Goal: Information Seeking & Learning: Check status

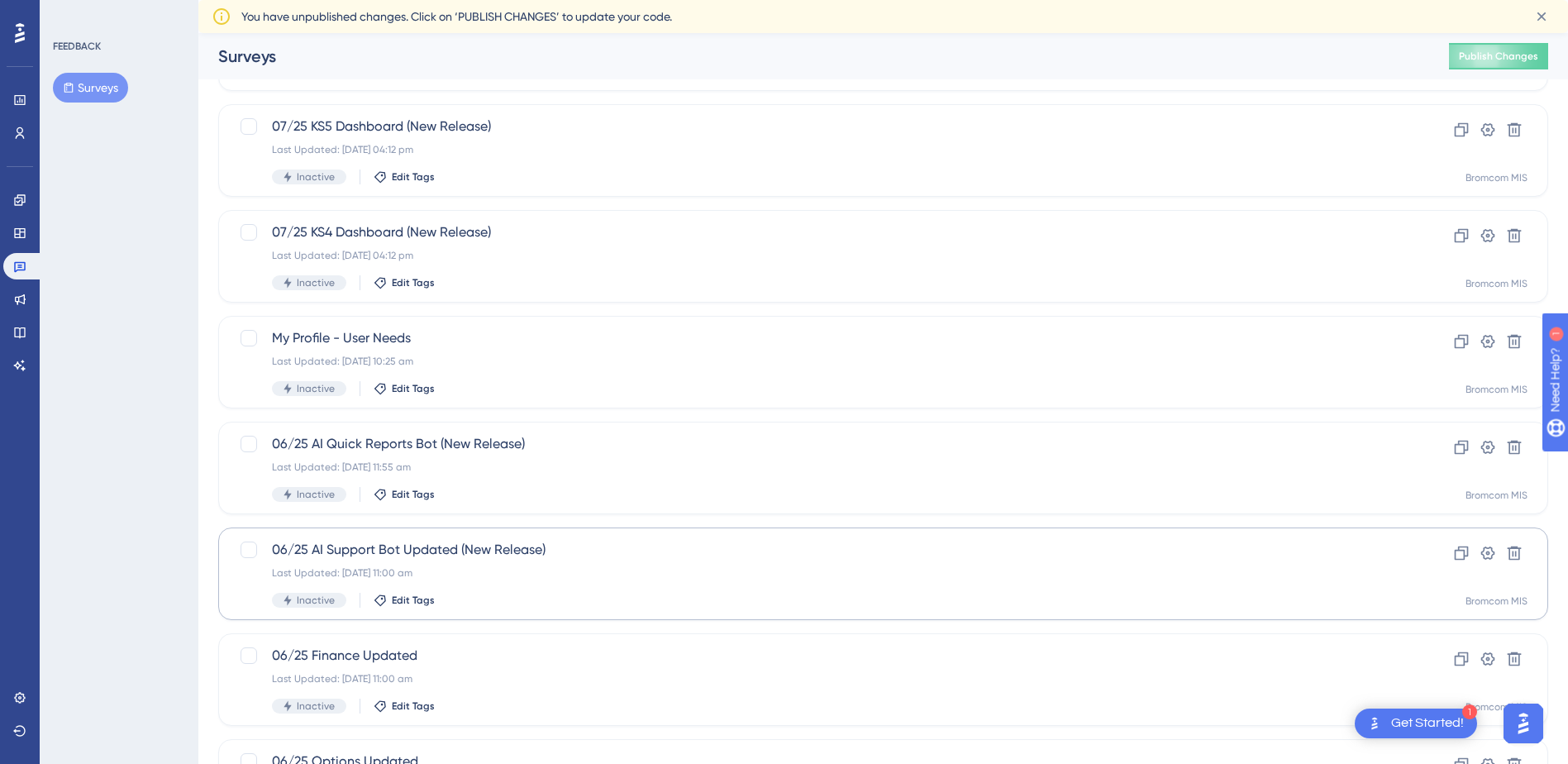
scroll to position [520, 0]
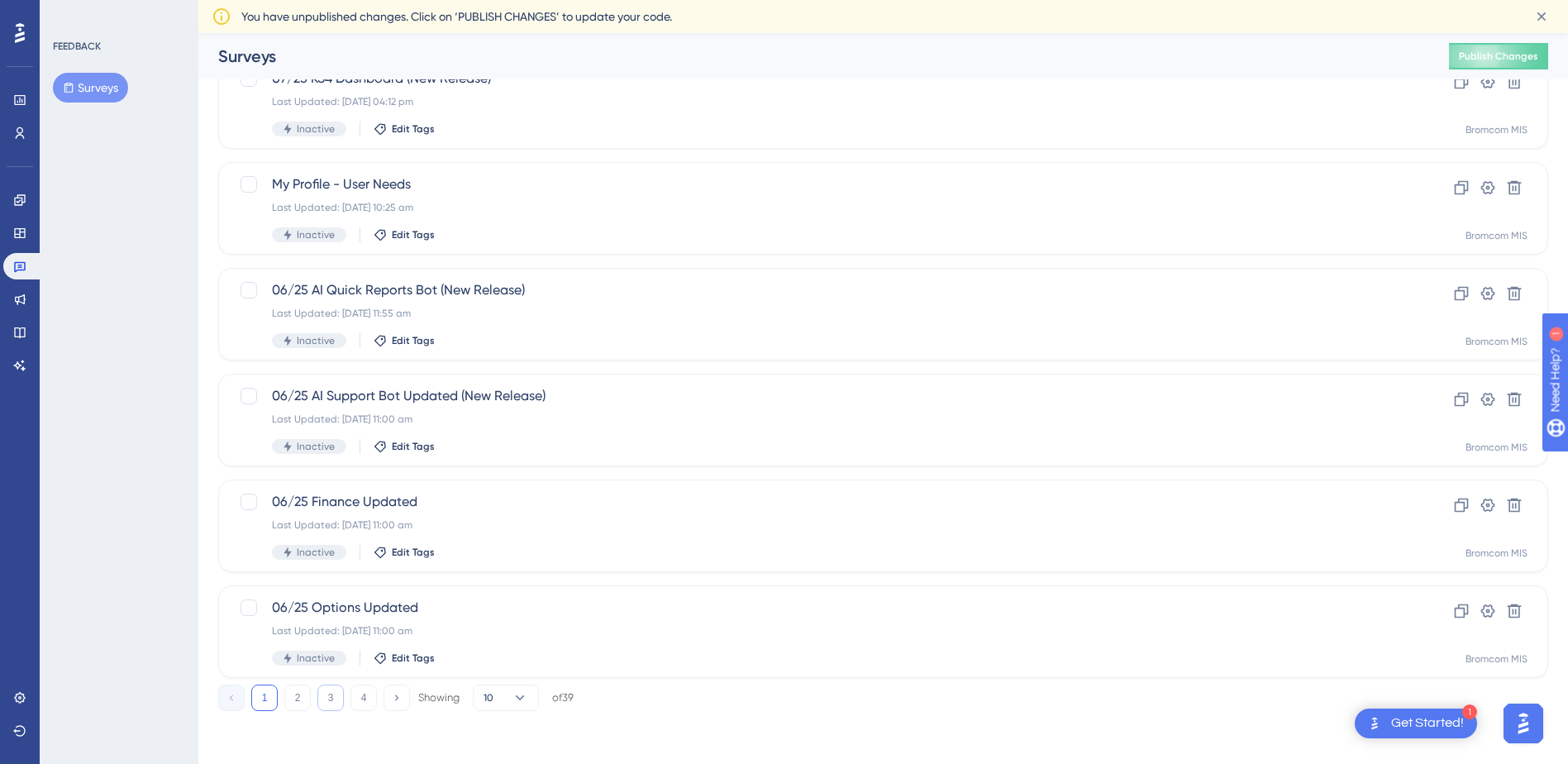
click at [336, 578] on button "3" at bounding box center [330, 698] width 27 height 27
click at [366, 578] on button "4" at bounding box center [364, 698] width 27 height 27
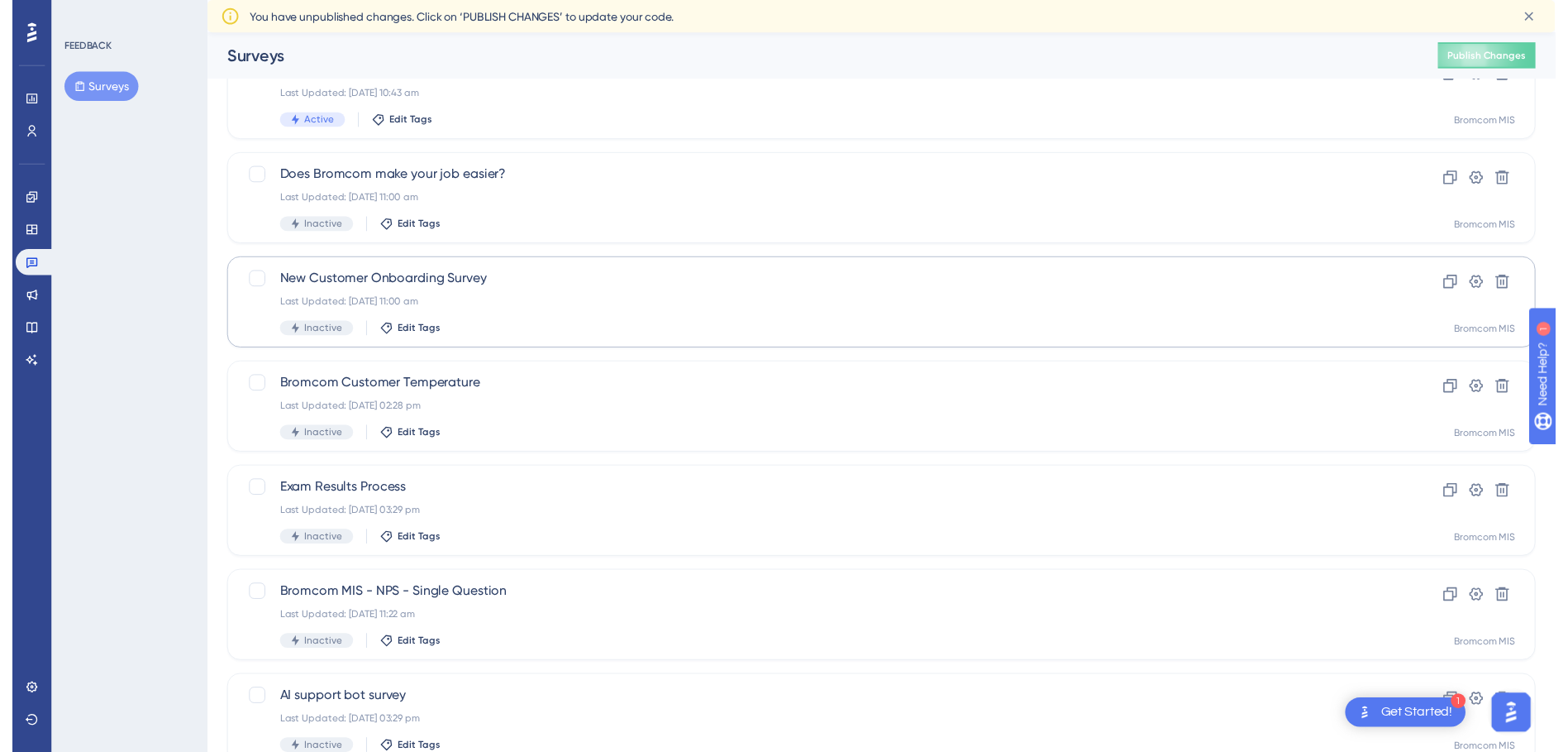
scroll to position [0, 0]
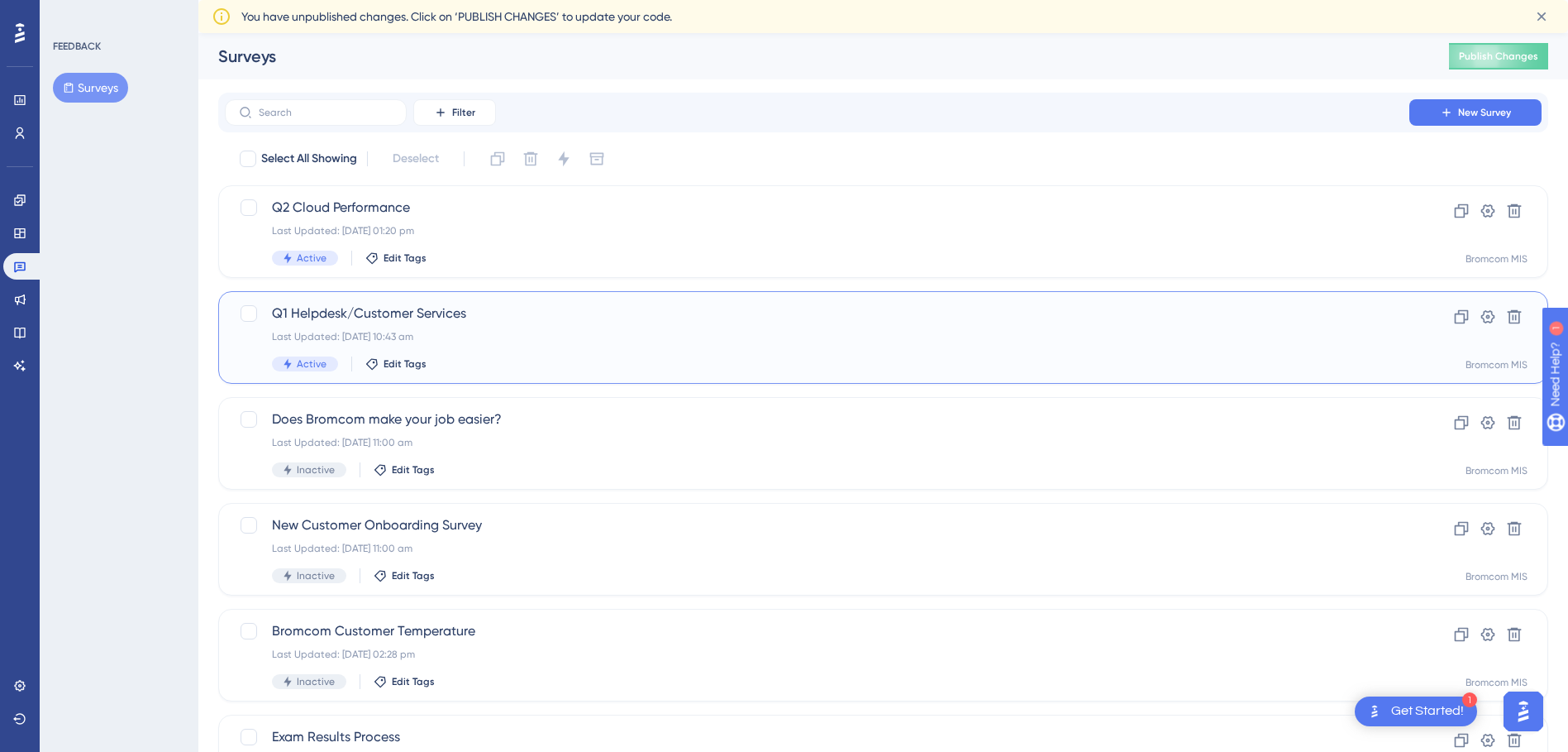
click at [353, 309] on span "Q1 Helpdesk/Customer Services" at bounding box center [817, 314] width 1091 height 20
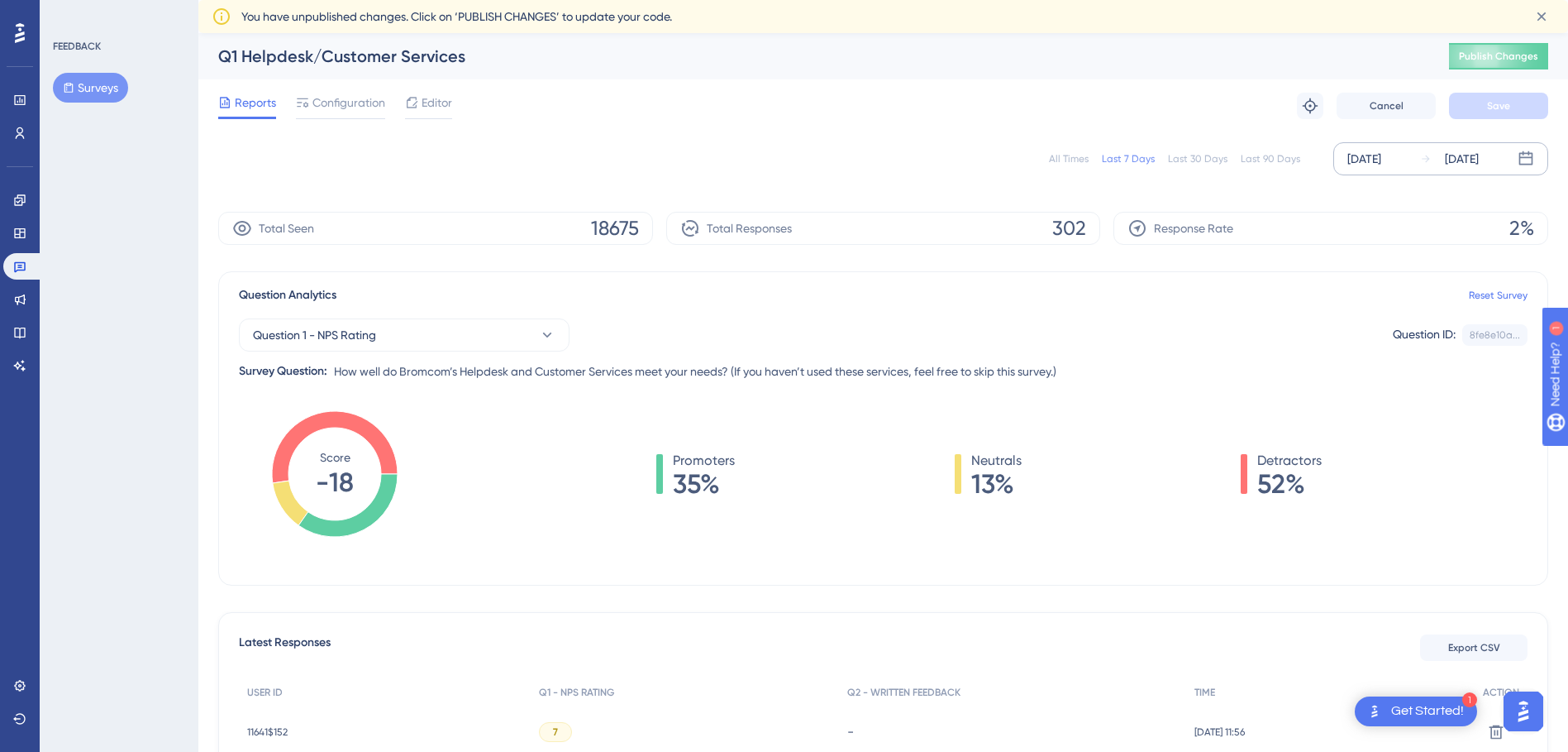
click at [636, 157] on div "[DATE]" at bounding box center [1364, 159] width 34 height 20
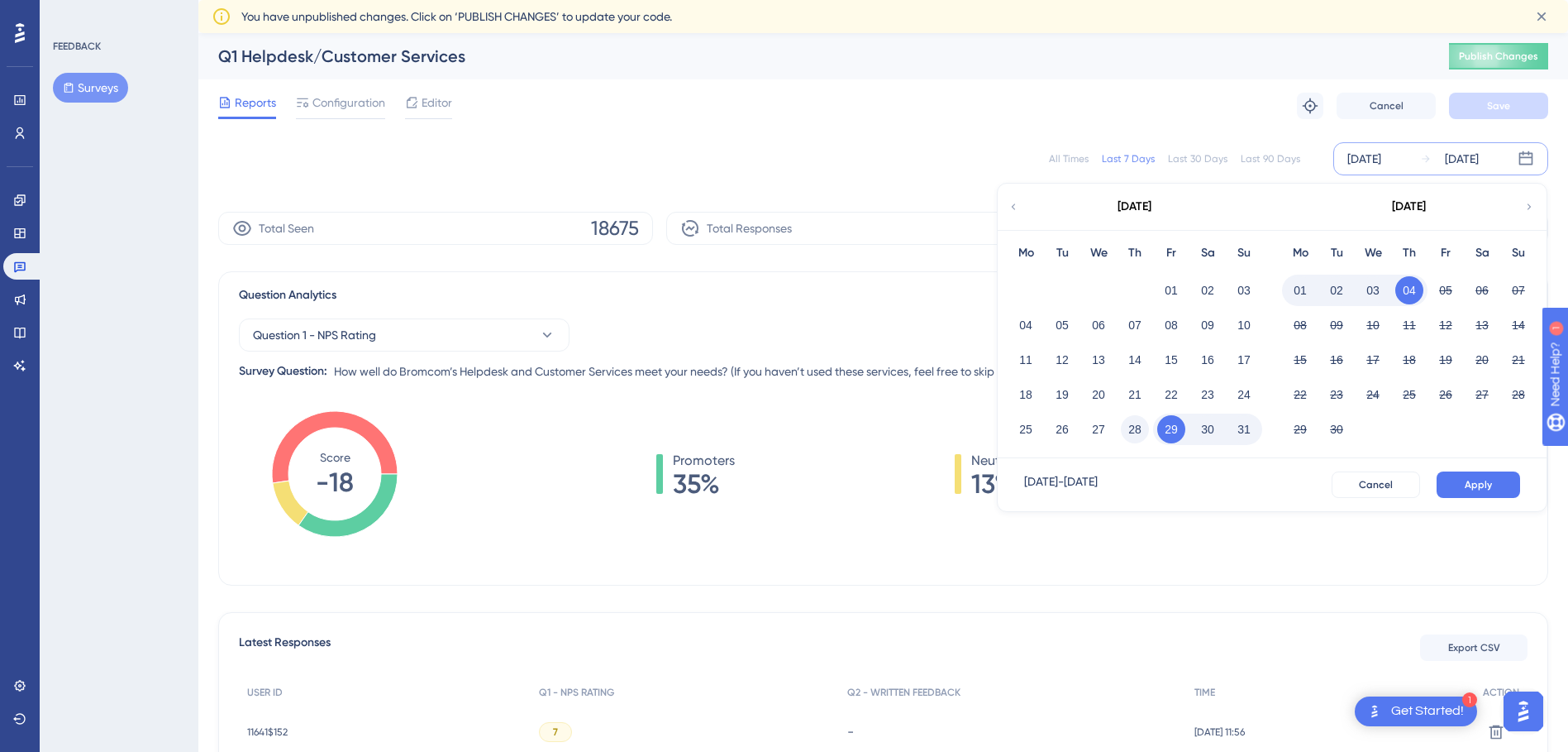
click at [636, 437] on button "28" at bounding box center [1135, 429] width 28 height 28
click at [636, 479] on span "Apply" at bounding box center [1479, 485] width 28 height 13
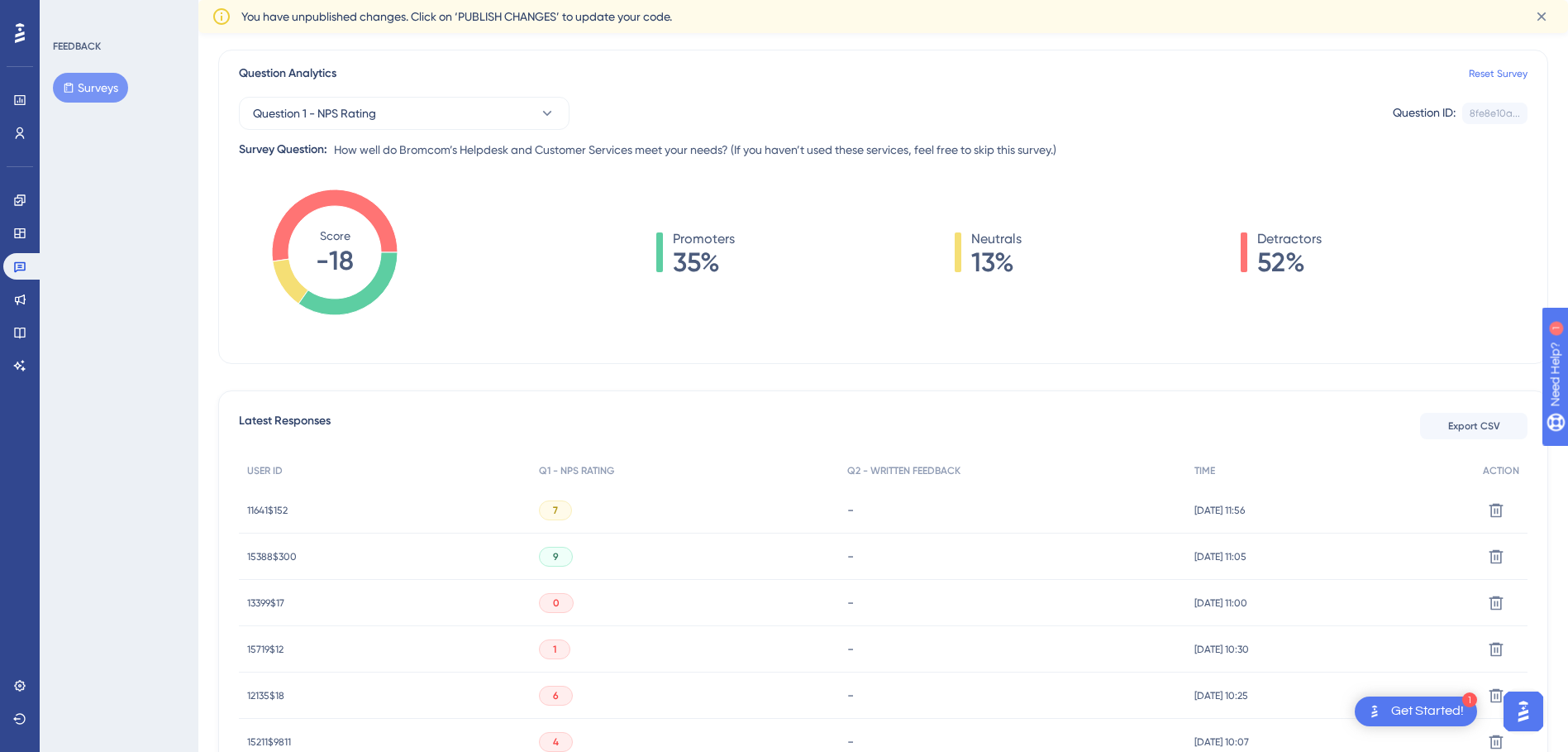
scroll to position [331, 0]
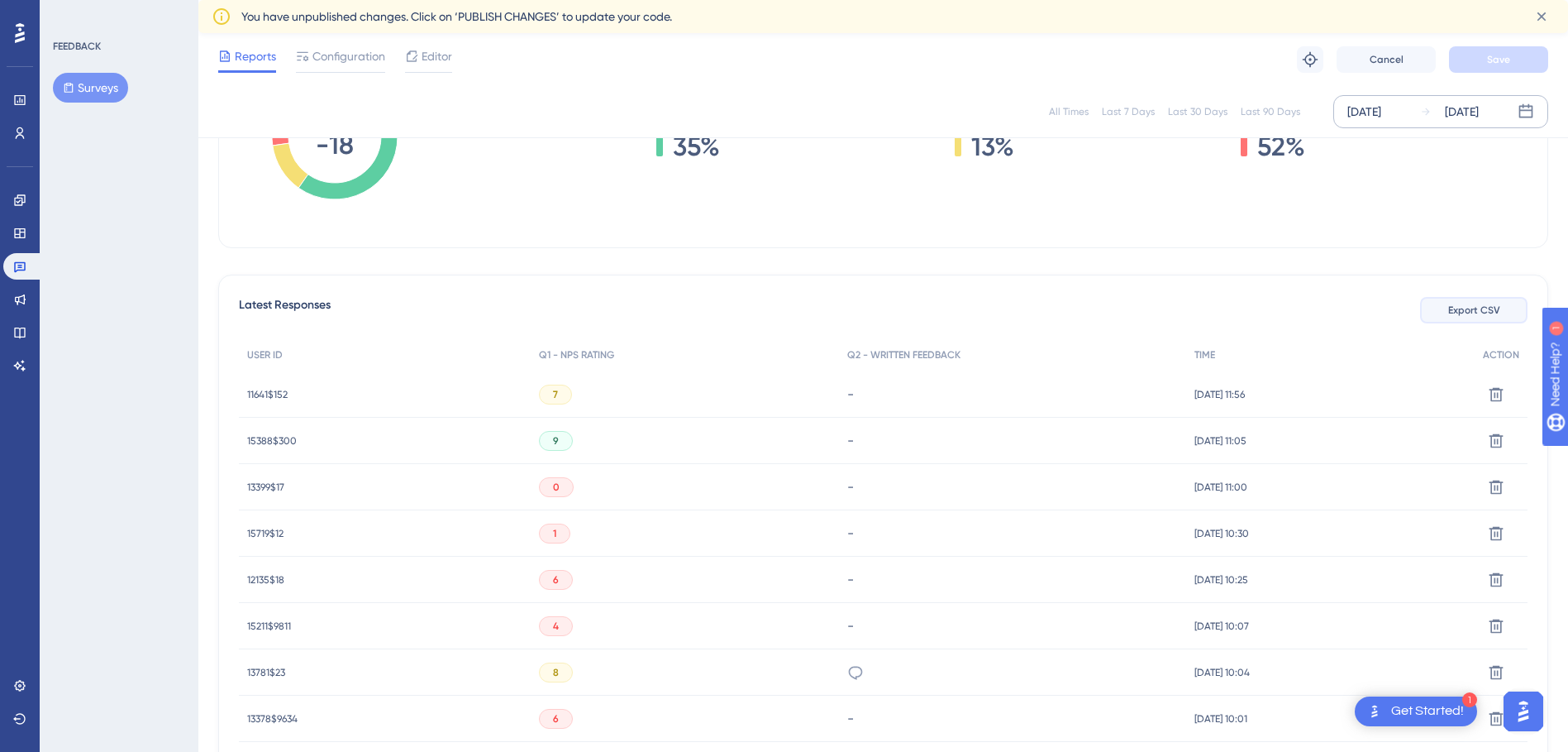
click at [636, 310] on span "Export CSV" at bounding box center [1474, 310] width 52 height 13
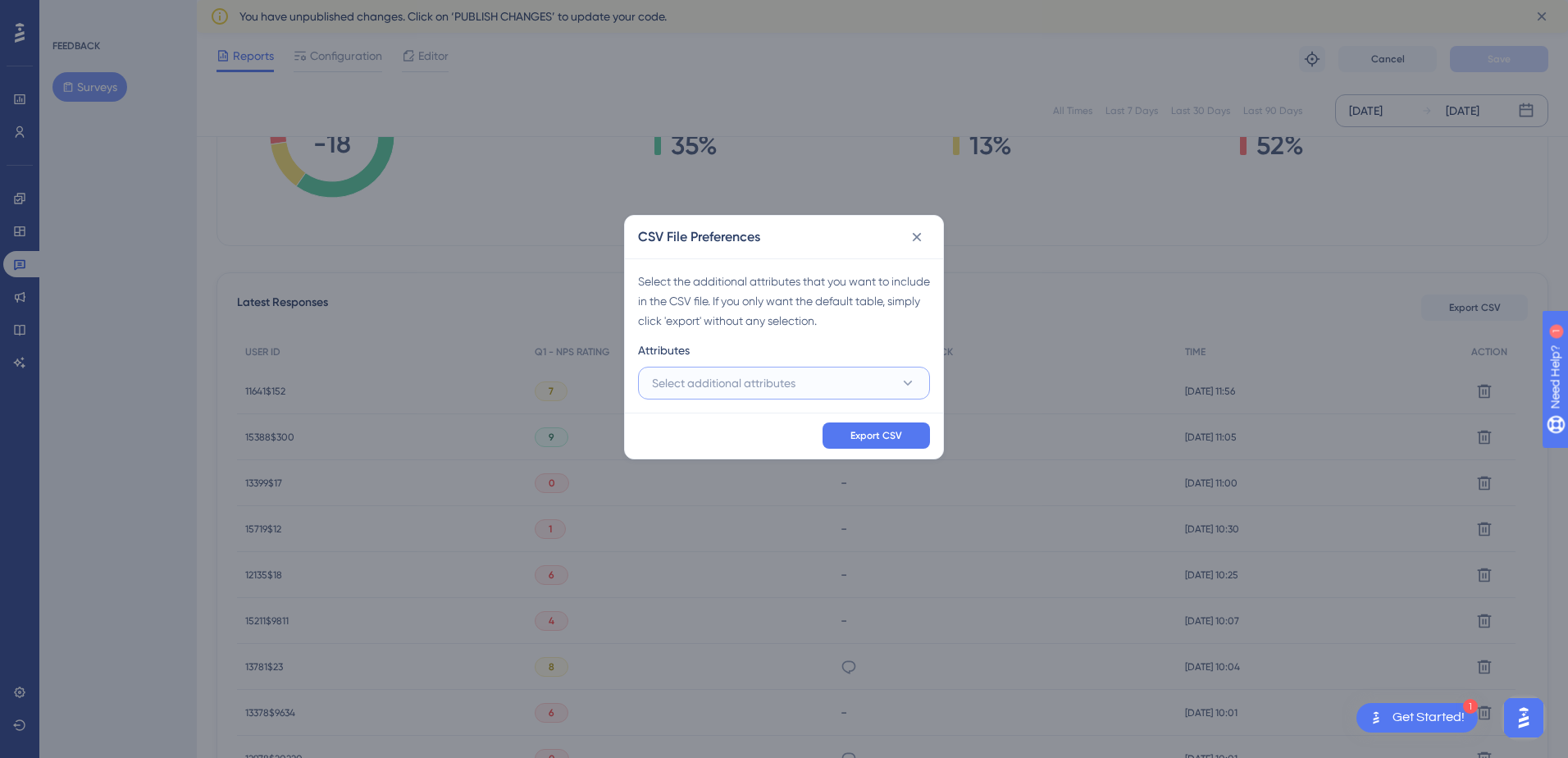
click at [631, 382] on span "Select additional attributes" at bounding box center [724, 384] width 144 height 20
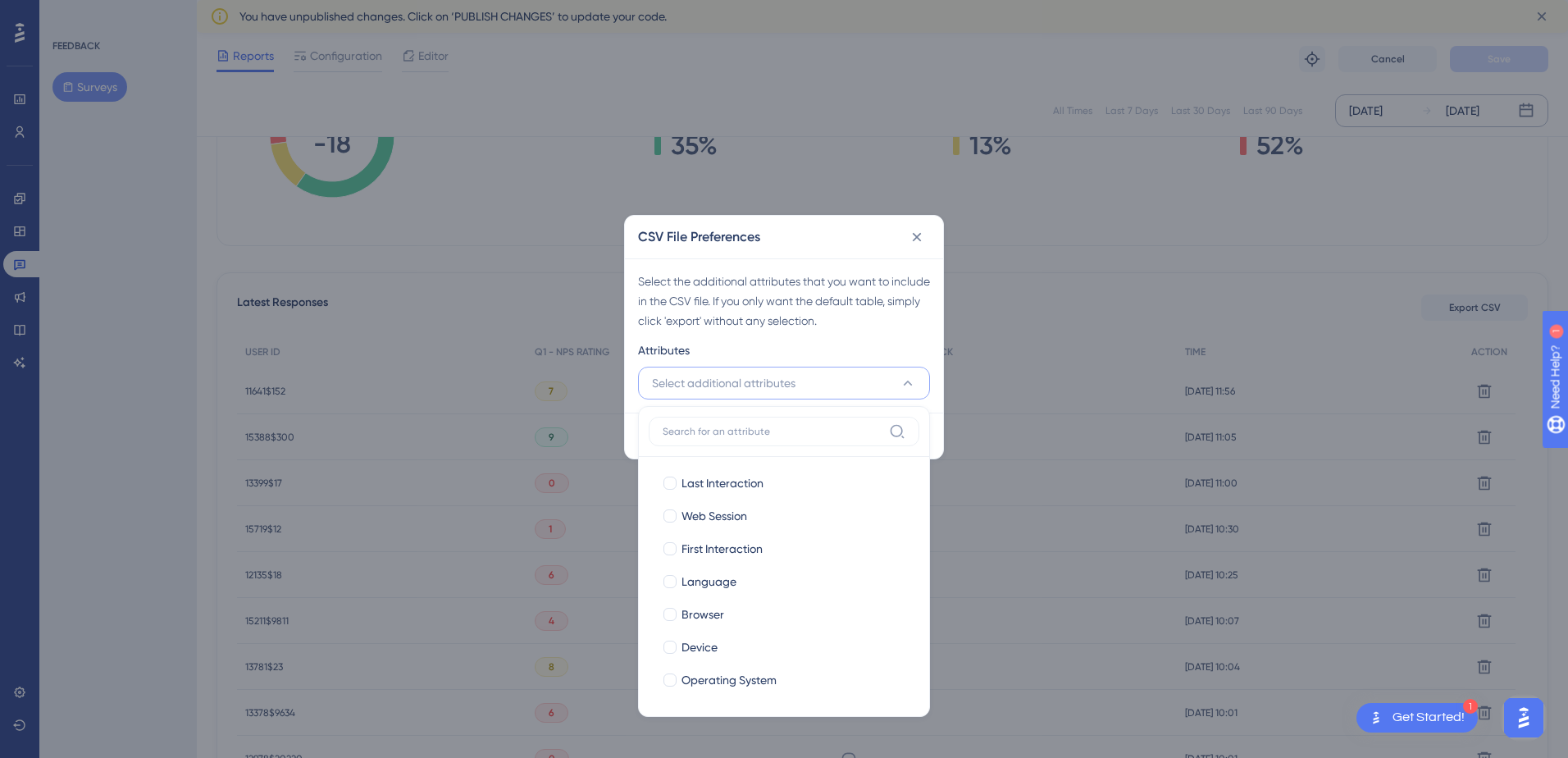
click at [631, 435] on input at bounding box center [772, 432] width 219 height 13
click at [631, 382] on span "Select additional attributes" at bounding box center [724, 384] width 144 height 20
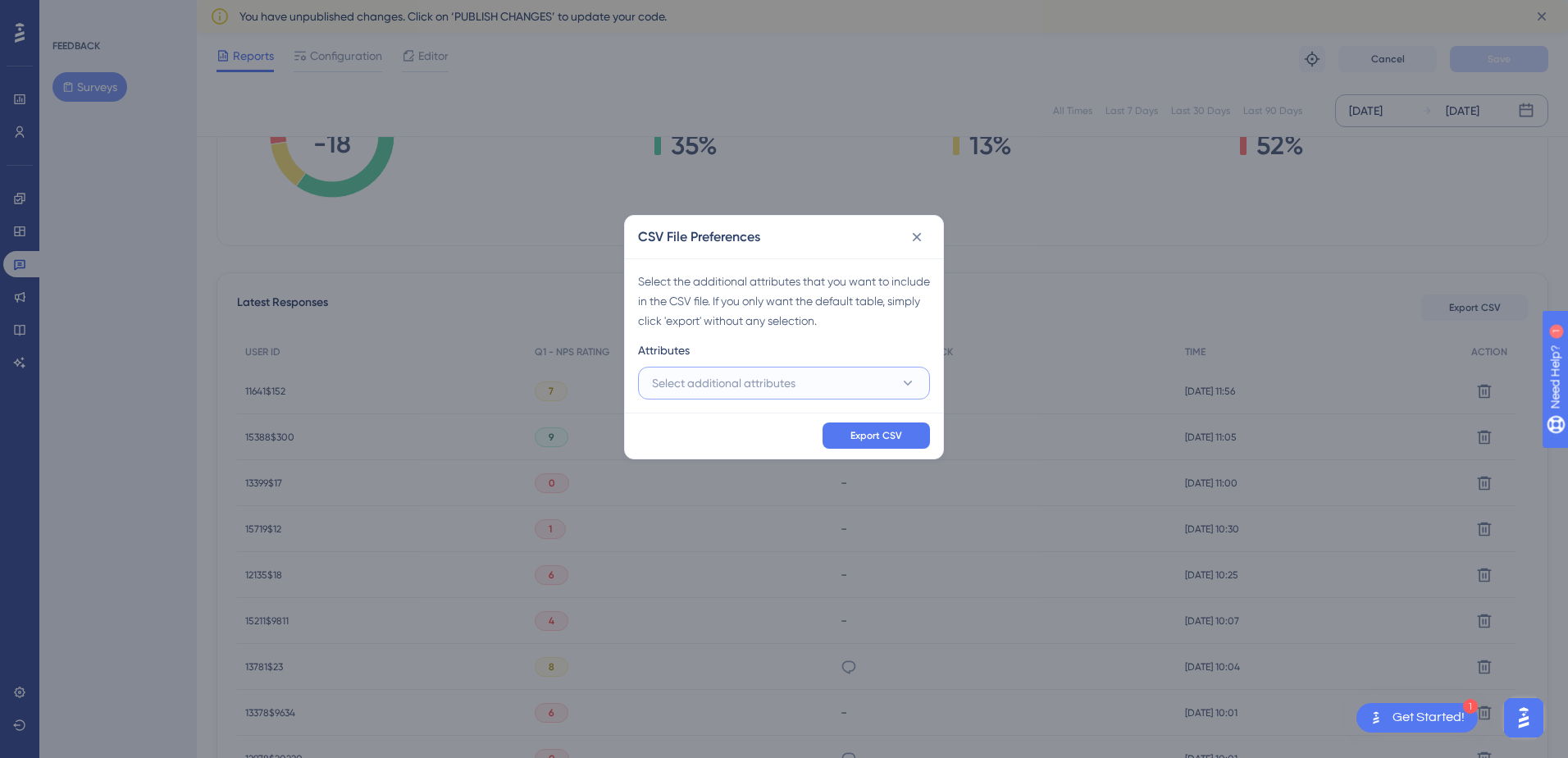
click at [631, 382] on span "Select additional attributes" at bounding box center [724, 384] width 144 height 20
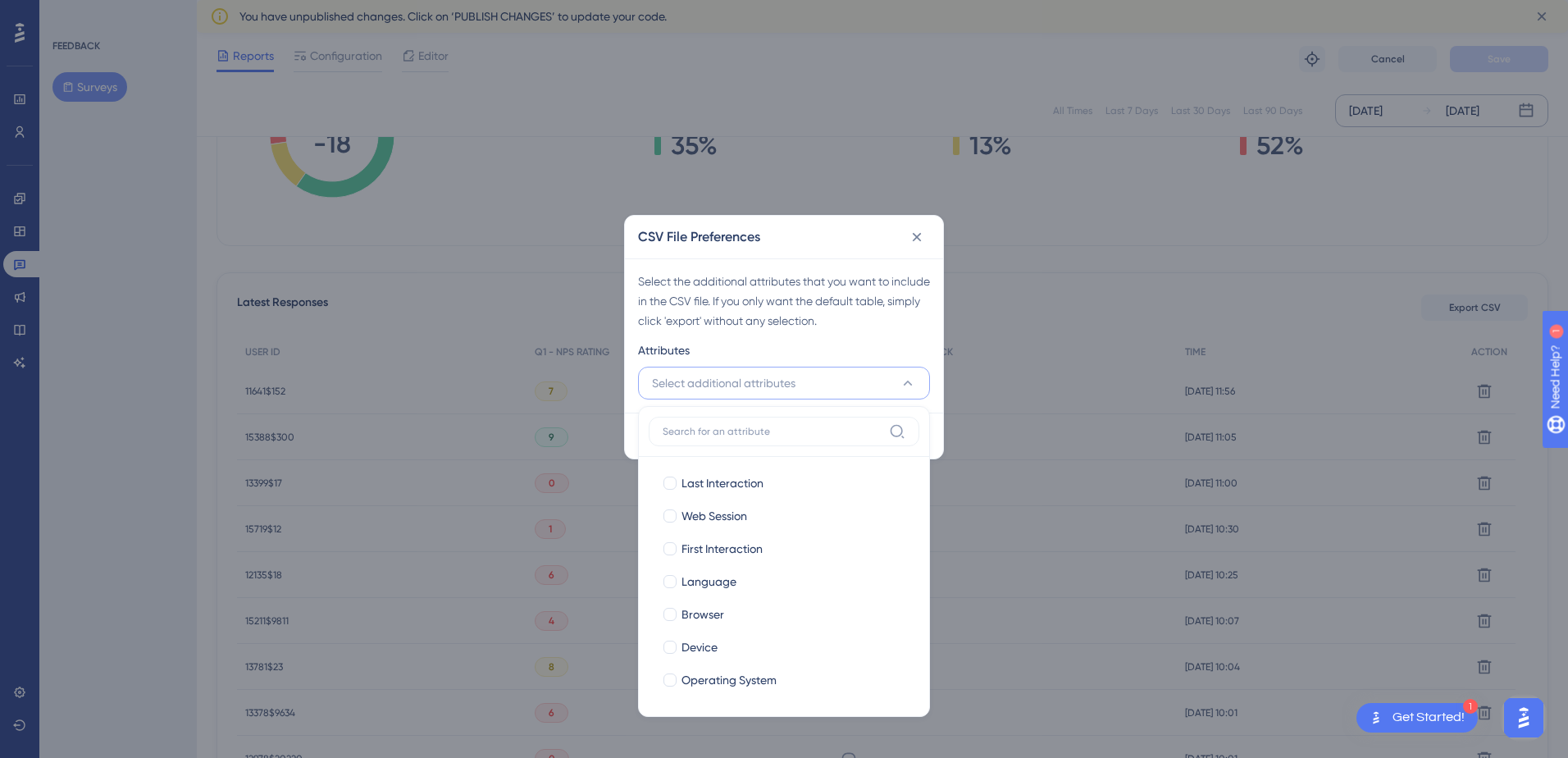
drag, startPoint x: 915, startPoint y: 502, endPoint x: 791, endPoint y: 398, distance: 161.8
click at [631, 398] on div "Select additional attributes Last Interaction Last Interaction Web Session Web …" at bounding box center [784, 384] width 292 height 33
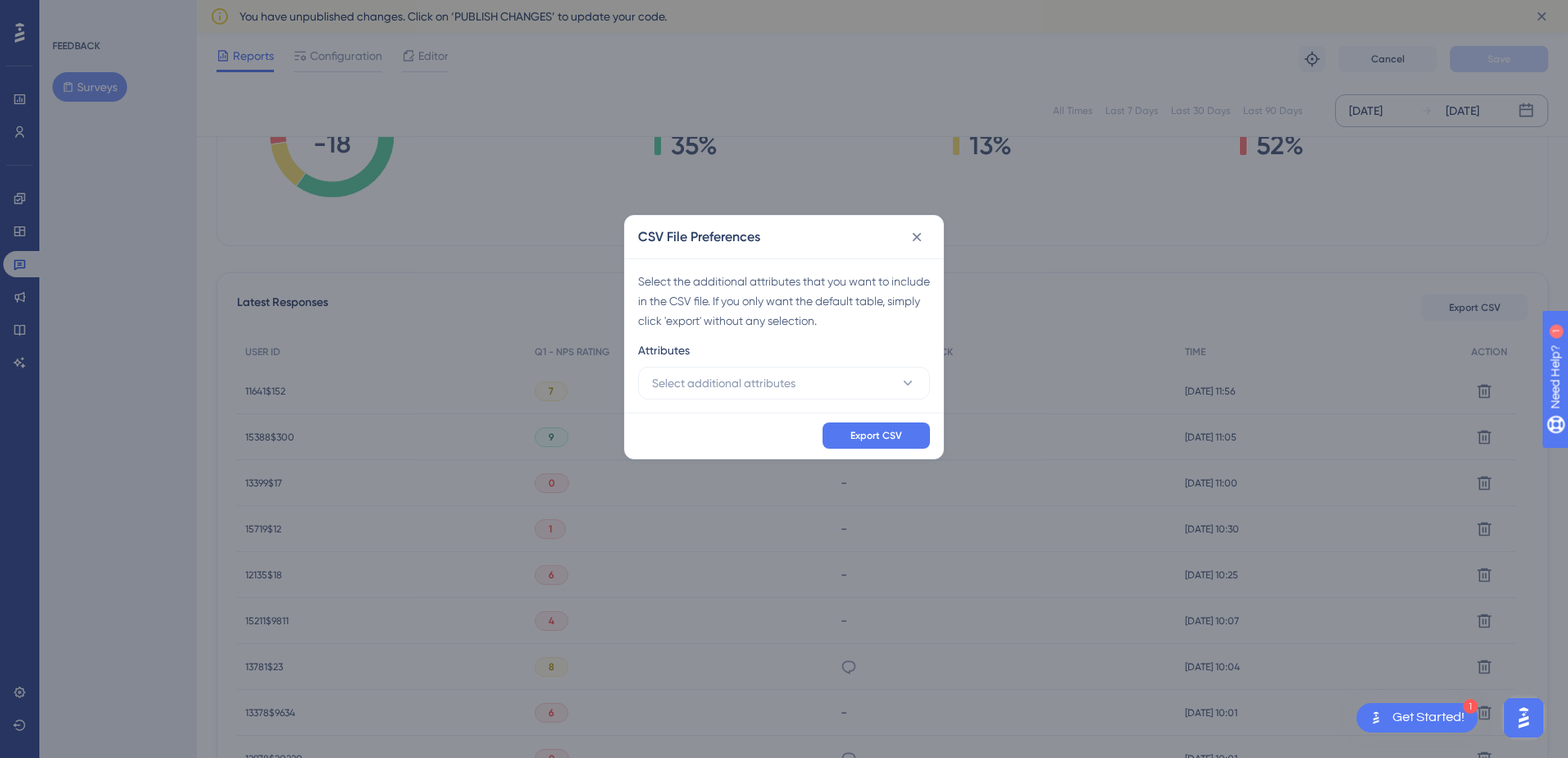
click at [631, 400] on div "Select the additional attributes that you want to include in the CSV file. If y…" at bounding box center [783, 335] width 318 height 154
click at [631, 393] on button "Select additional attributes" at bounding box center [784, 384] width 292 height 33
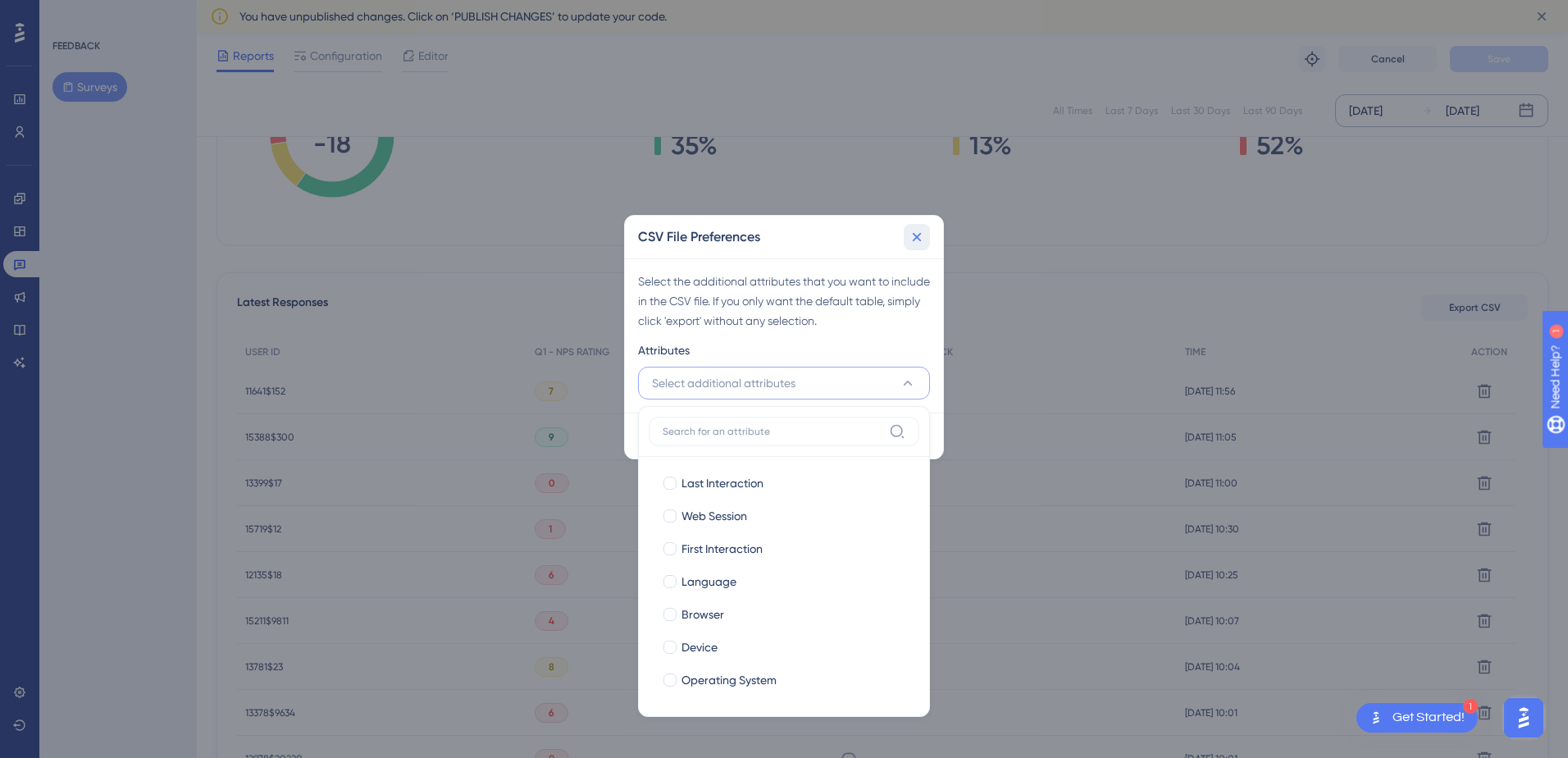
click at [631, 238] on icon at bounding box center [917, 237] width 16 height 16
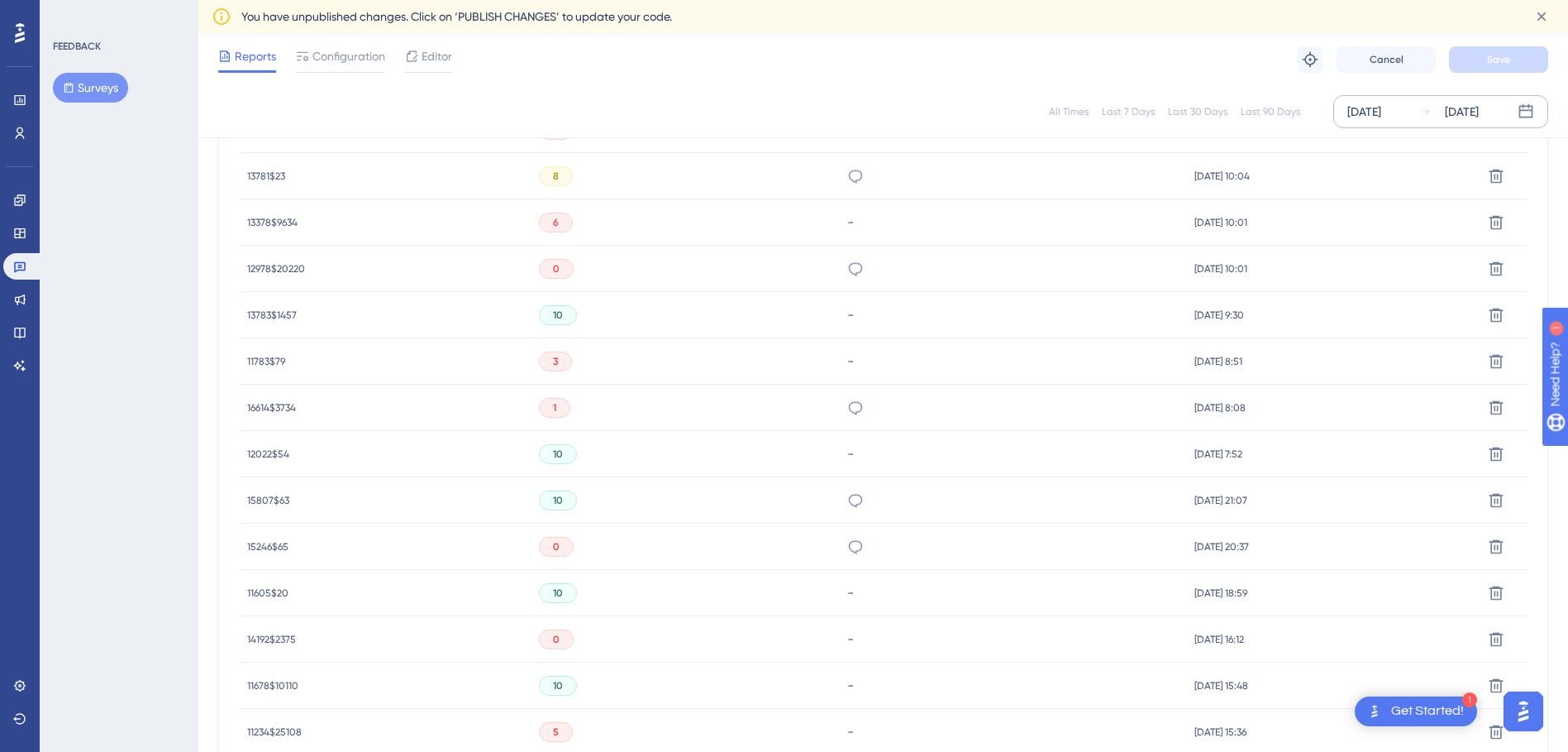
scroll to position [248, 0]
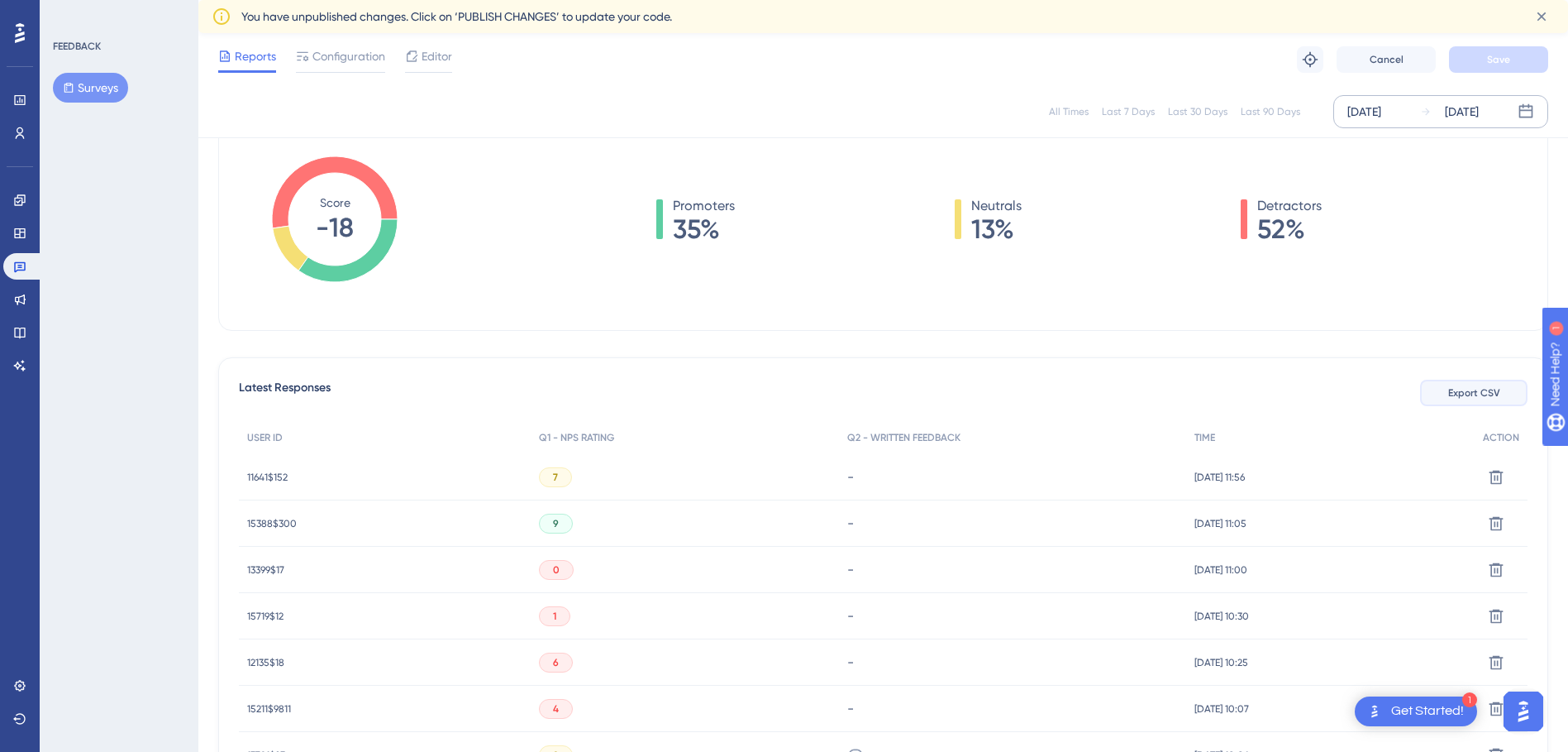
click at [636, 388] on span "Export CSV" at bounding box center [1474, 393] width 52 height 13
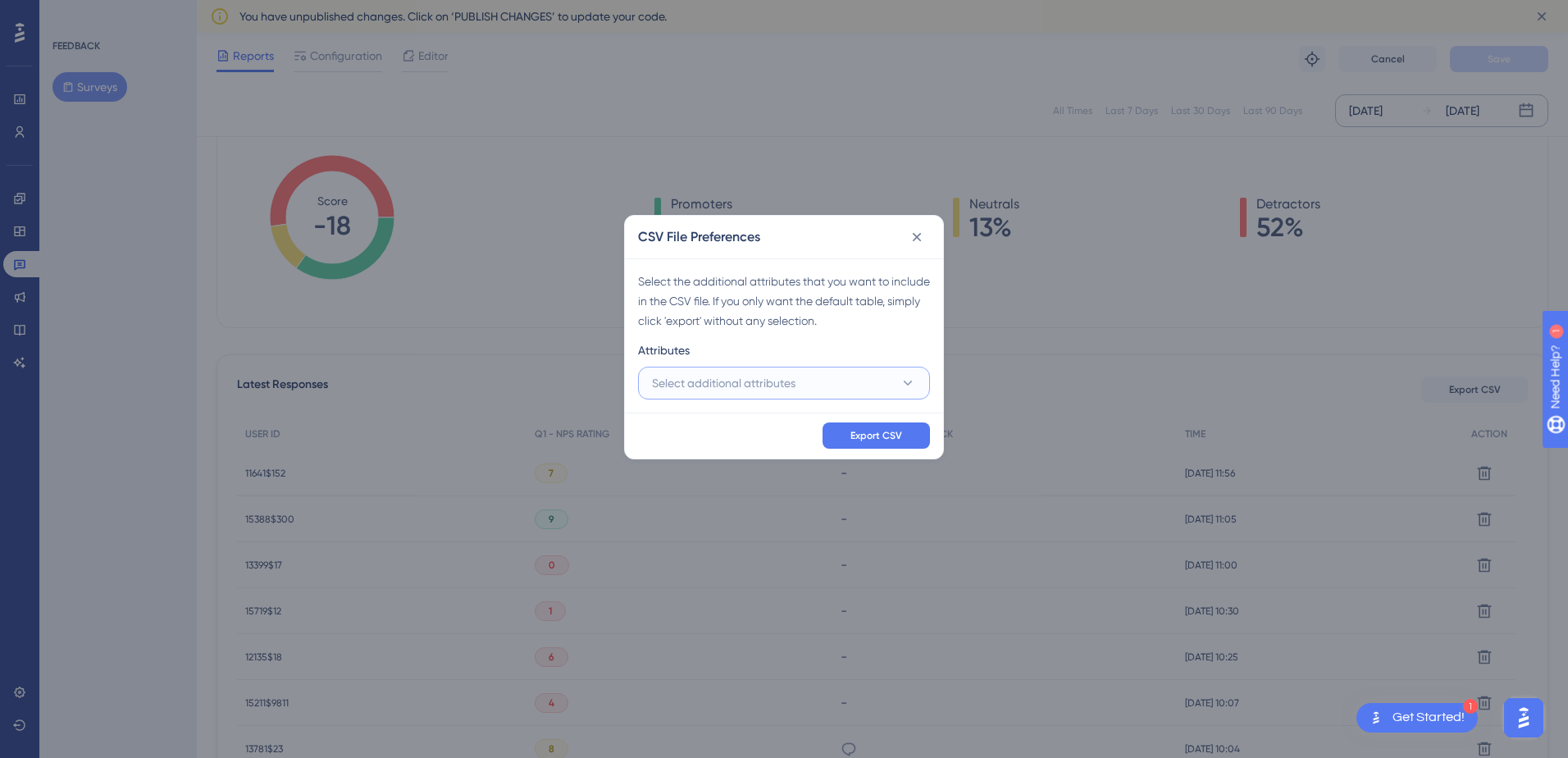
click at [631, 377] on button "Select additional attributes" at bounding box center [784, 384] width 292 height 33
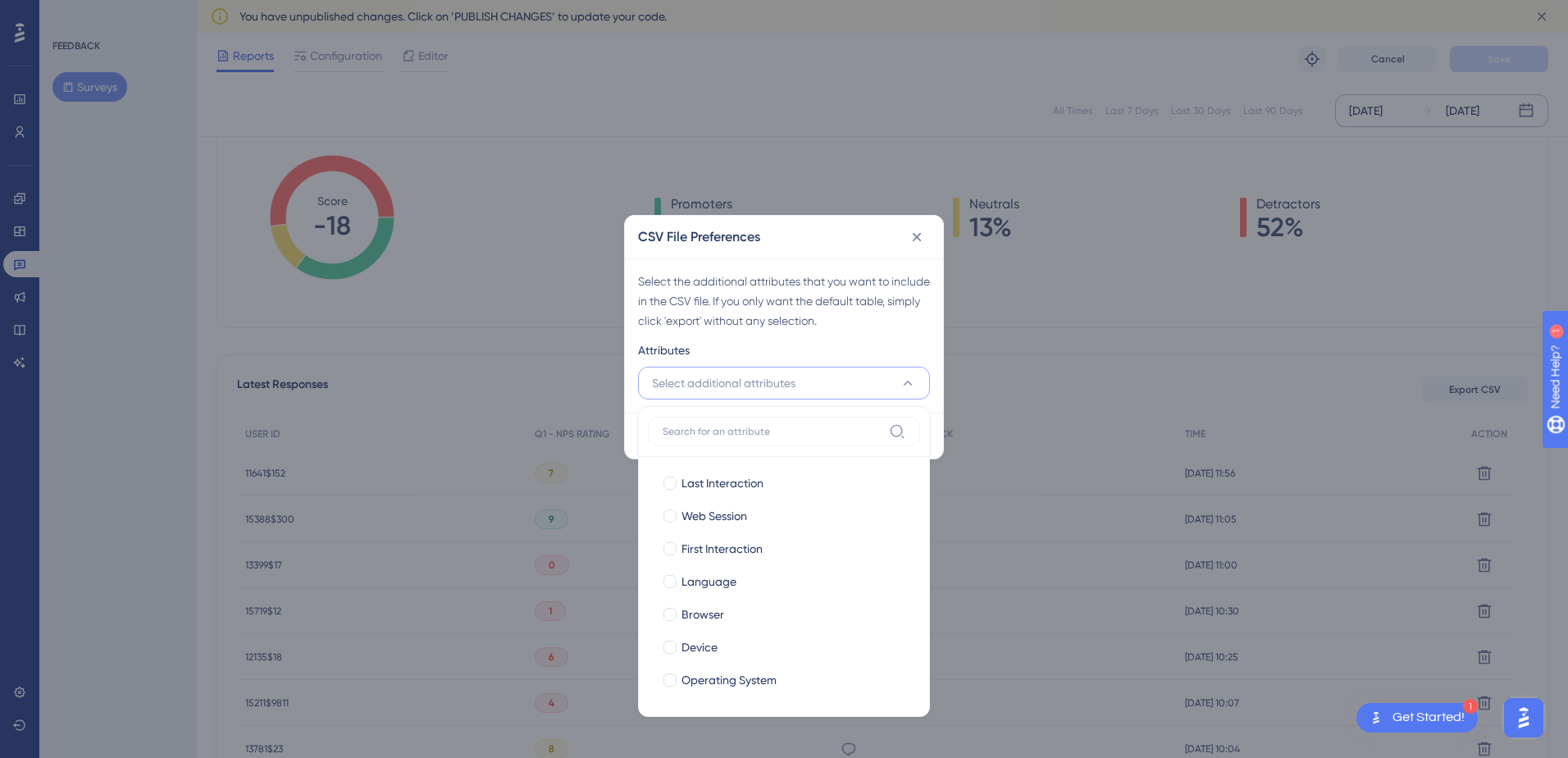
click at [631, 375] on span "Select additional attributes" at bounding box center [724, 384] width 144 height 20
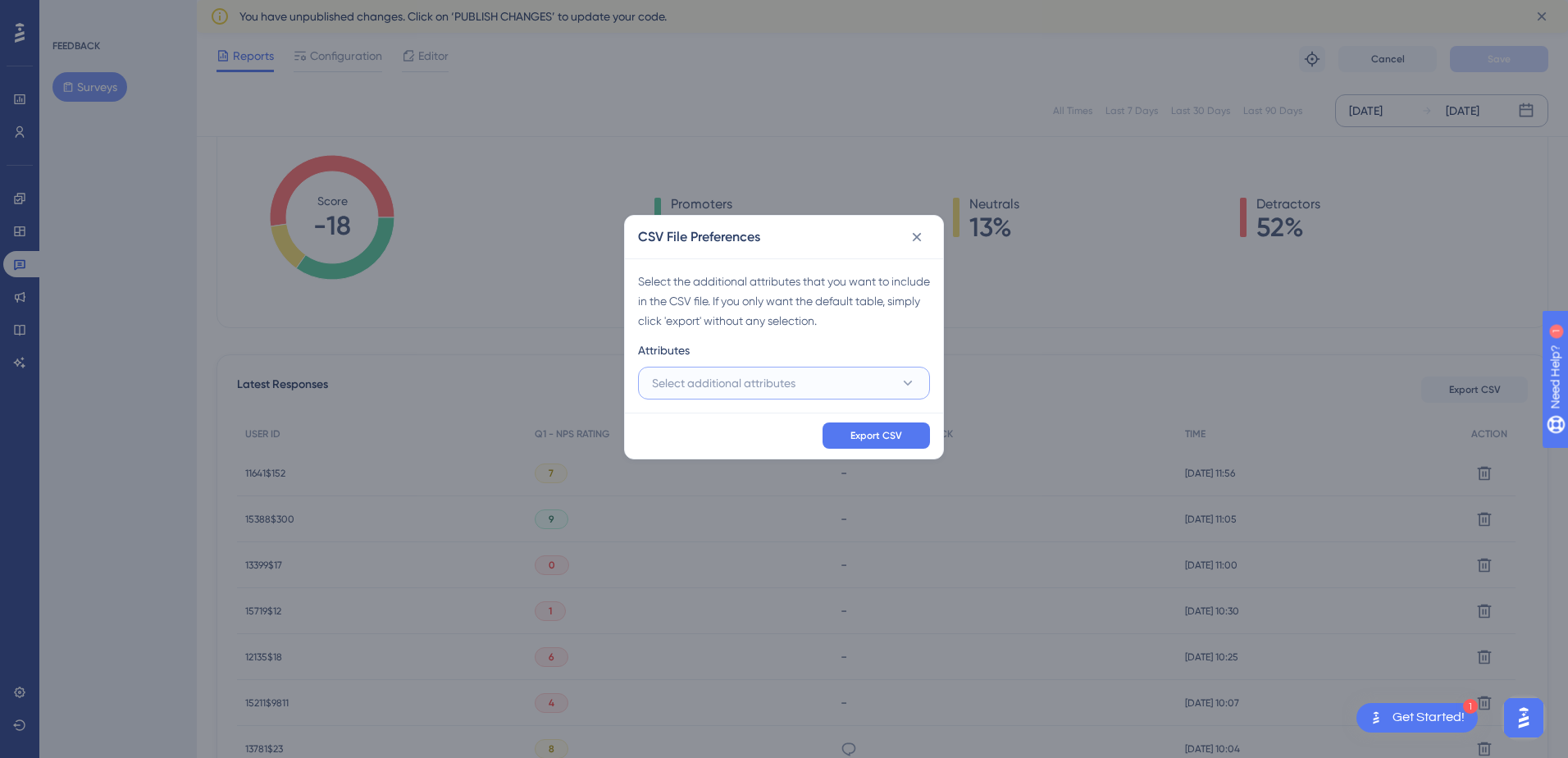
click at [631, 375] on span "Select additional attributes" at bounding box center [724, 384] width 144 height 20
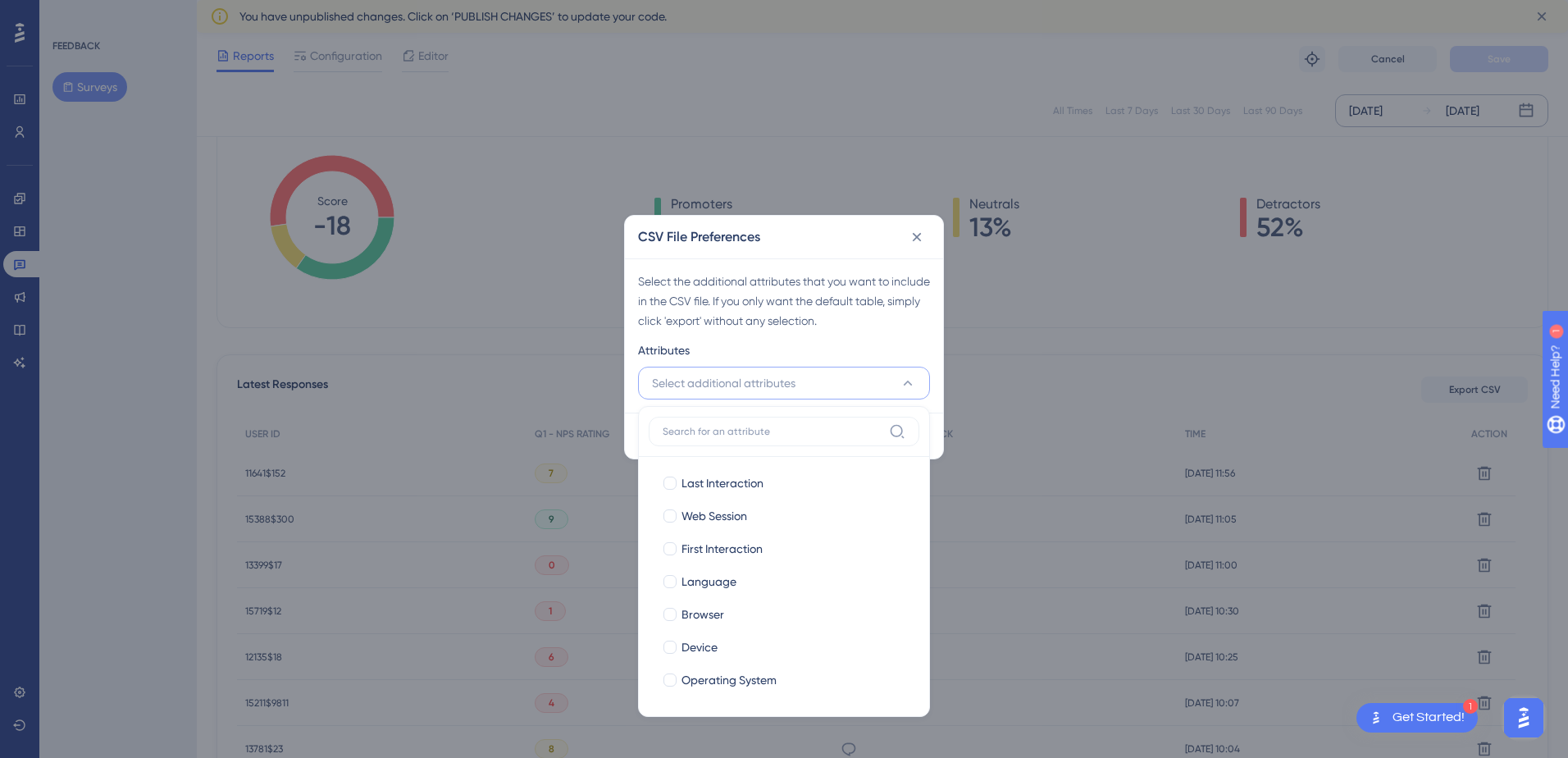
click at [631, 375] on span "Select additional attributes" at bounding box center [724, 384] width 144 height 20
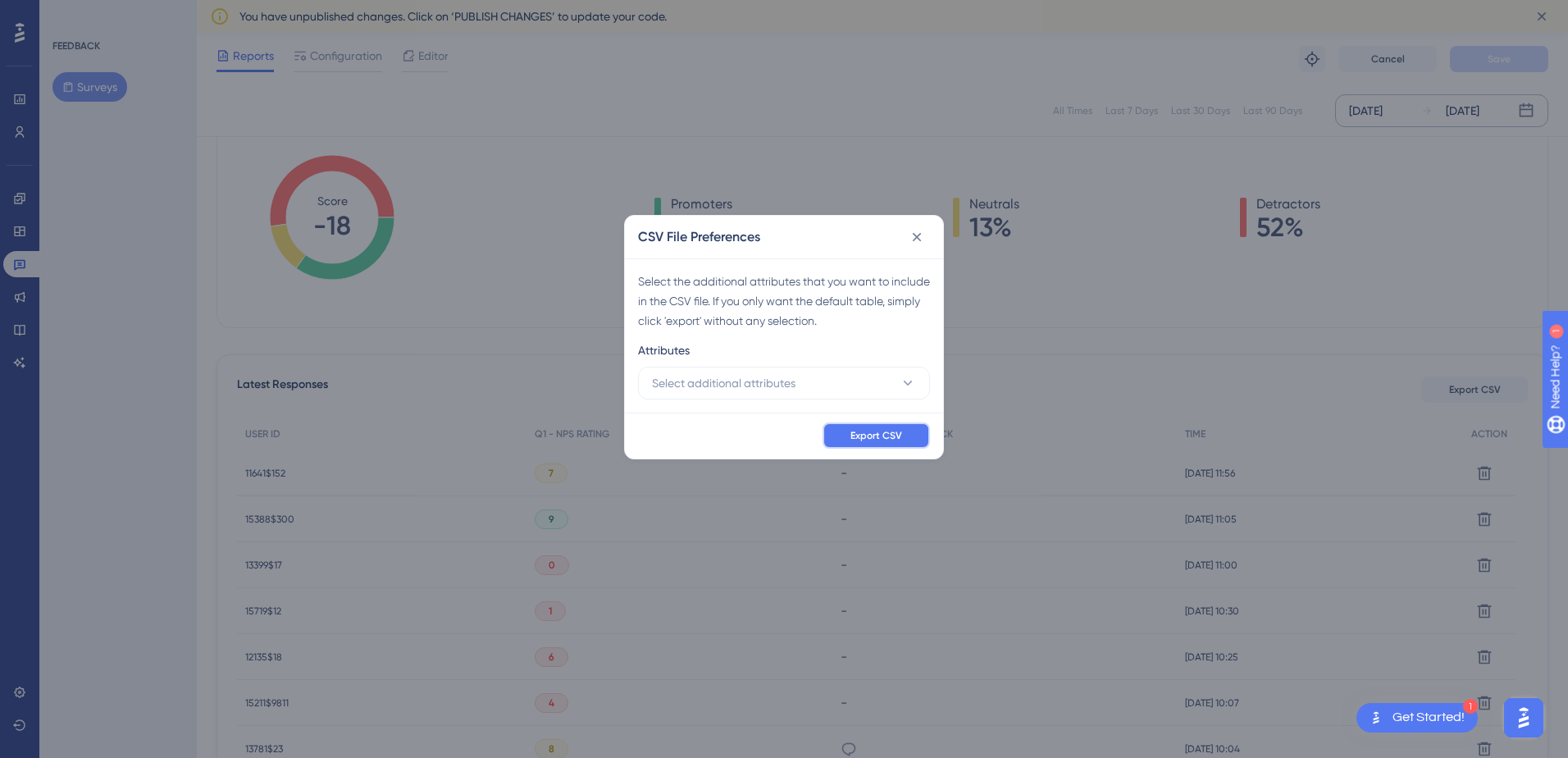
click at [631, 439] on button "Export CSV" at bounding box center [876, 435] width 107 height 26
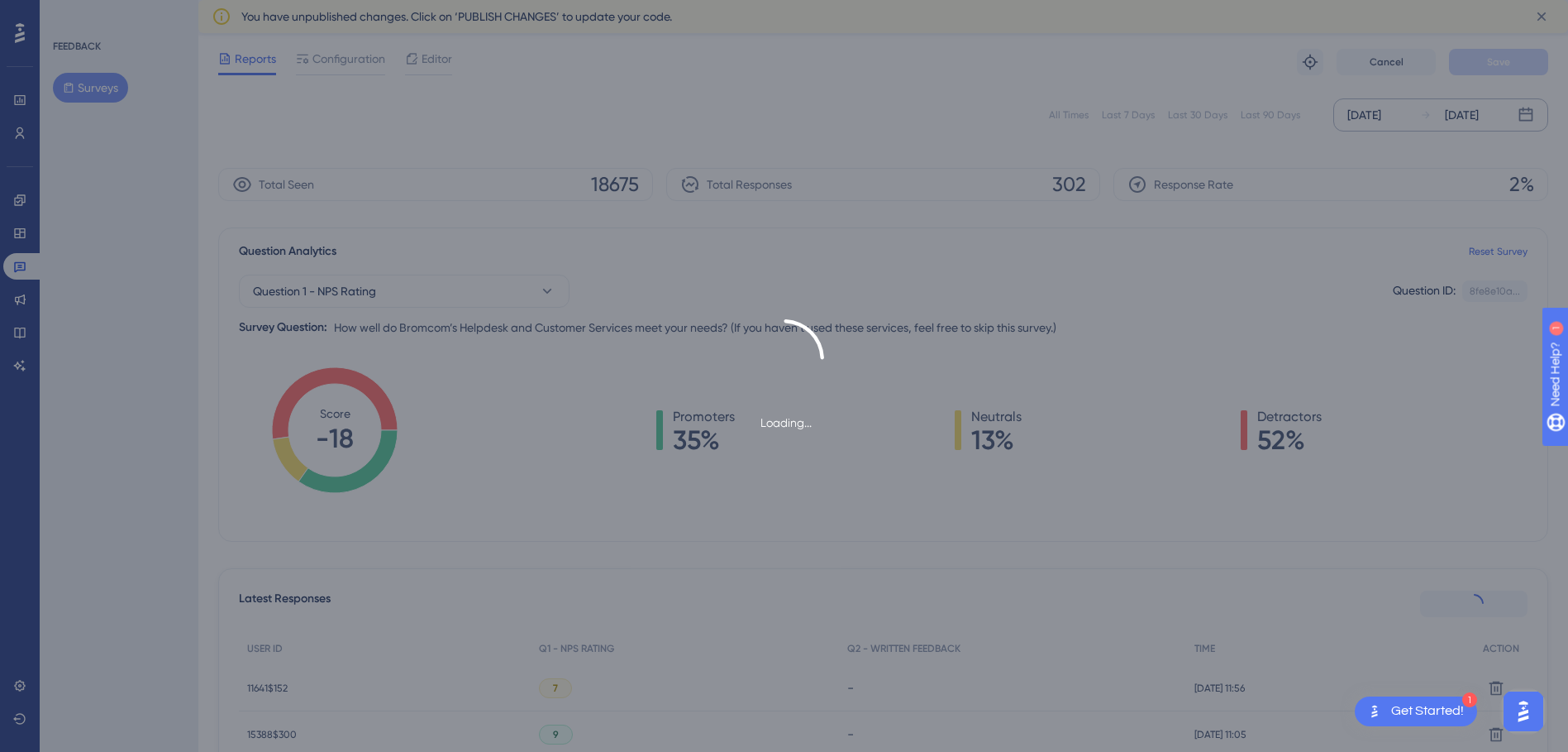
scroll to position [0, 0]
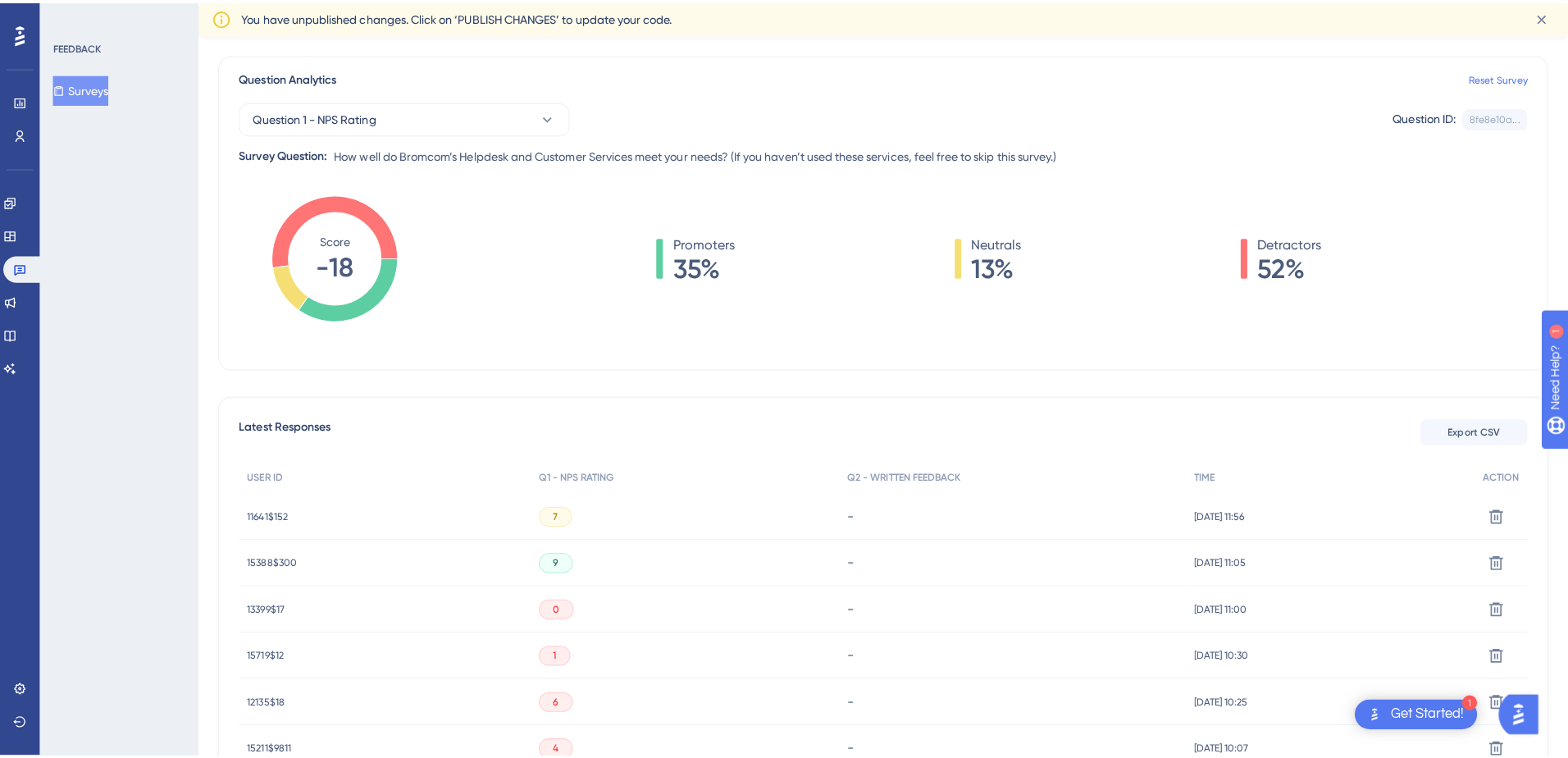
scroll to position [328, 0]
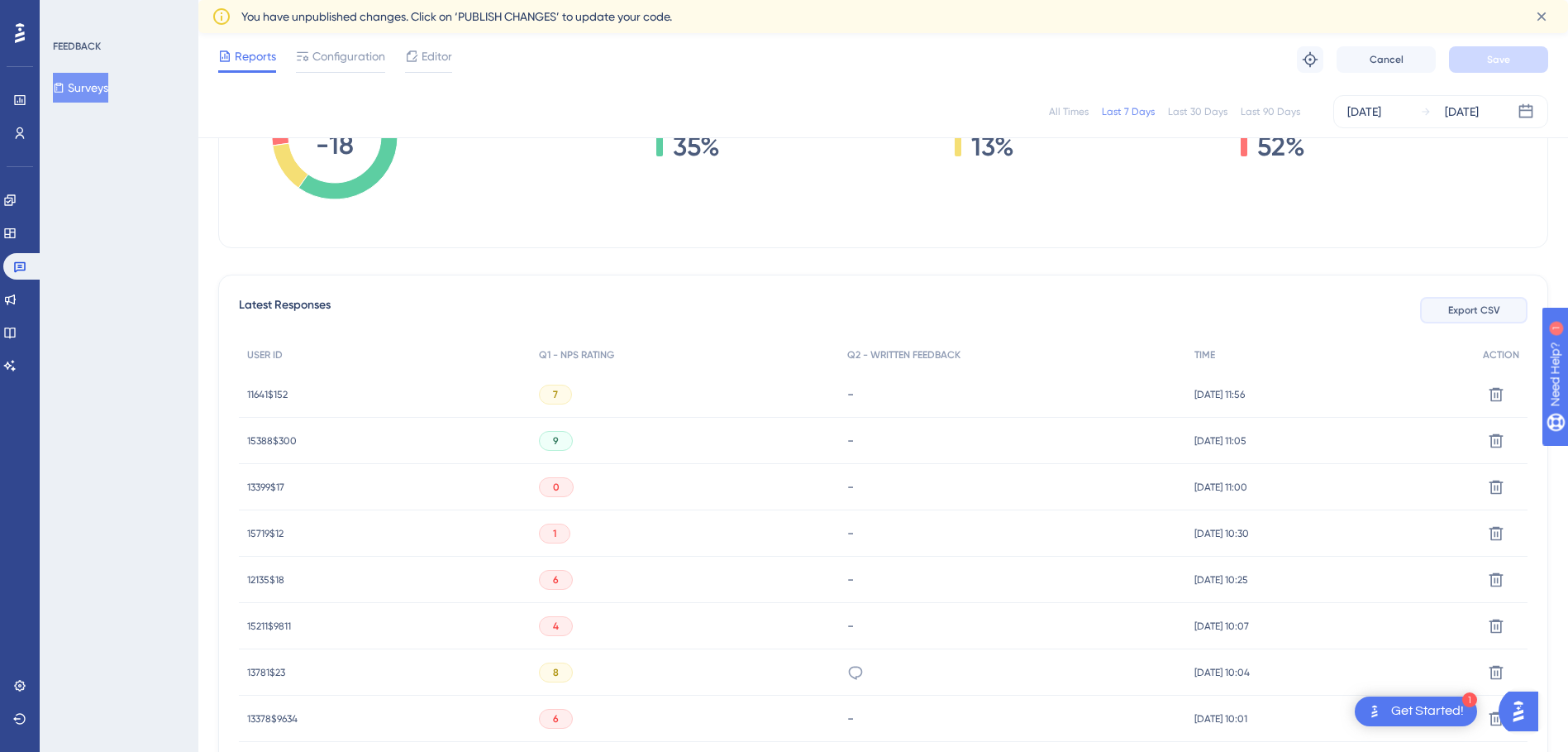
click at [1468, 319] on button "Export CSV" at bounding box center [1473, 309] width 107 height 27
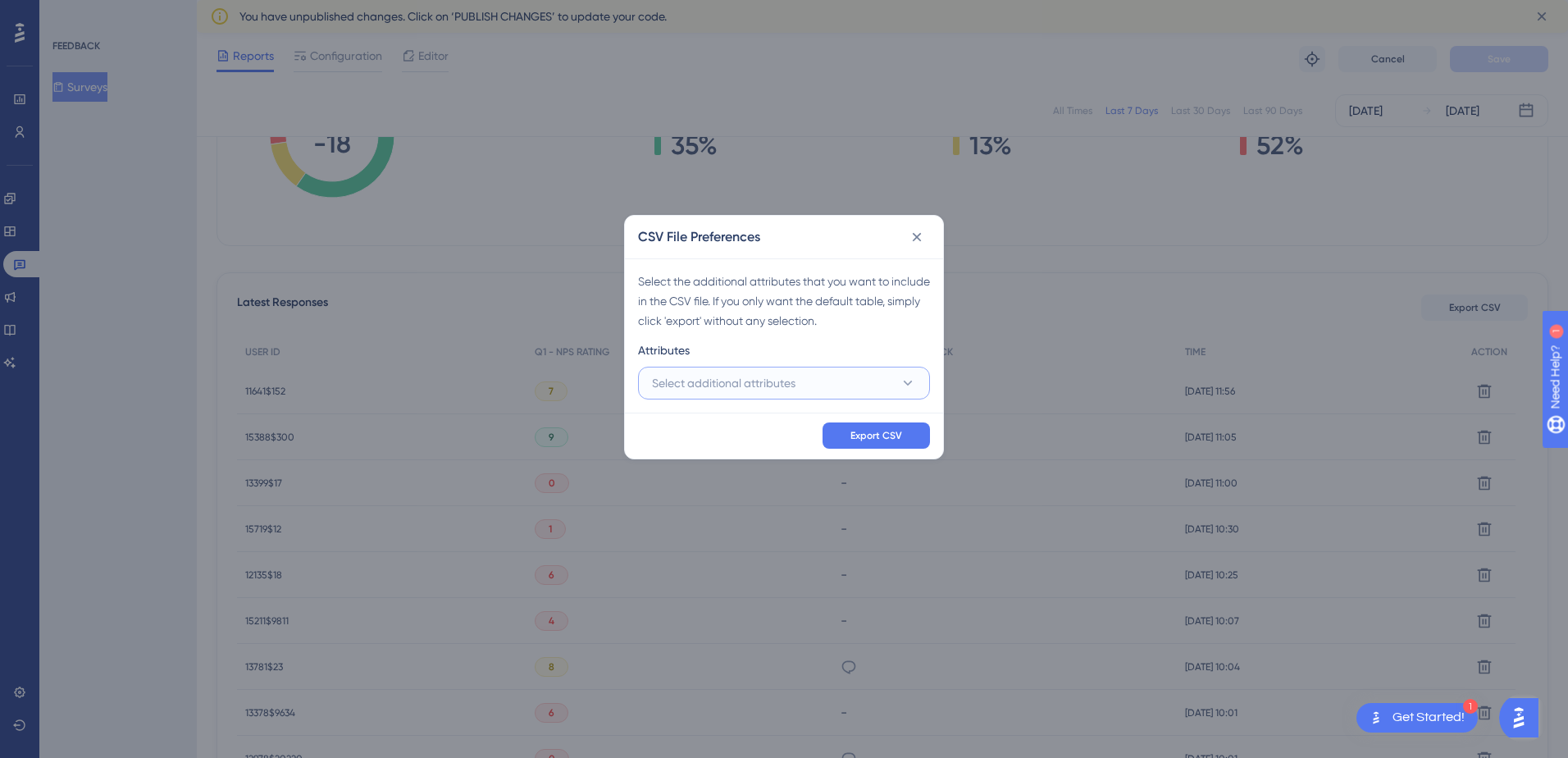
click at [911, 389] on icon at bounding box center [908, 384] width 16 height 16
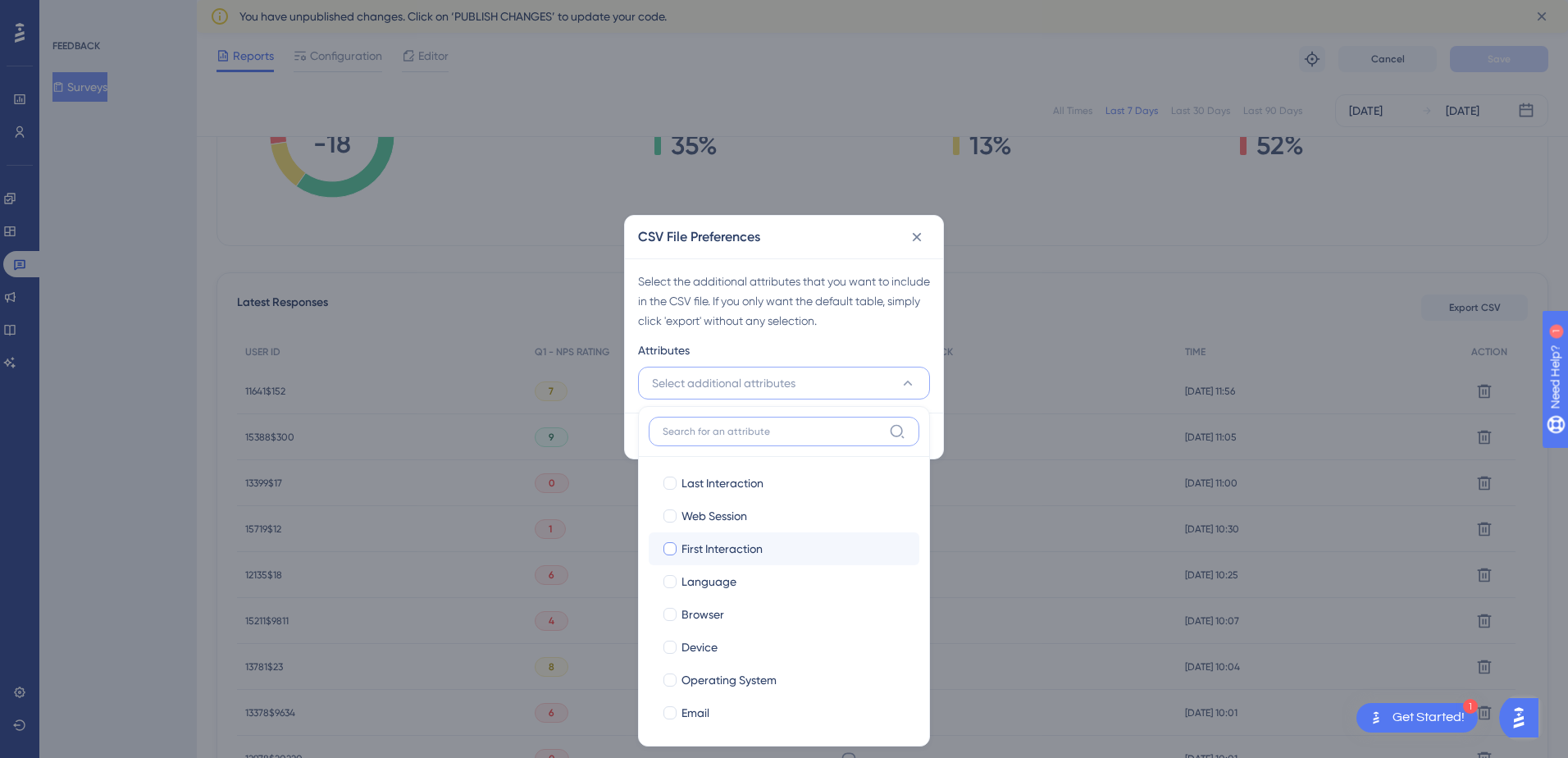
scroll to position [397, 0]
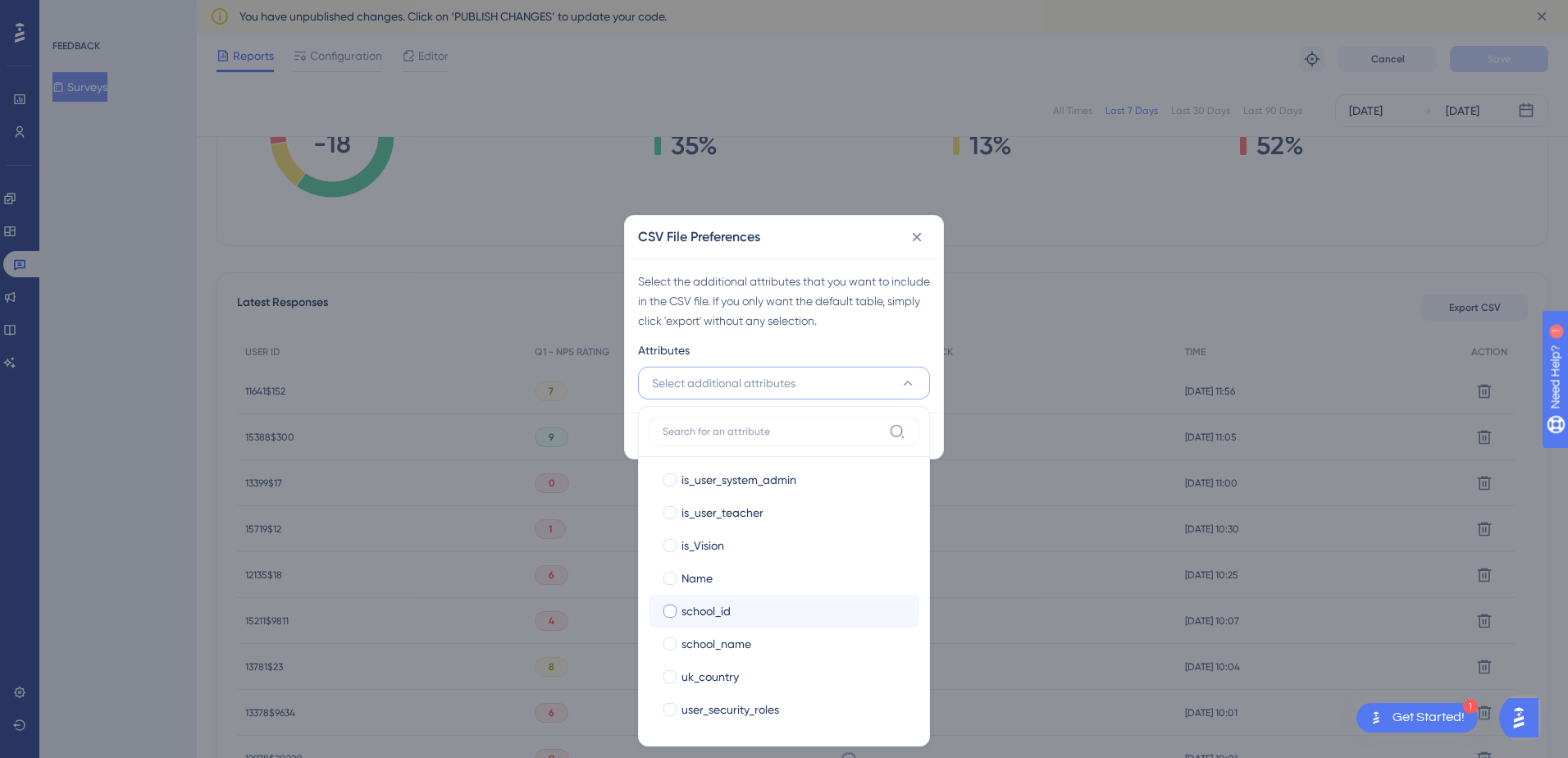
click at [738, 607] on div "school_id" at bounding box center [793, 611] width 225 height 20
click at [735, 610] on div "school_id" at bounding box center [793, 611] width 225 height 20
checkbox input "false"
click at [728, 641] on span "school_name" at bounding box center [716, 644] width 70 height 20
checkbox input "true"
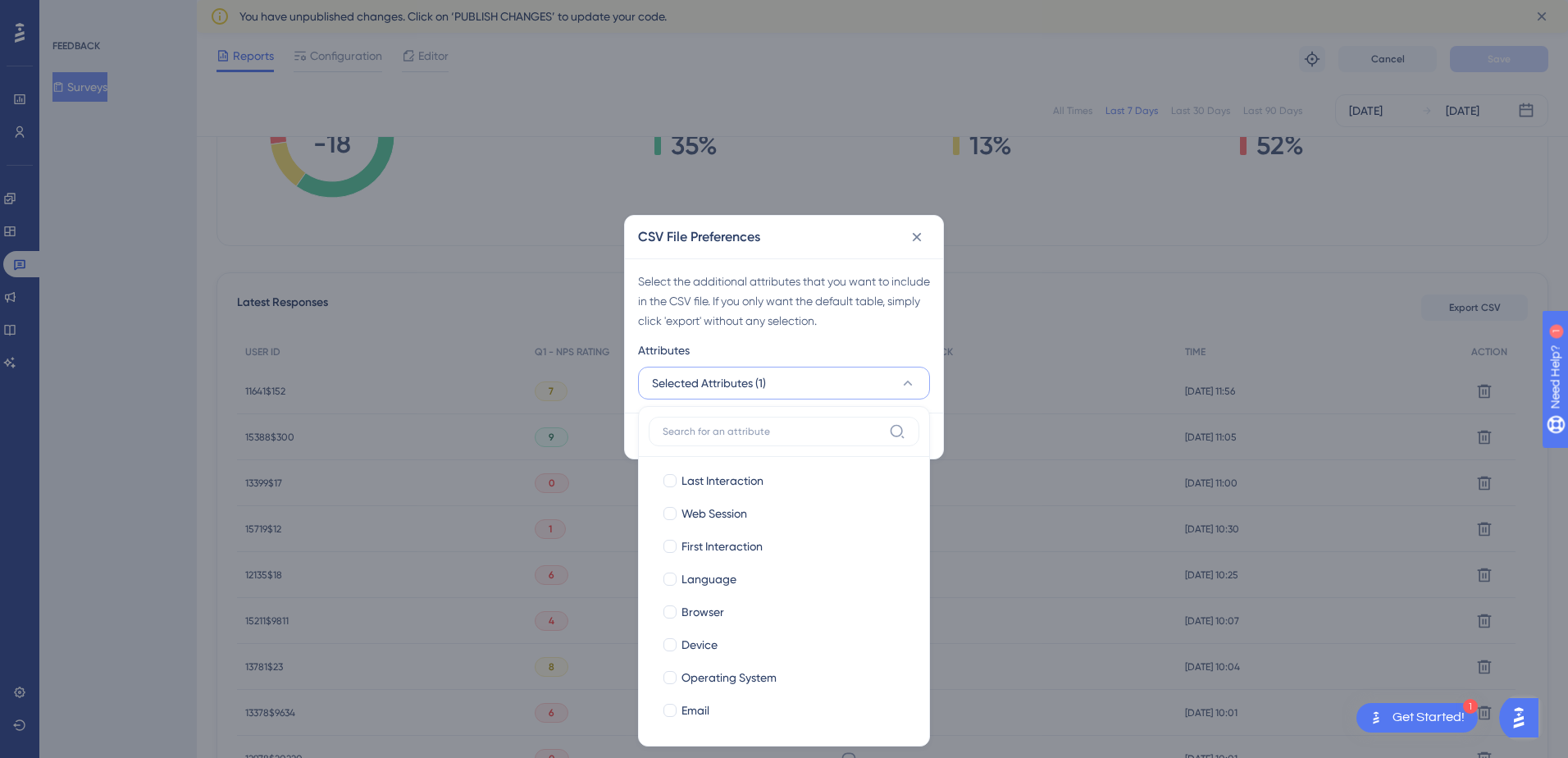
scroll to position [0, 0]
click at [723, 706] on div "Email" at bounding box center [793, 713] width 225 height 20
checkbox input "true"
click at [795, 392] on button "Selected Attributes (2)" at bounding box center [784, 384] width 292 height 33
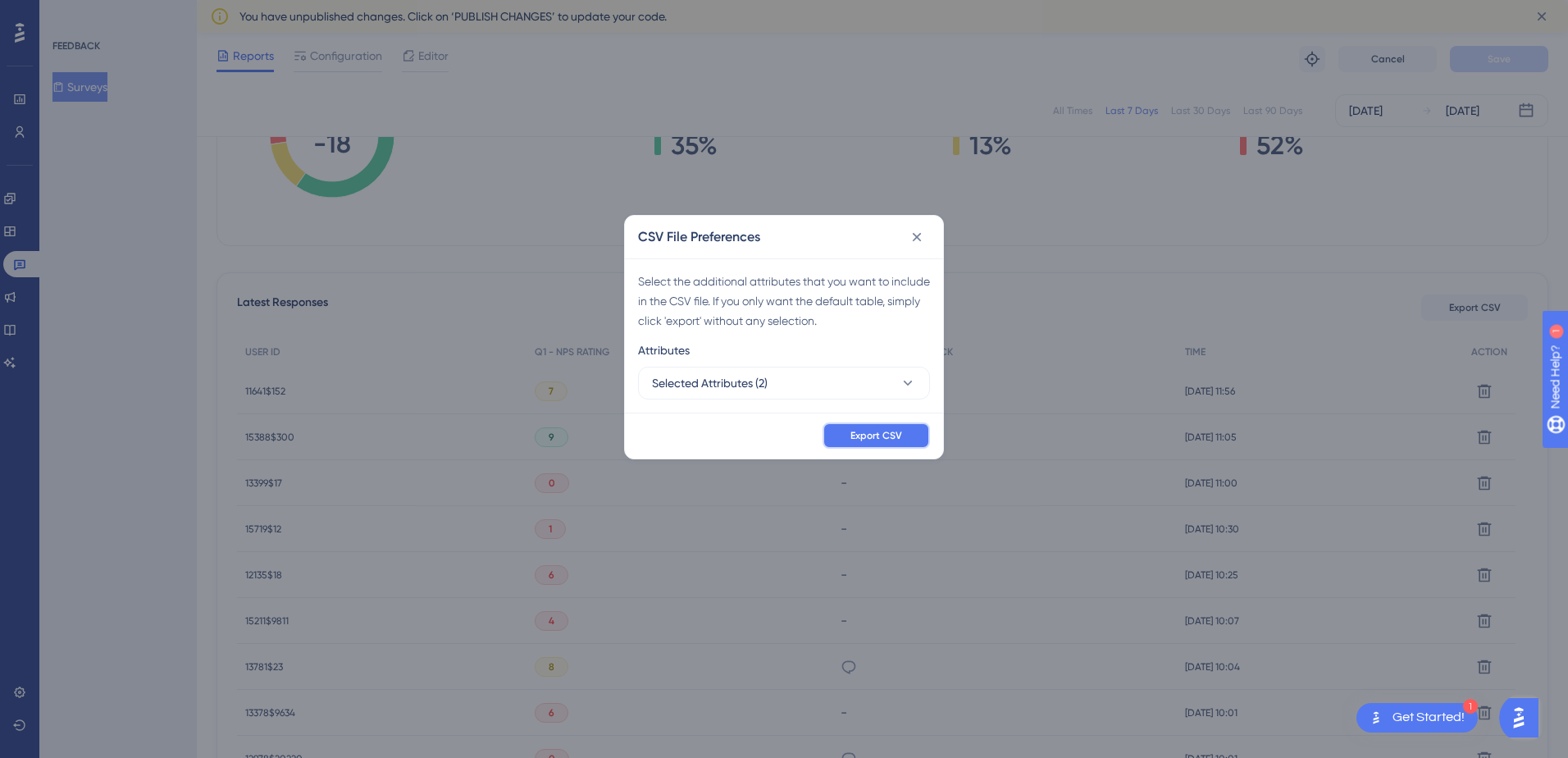
click at [850, 431] on button "Export CSV" at bounding box center [876, 435] width 107 height 26
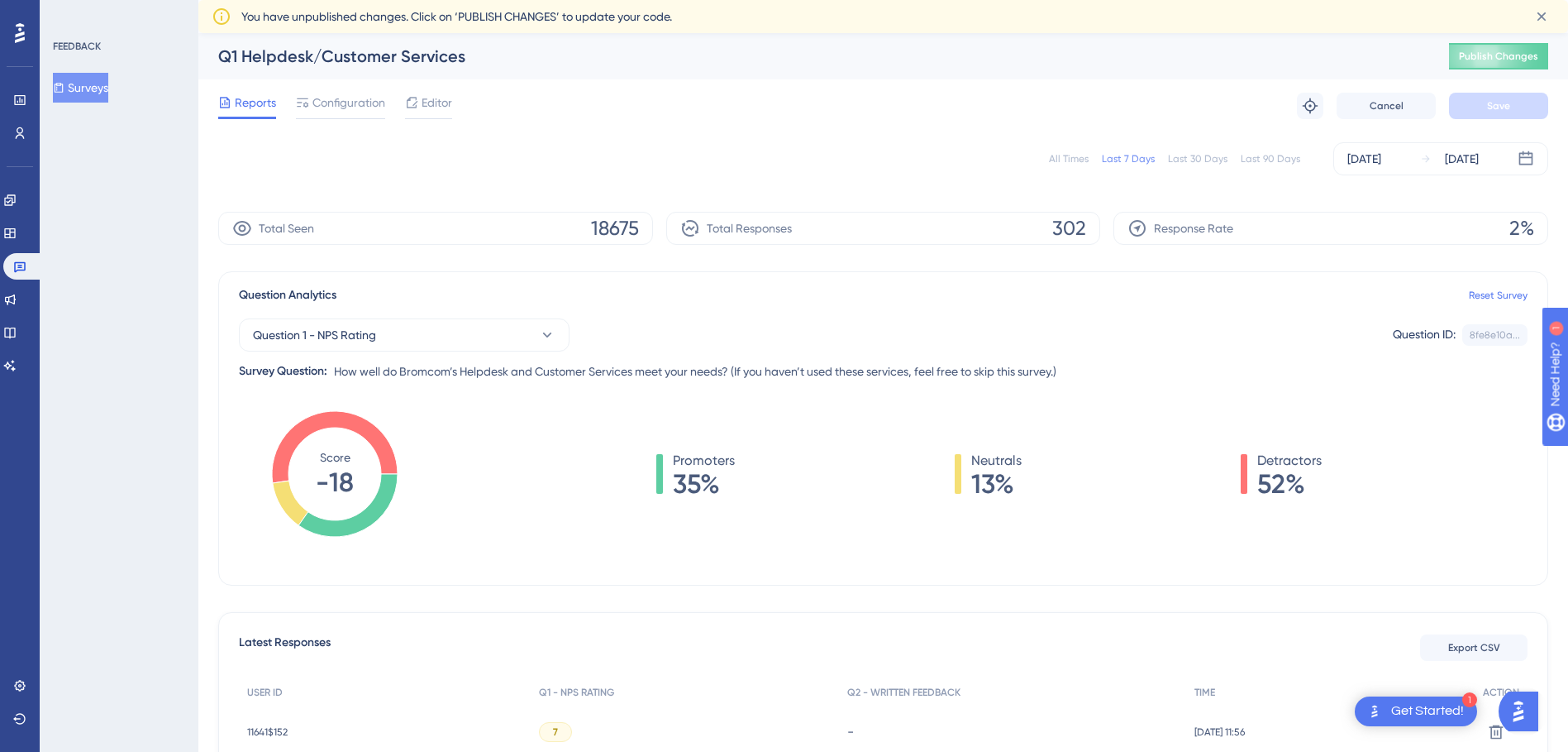
click at [1067, 154] on div "All Times" at bounding box center [1069, 159] width 39 height 13
click at [1366, 165] on div "May 06 2025" at bounding box center [1364, 159] width 34 height 20
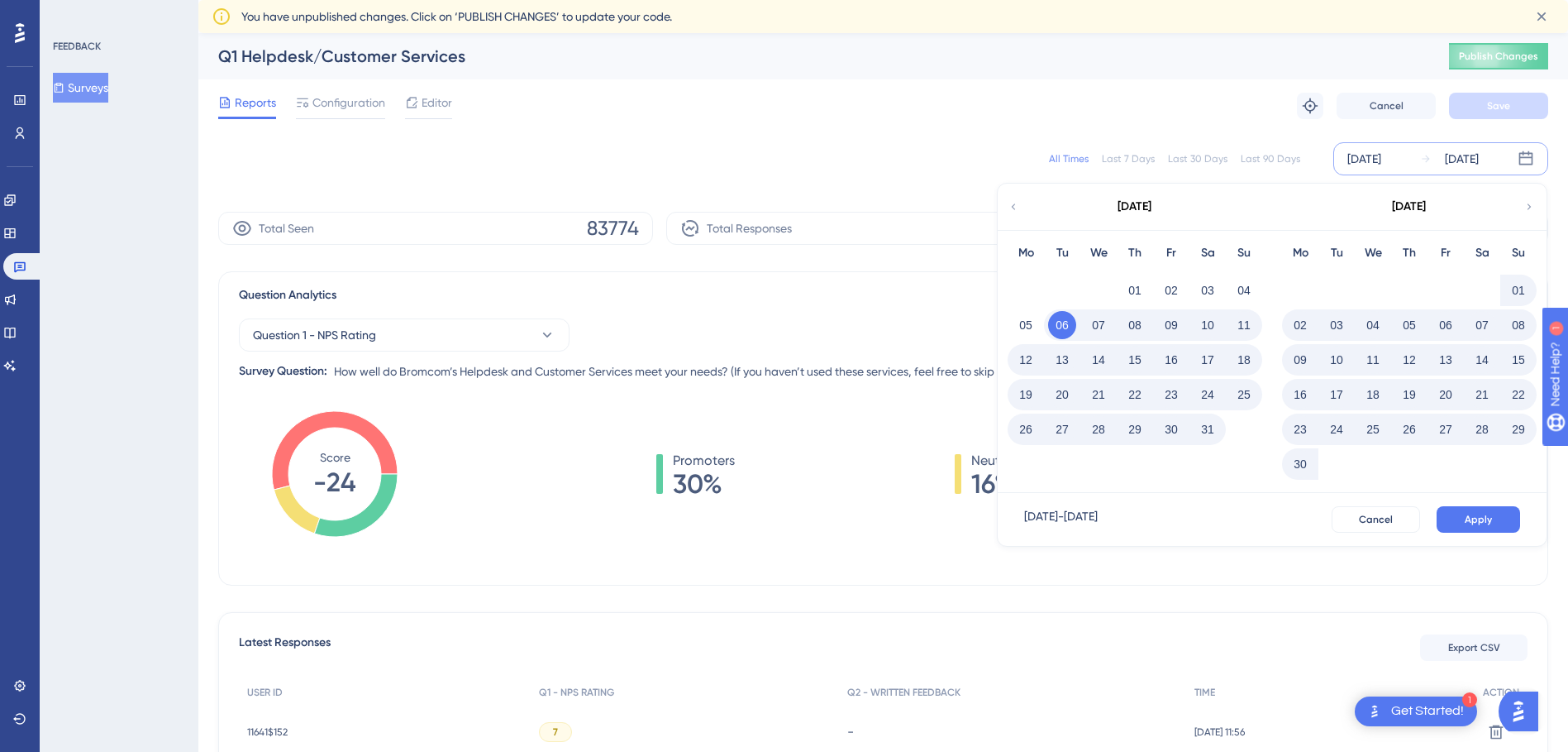
click at [1111, 158] on div "Last 7 Days" at bounding box center [1129, 159] width 53 height 13
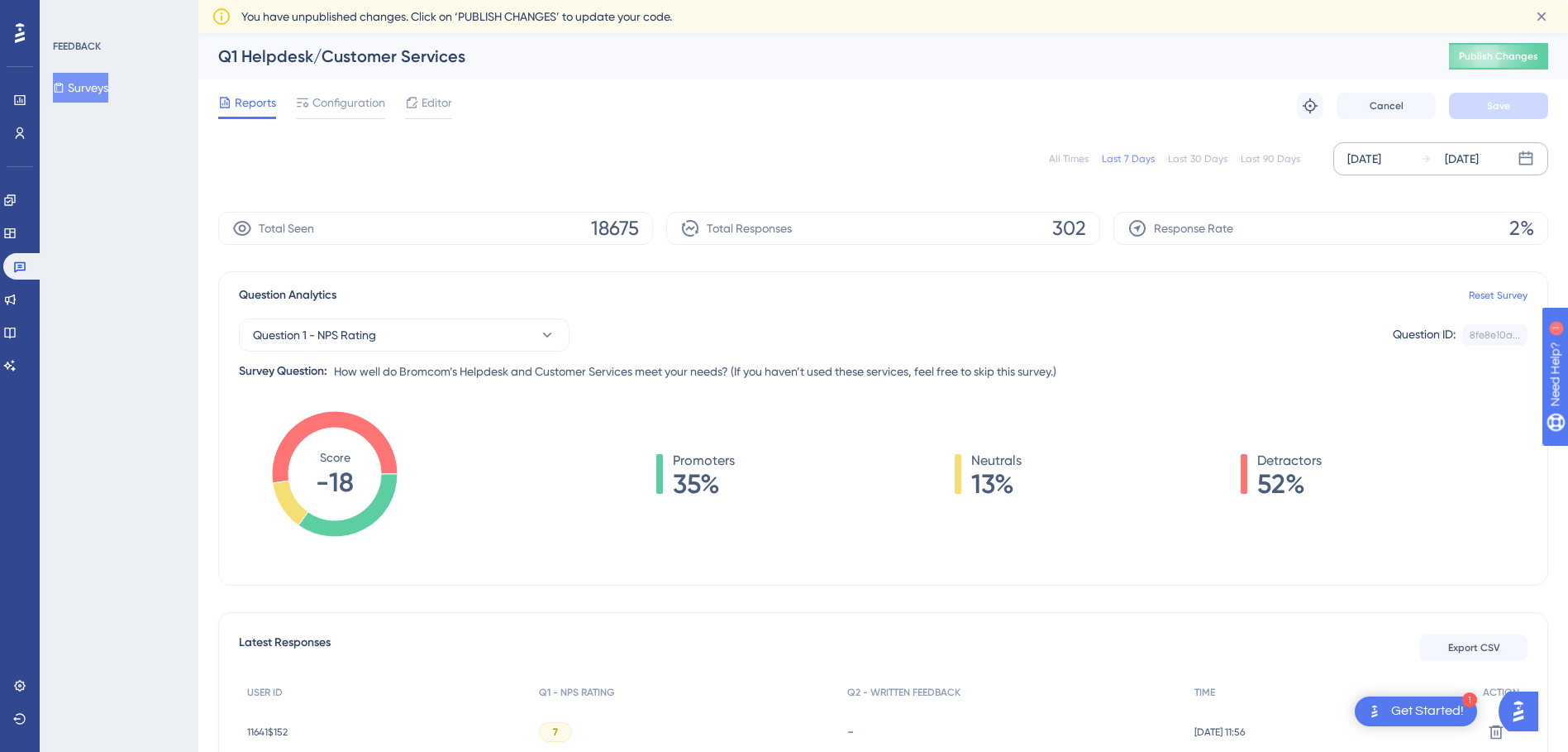
click at [1362, 156] on div "[DATE]" at bounding box center [1364, 159] width 34 height 20
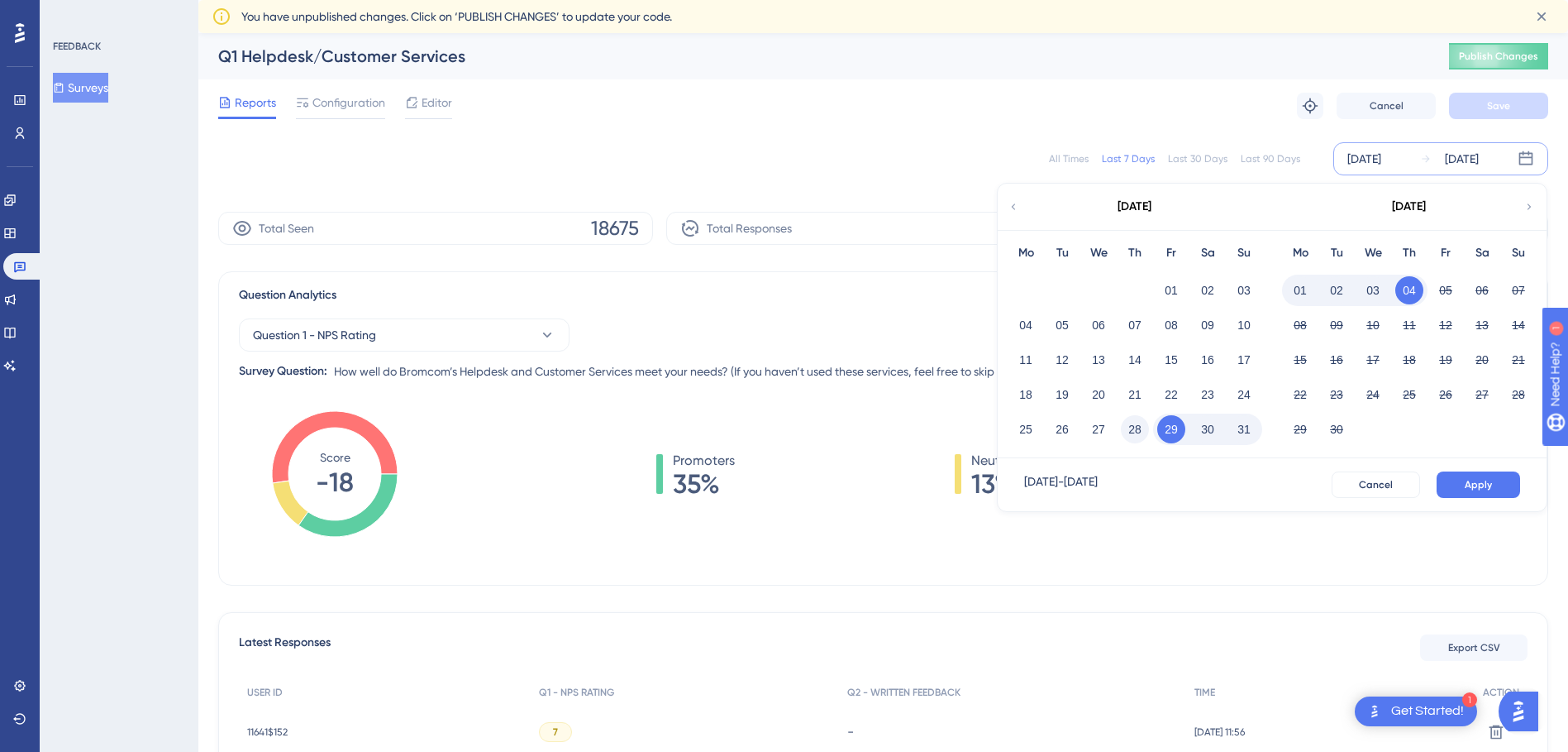
click at [1128, 429] on button "28" at bounding box center [1135, 429] width 28 height 28
click at [1472, 486] on span "Apply" at bounding box center [1479, 485] width 28 height 13
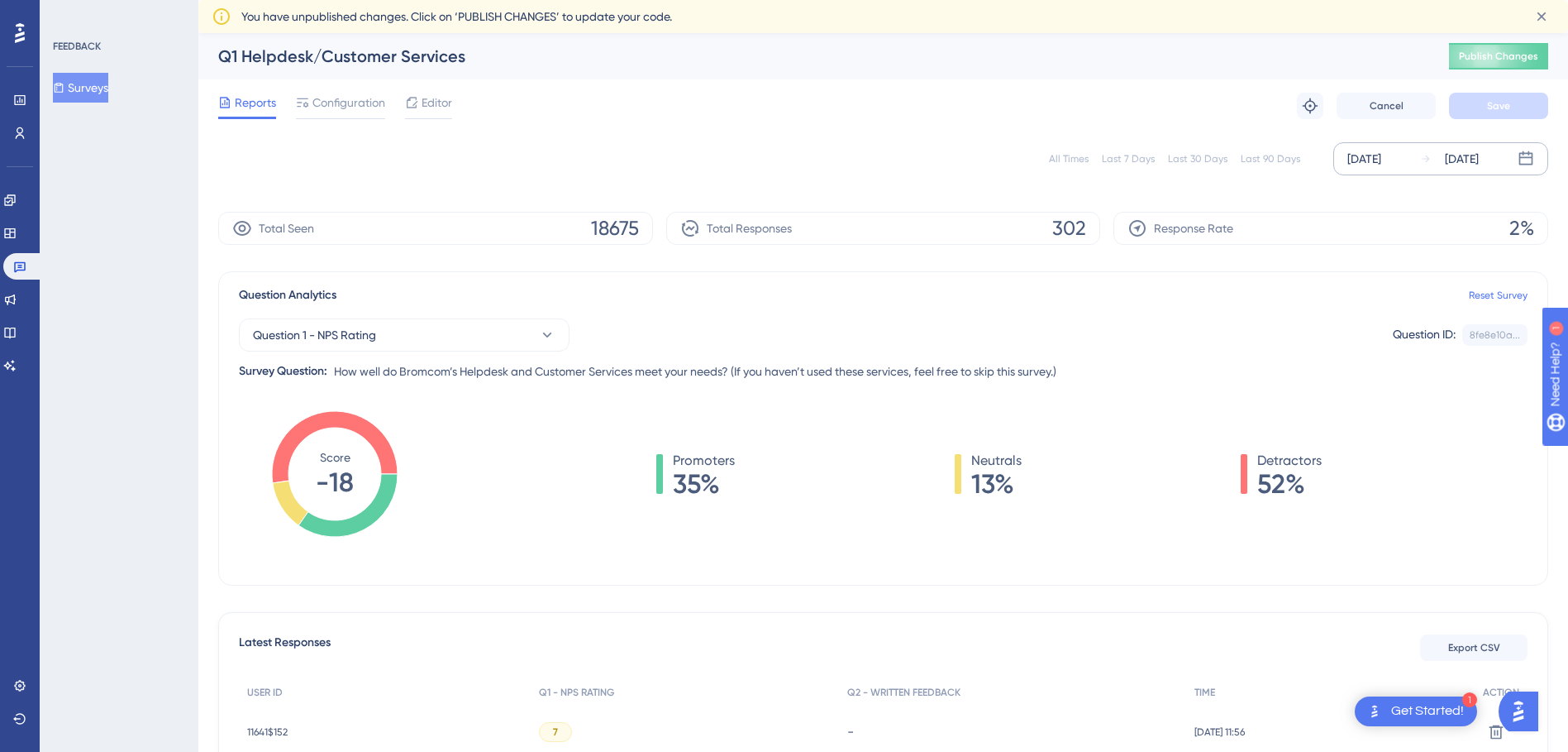
click at [104, 93] on button "Surveys" at bounding box center [81, 87] width 55 height 29
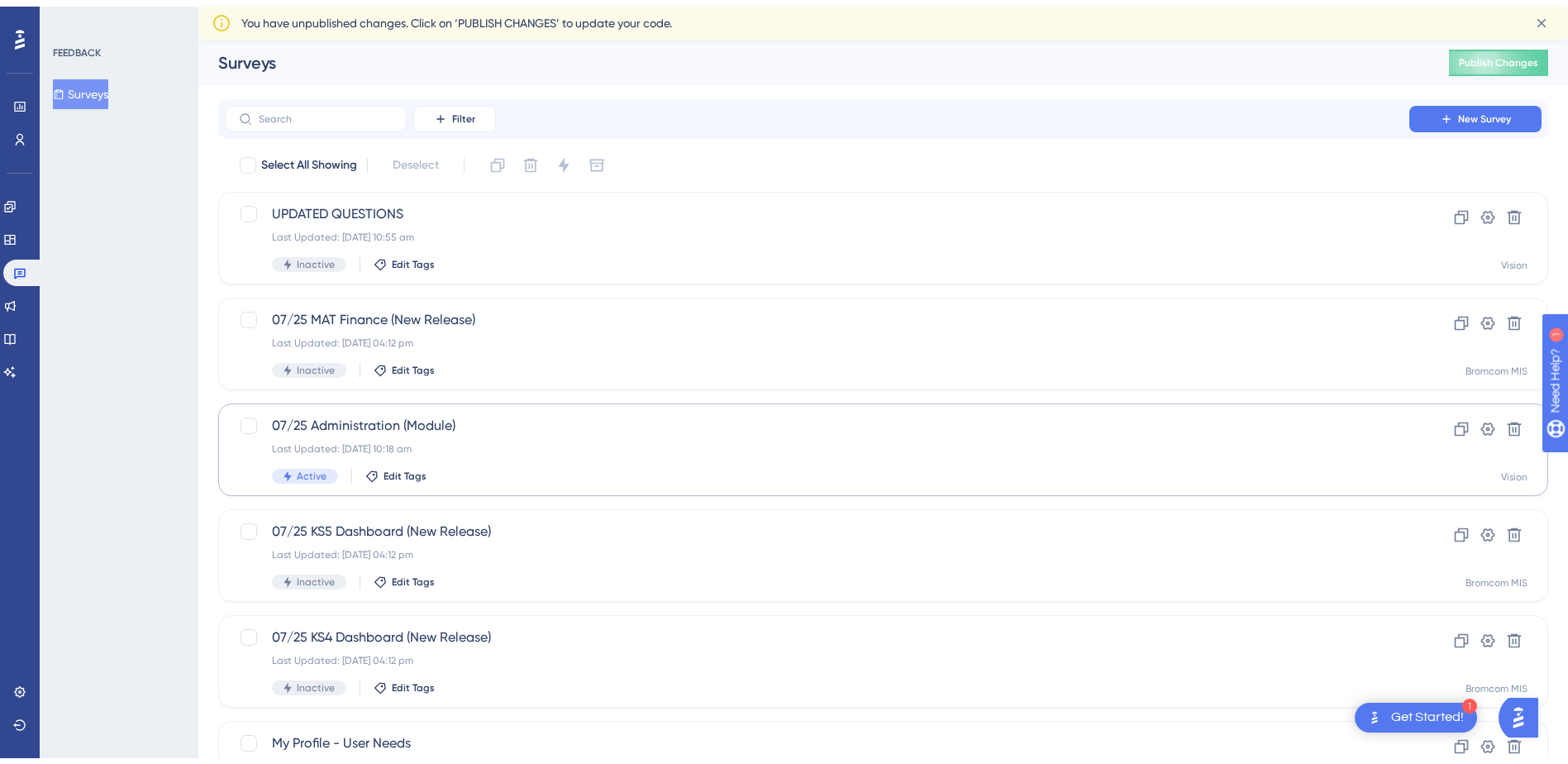
scroll to position [520, 0]
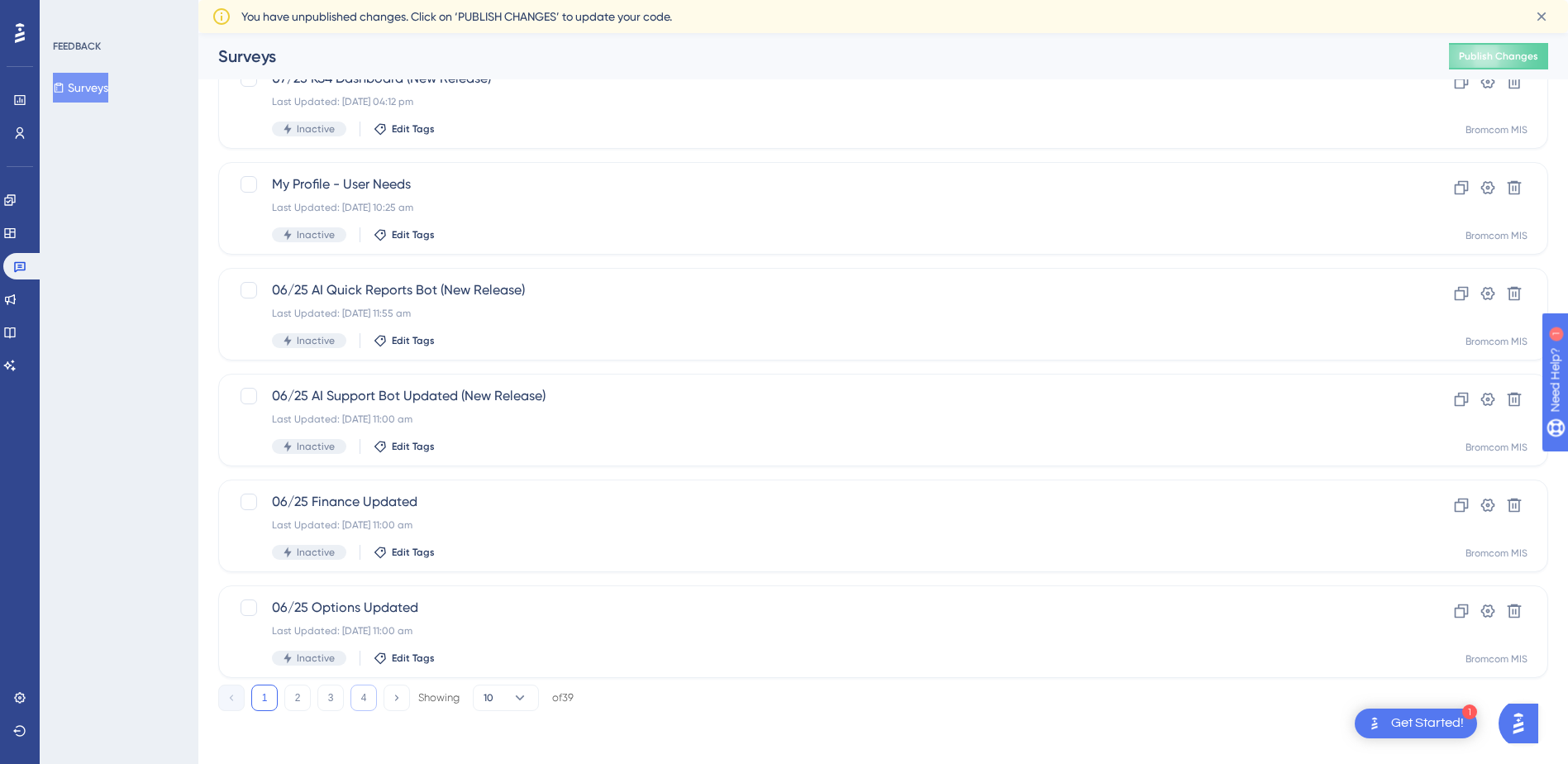
click at [368, 699] on button "4" at bounding box center [364, 698] width 27 height 27
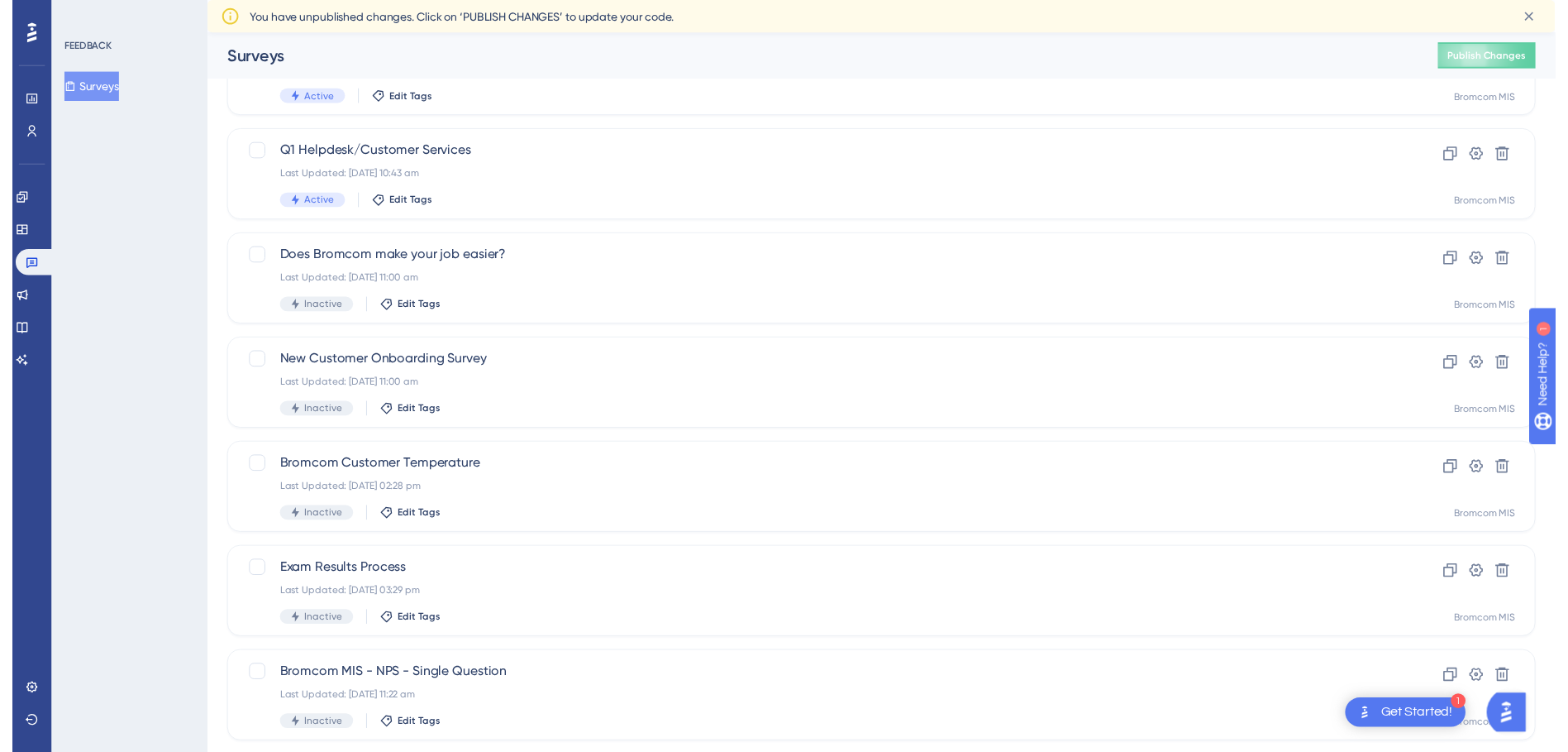
scroll to position [0, 0]
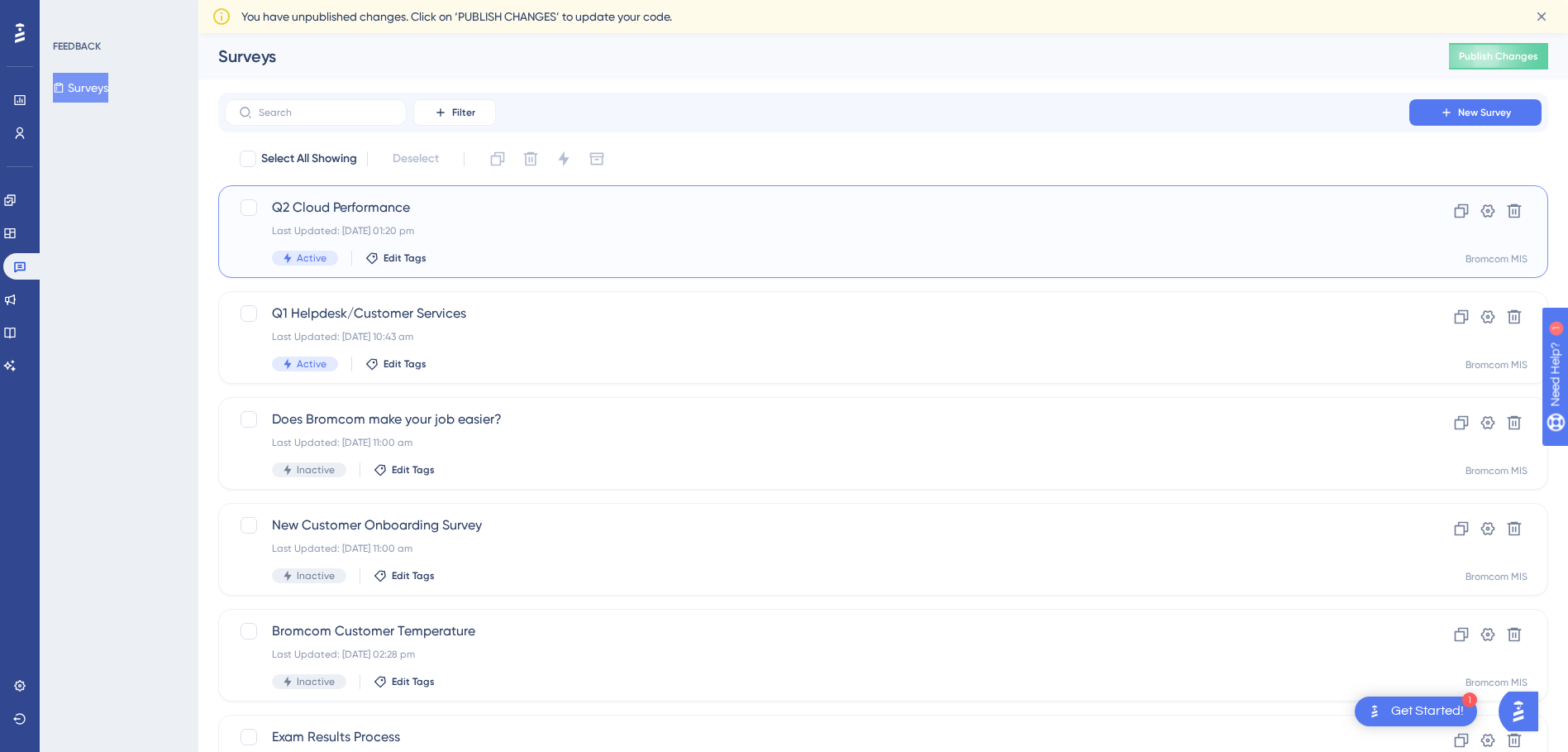
click at [433, 213] on span "Q2 Cloud Performance" at bounding box center [817, 208] width 1091 height 20
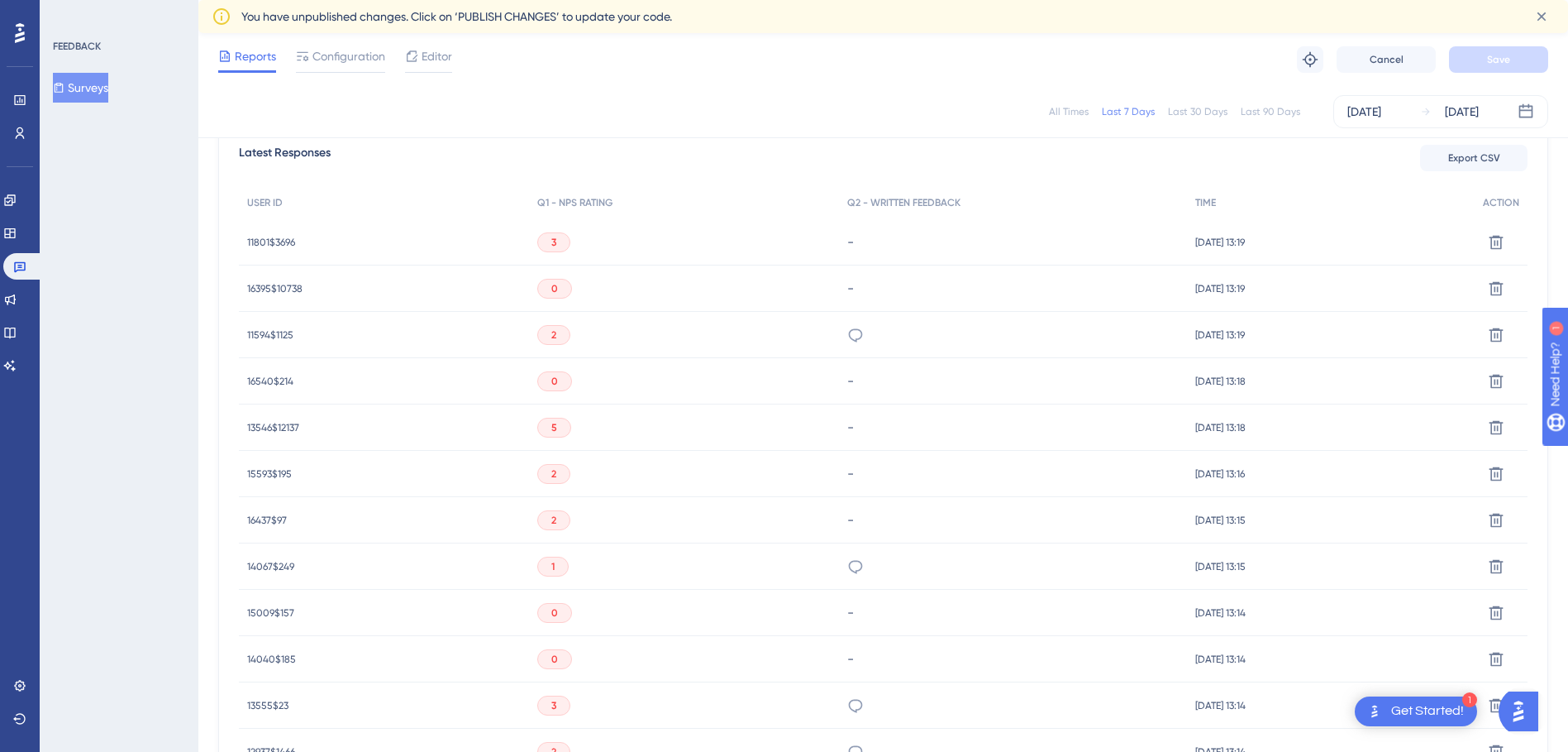
scroll to position [578, 0]
click at [862, 233] on div "very slow and not responding" at bounding box center [1013, 239] width 348 height 46
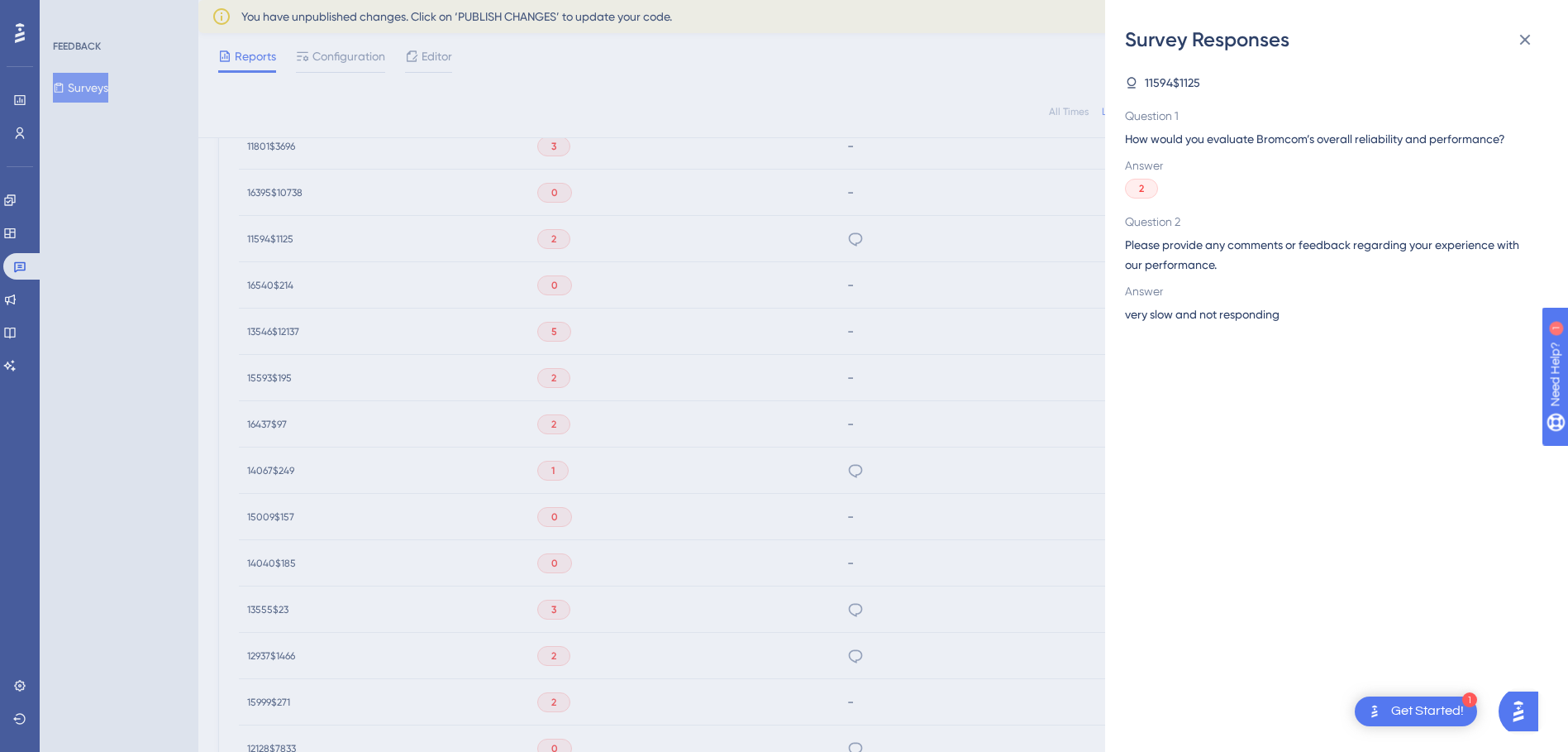
click at [880, 289] on div "Survey Responses 11594$1125 Question 1 How would you evaluate Bromcom’s overall…" at bounding box center [784, 376] width 1568 height 752
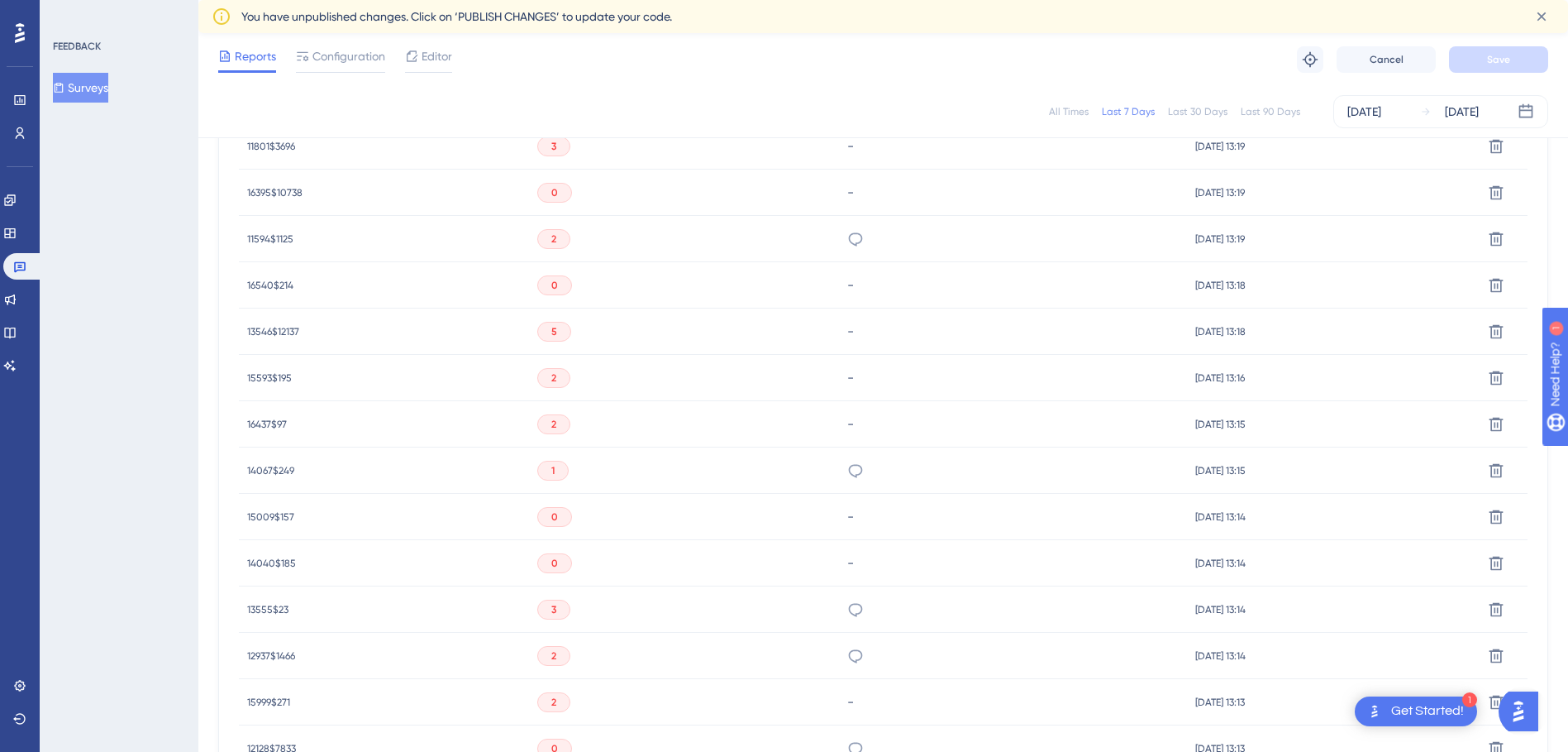
scroll to position [827, 0]
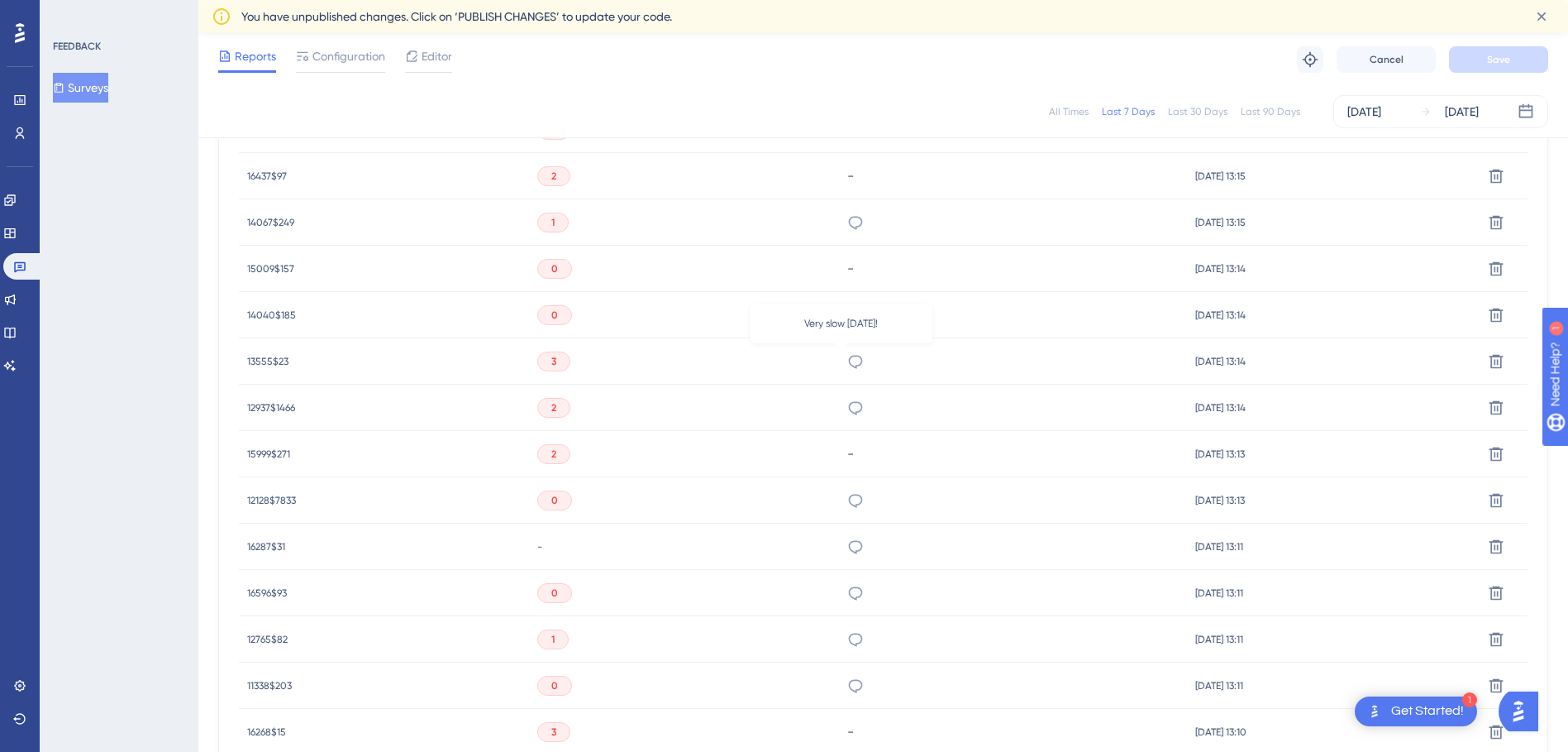
click at [847, 366] on icon at bounding box center [856, 362] width 17 height 17
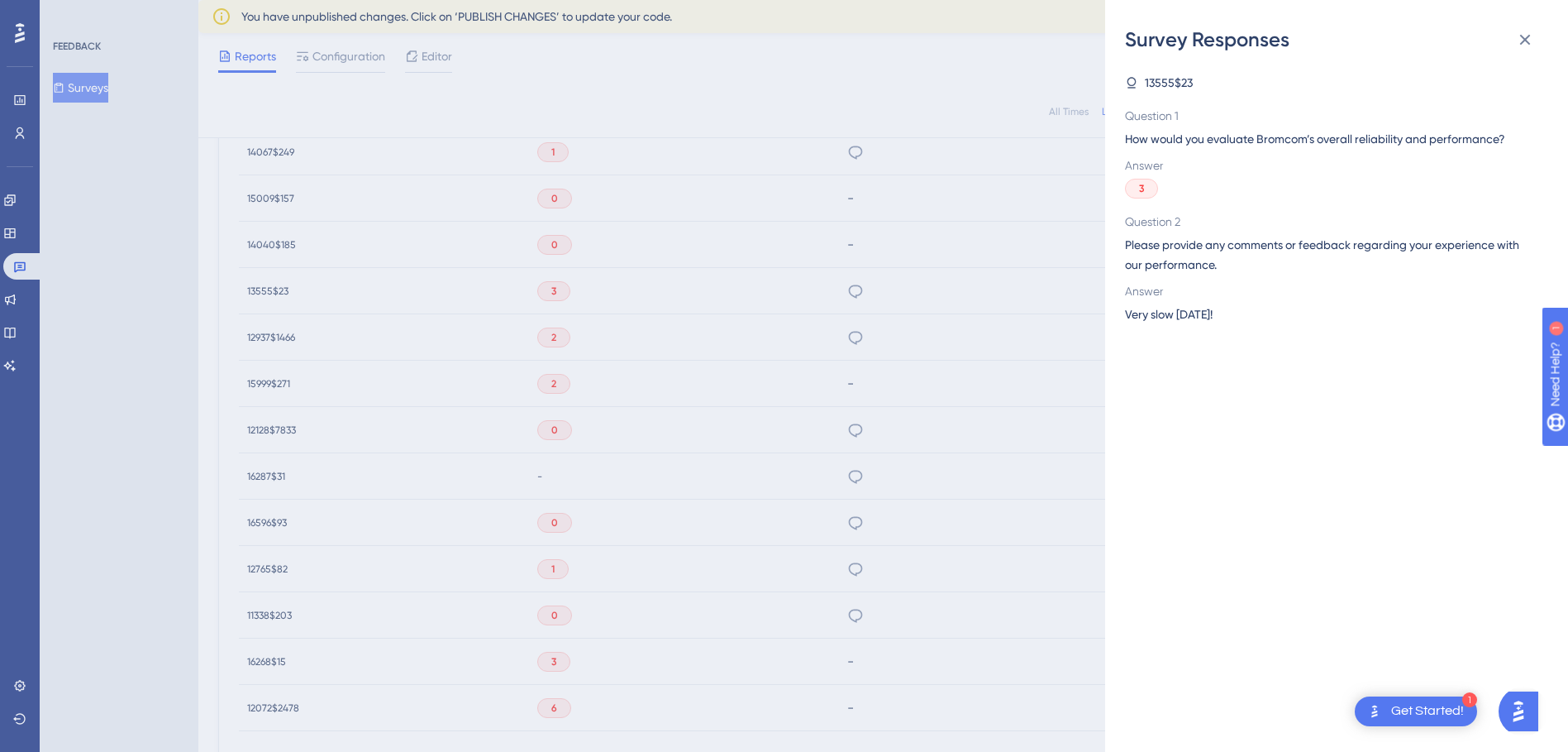
scroll to position [993, 0]
click at [845, 366] on div "Survey Responses 13555$23 Question 1 How would you evaluate Bromcom’s overall r…" at bounding box center [784, 376] width 1568 height 752
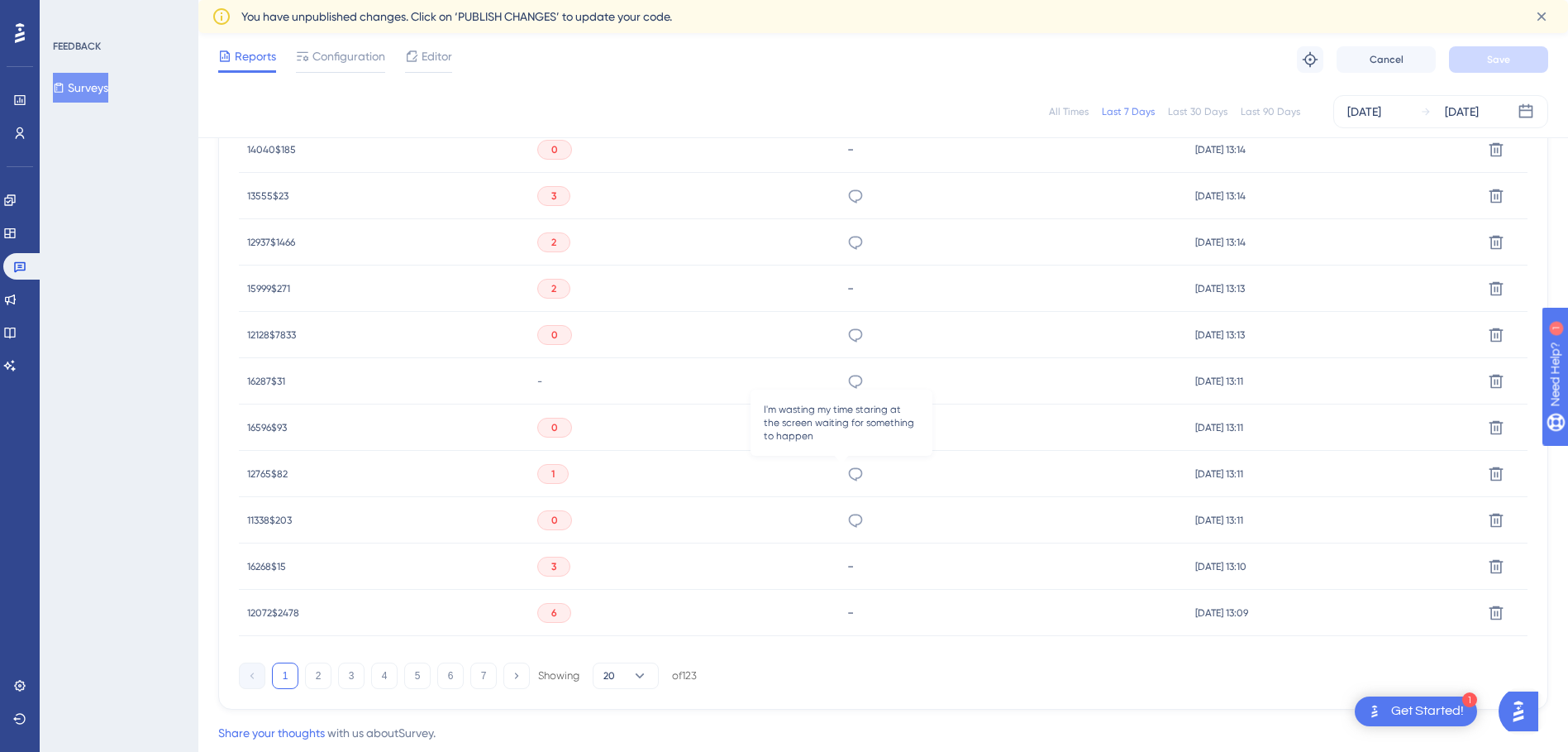
click at [847, 477] on icon at bounding box center [856, 474] width 17 height 17
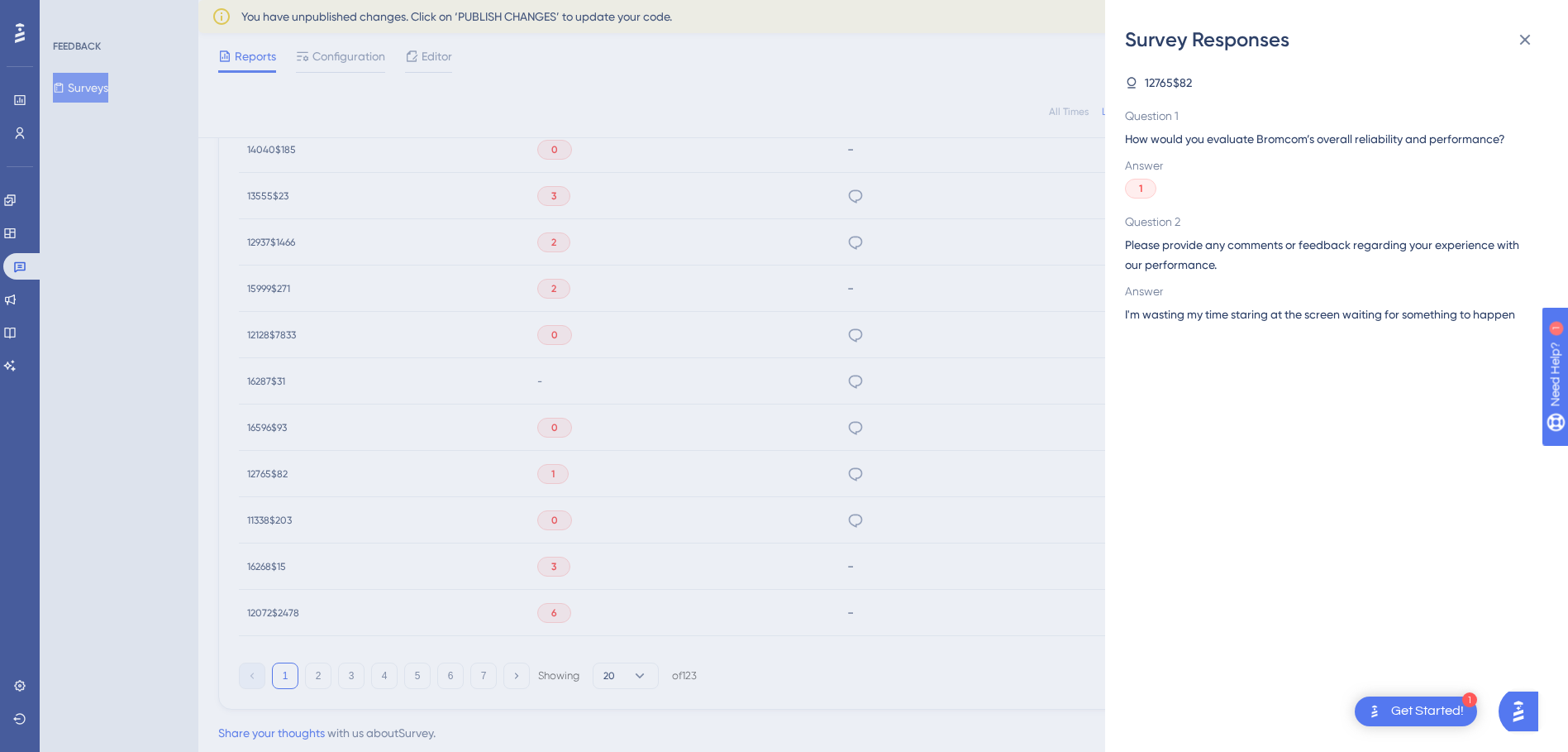
click at [837, 471] on div "Survey Responses 12765$82 Question 1 How would you evaluate Bromcom’s overall r…" at bounding box center [784, 376] width 1568 height 752
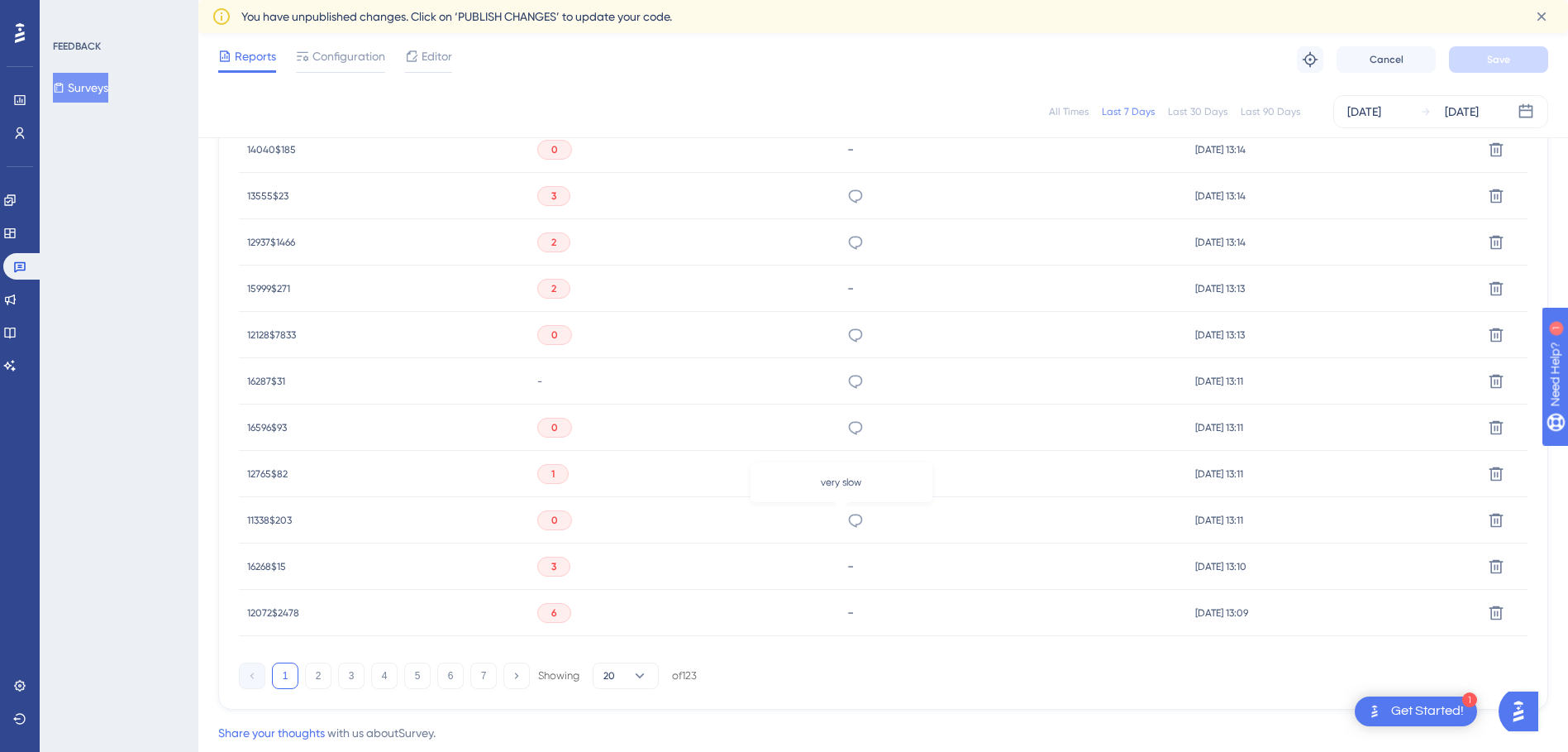
click at [847, 512] on icon at bounding box center [856, 520] width 17 height 17
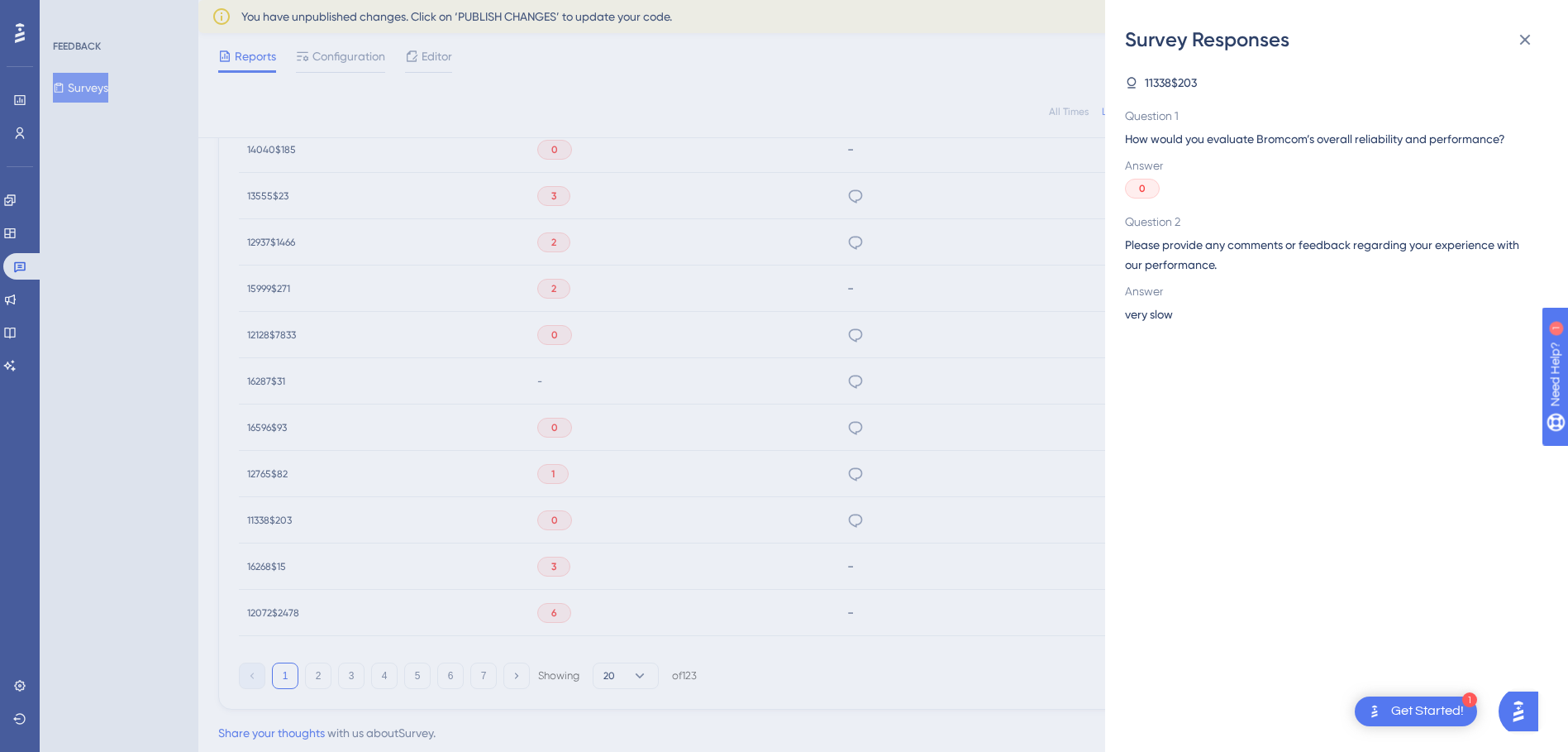
click at [840, 511] on div "Survey Responses 11338$203 Question 1 How would you evaluate Bromcom’s overall …" at bounding box center [784, 376] width 1568 height 752
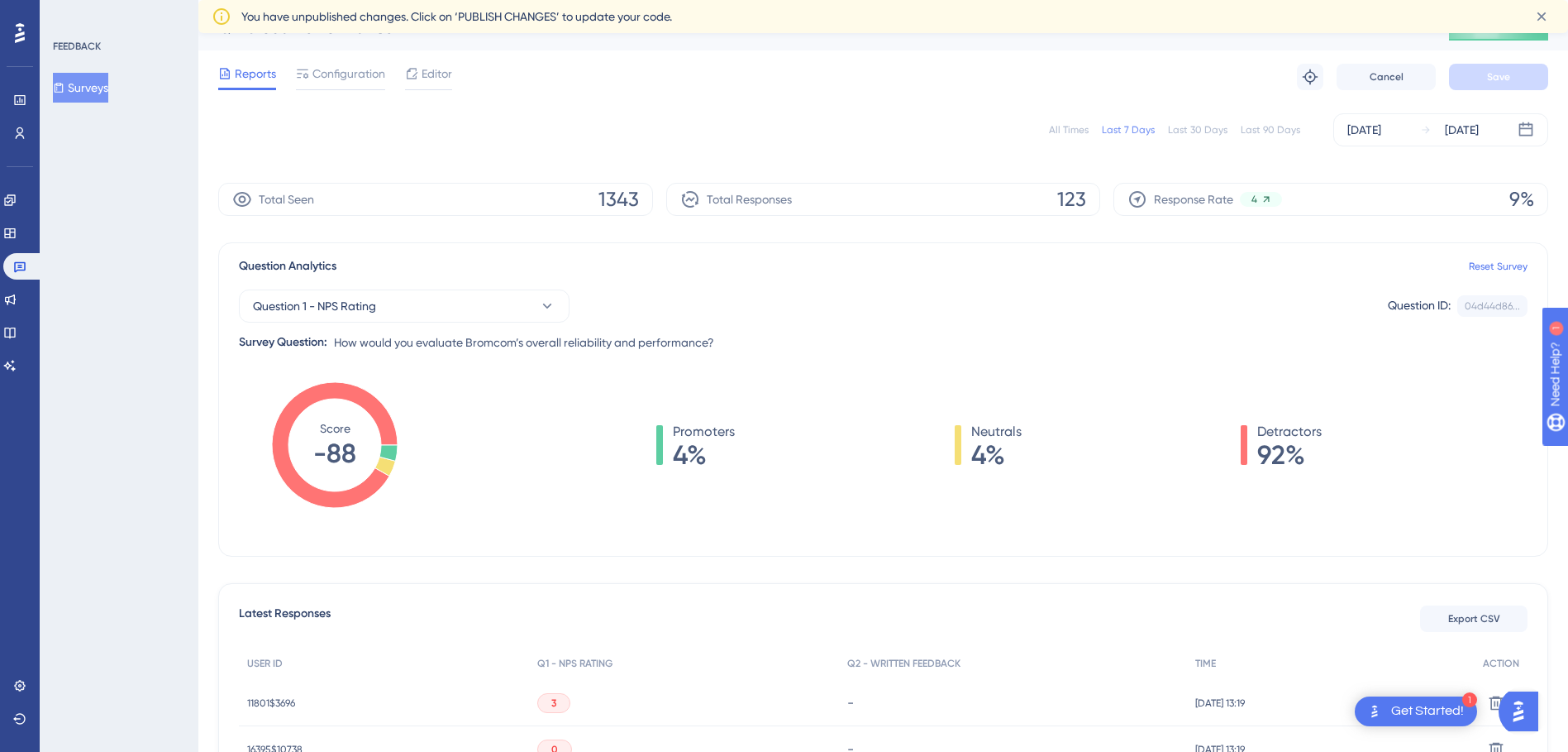
scroll to position [0, 0]
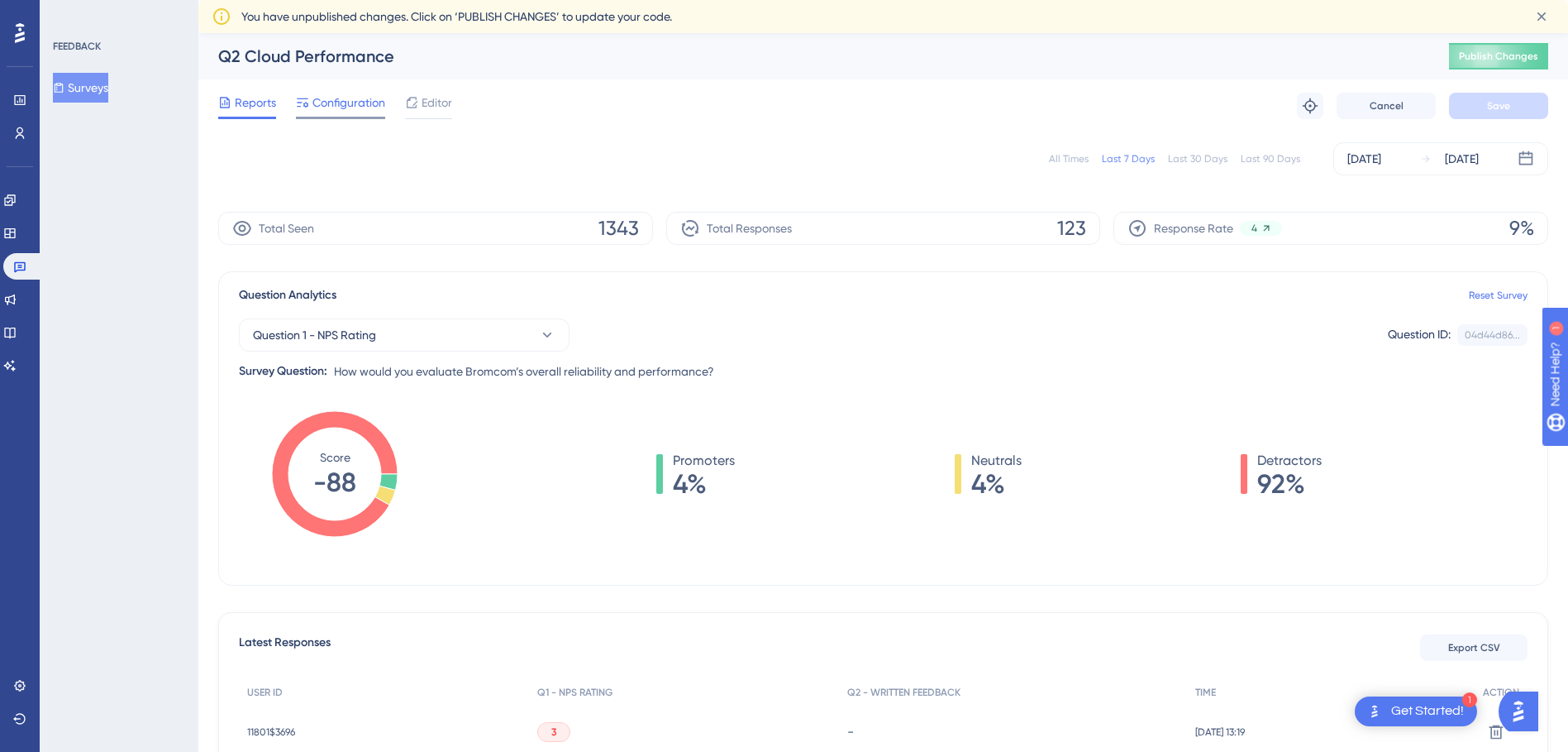
click at [349, 113] on div "Configuration" at bounding box center [340, 106] width 89 height 27
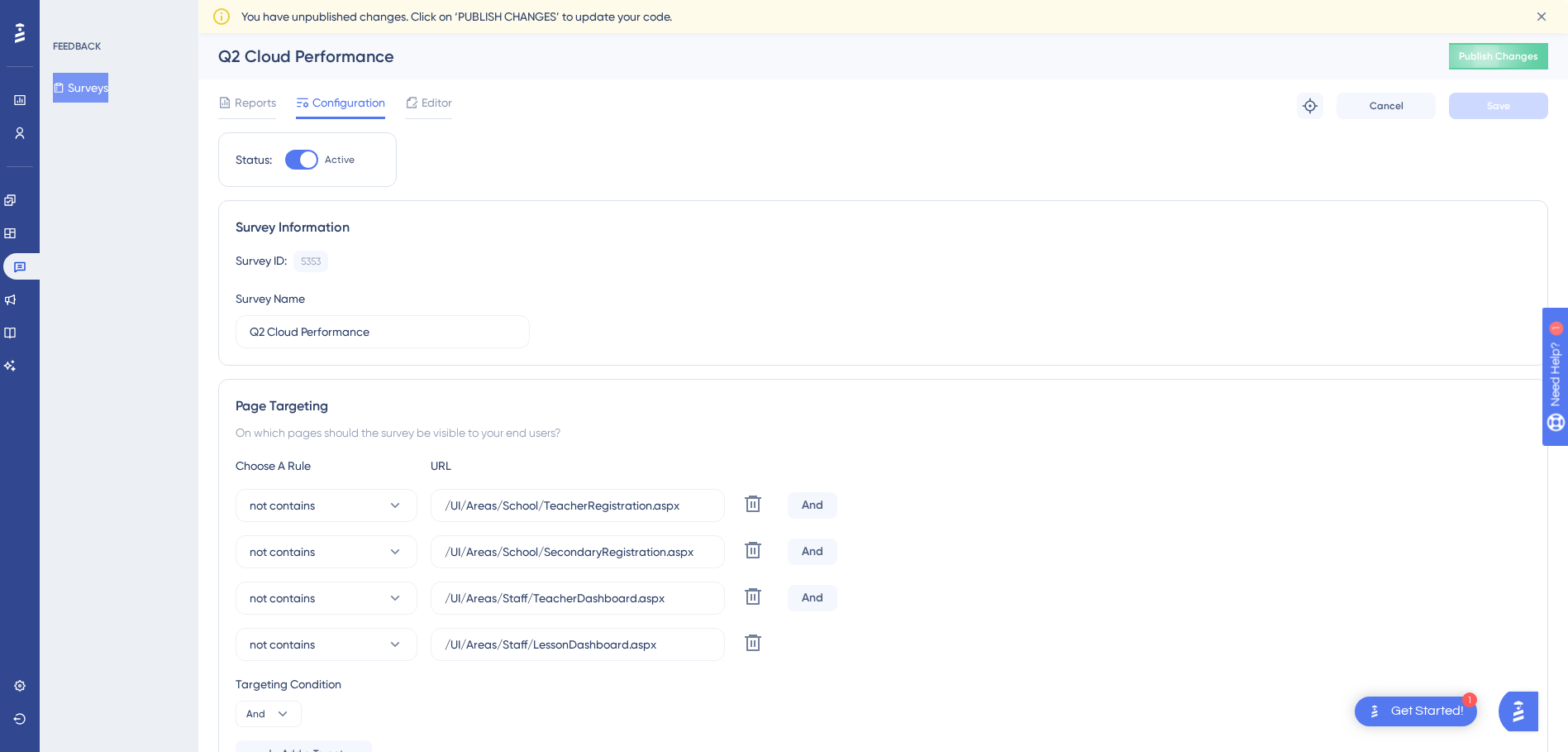
click at [64, 81] on button "Surveys" at bounding box center [81, 87] width 55 height 29
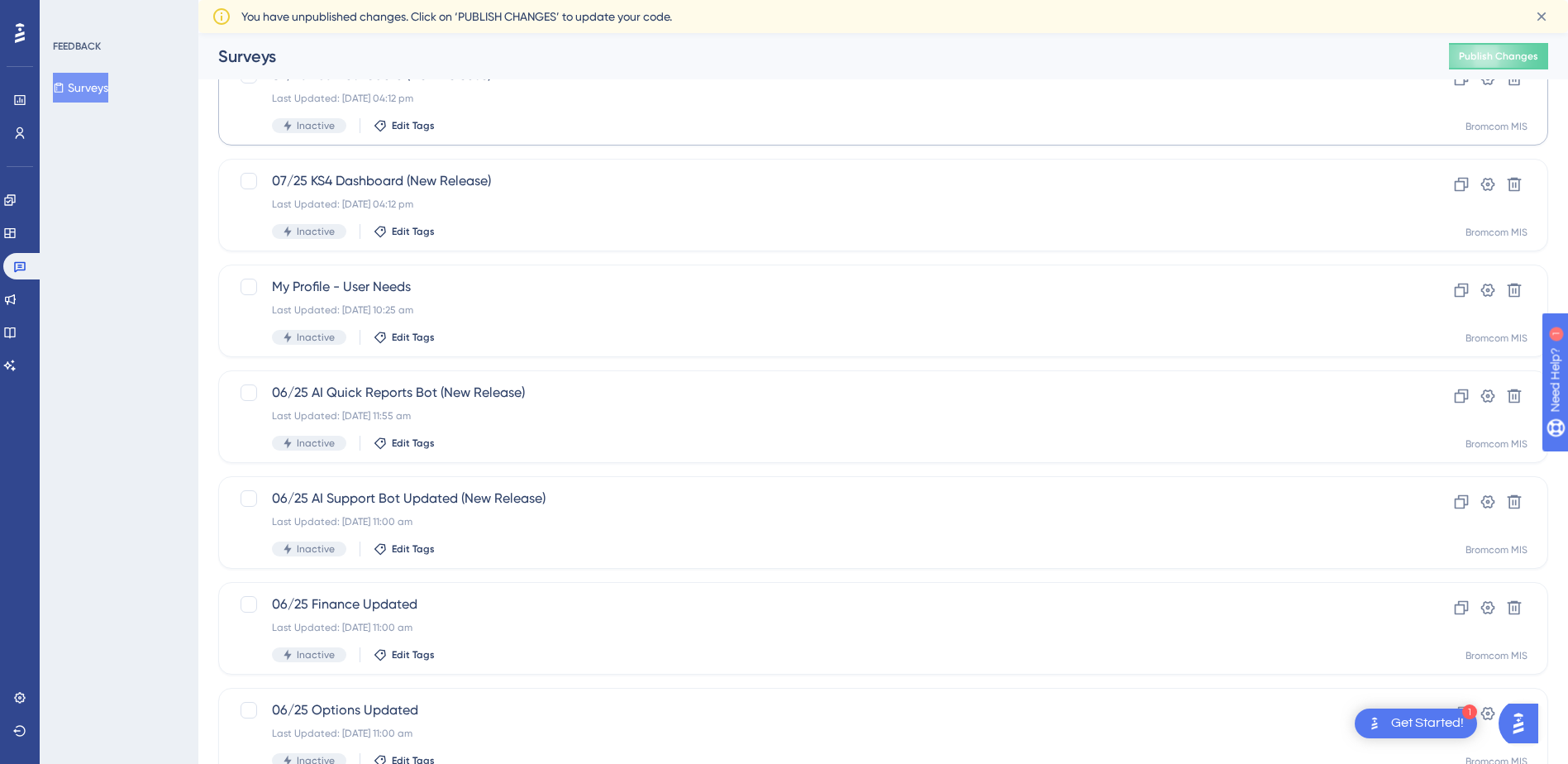
scroll to position [520, 0]
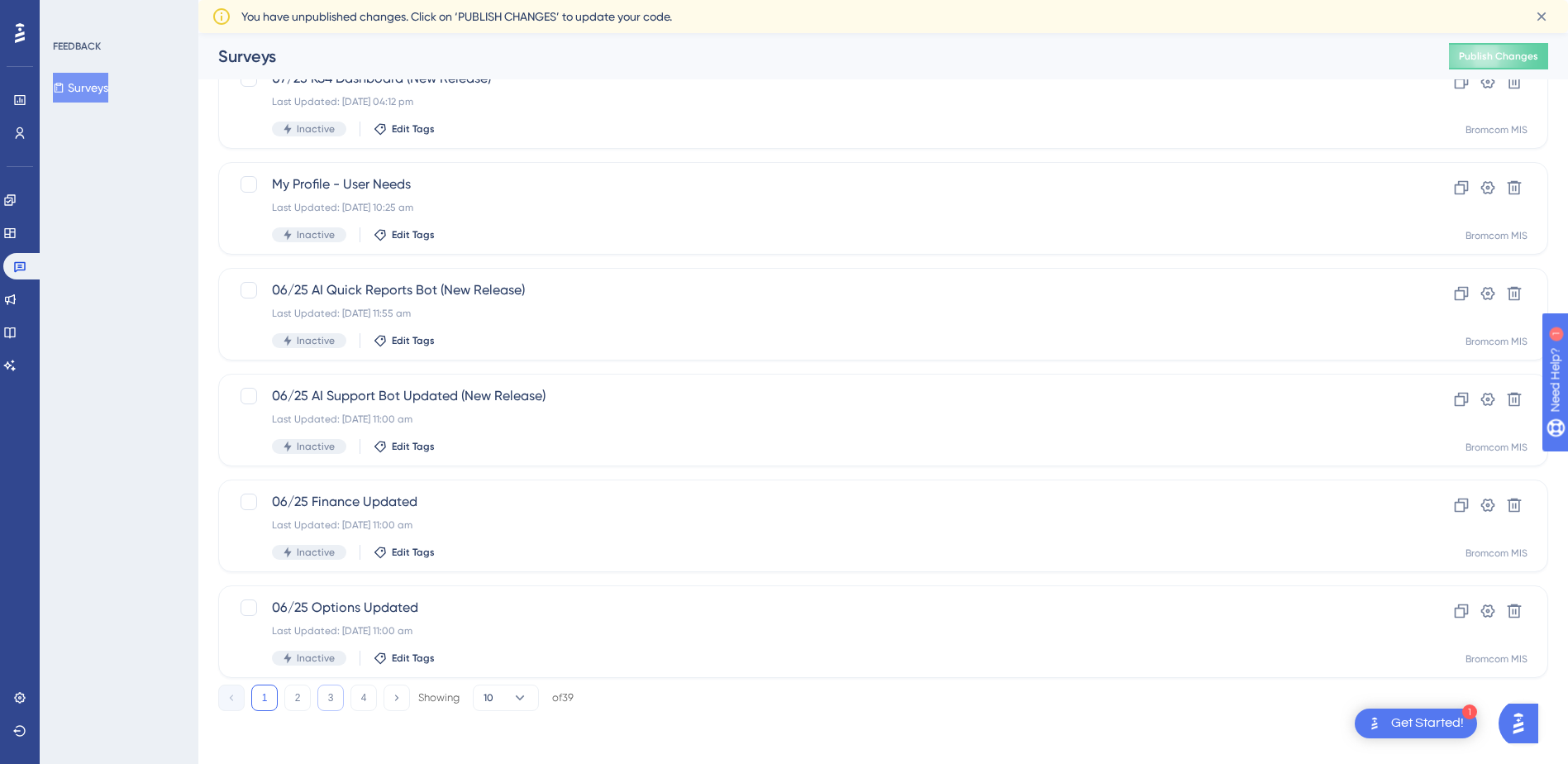
click at [342, 691] on button "3" at bounding box center [330, 698] width 27 height 27
click at [368, 687] on button "4" at bounding box center [364, 698] width 27 height 27
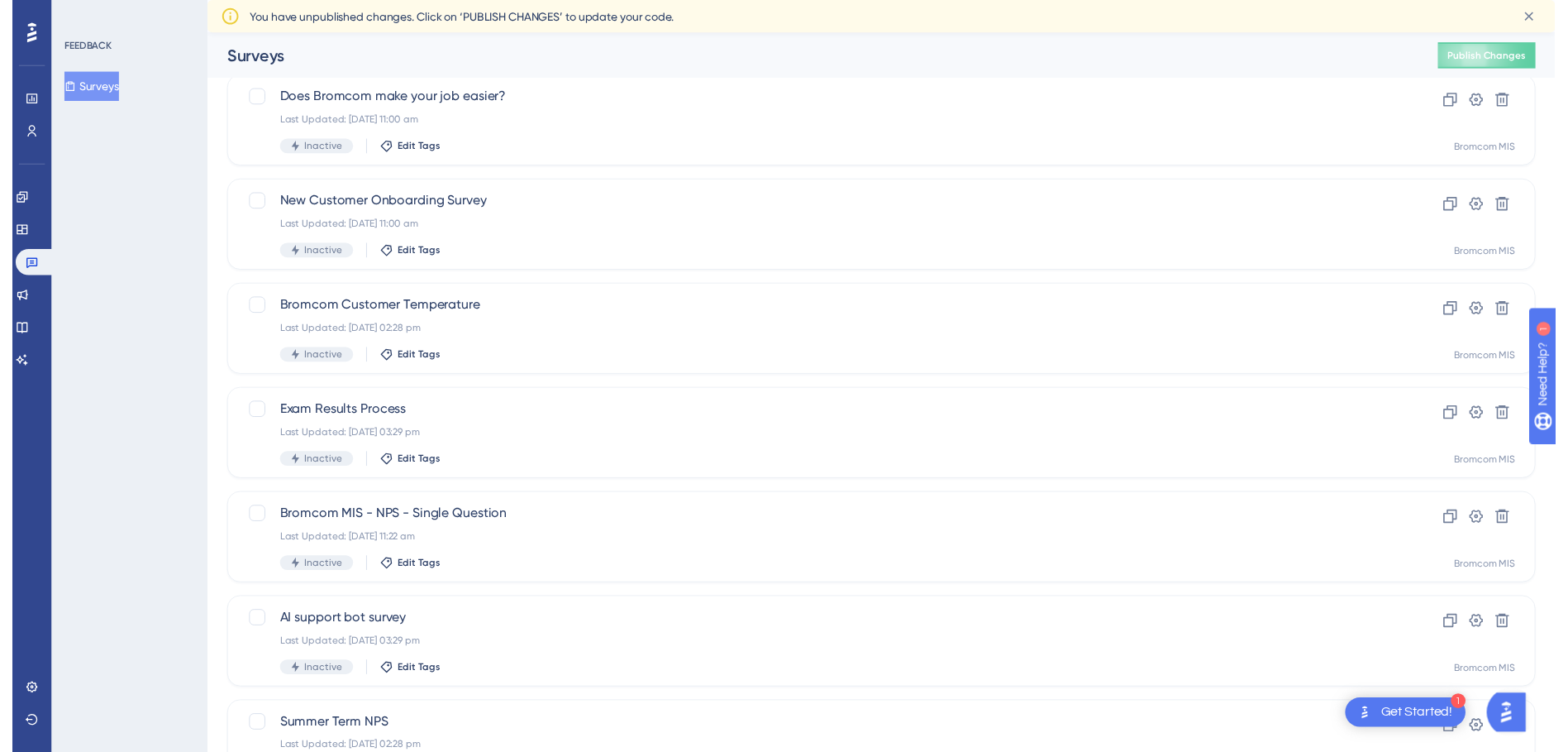
scroll to position [0, 0]
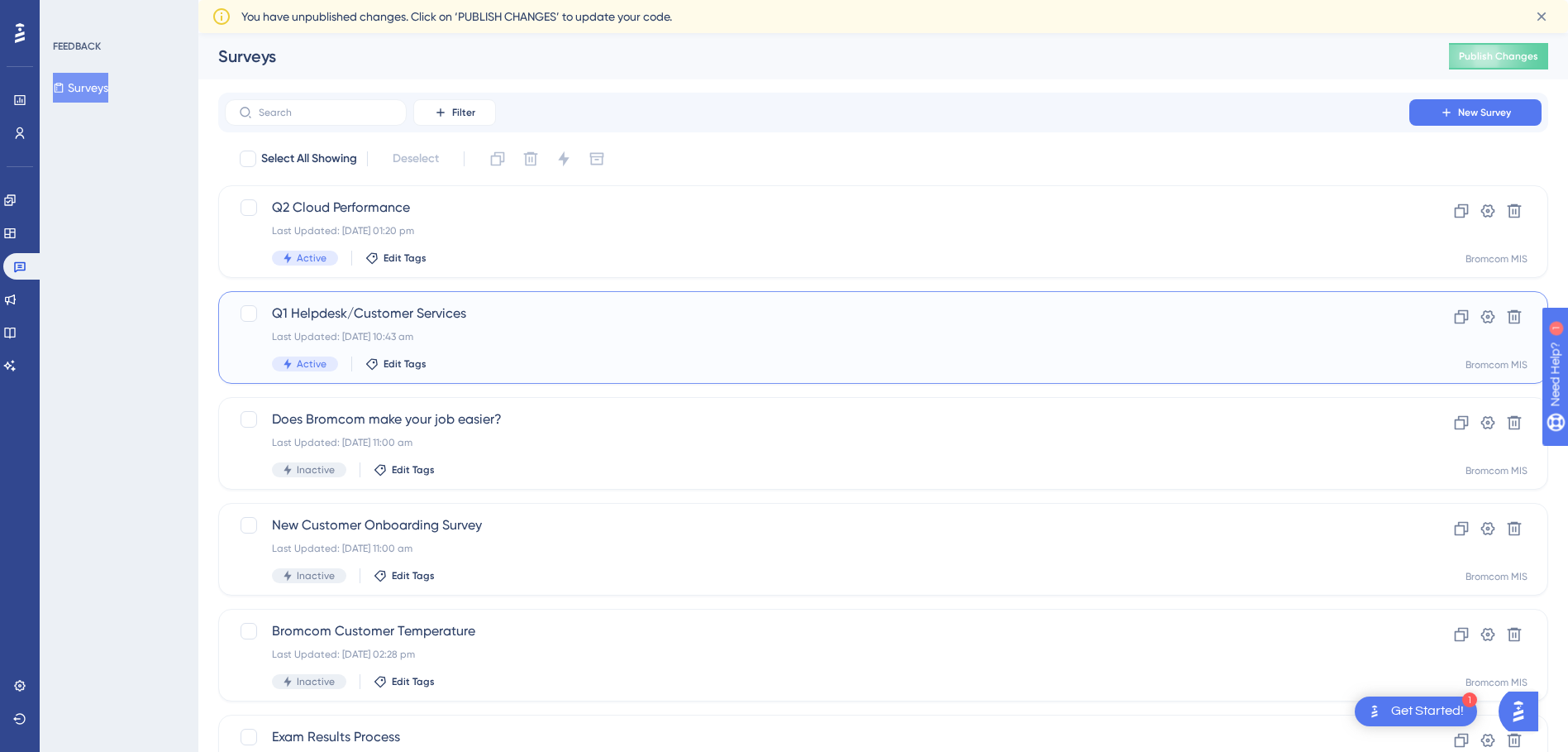
click at [353, 319] on span "Q1 Helpdesk/Customer Services" at bounding box center [817, 314] width 1091 height 20
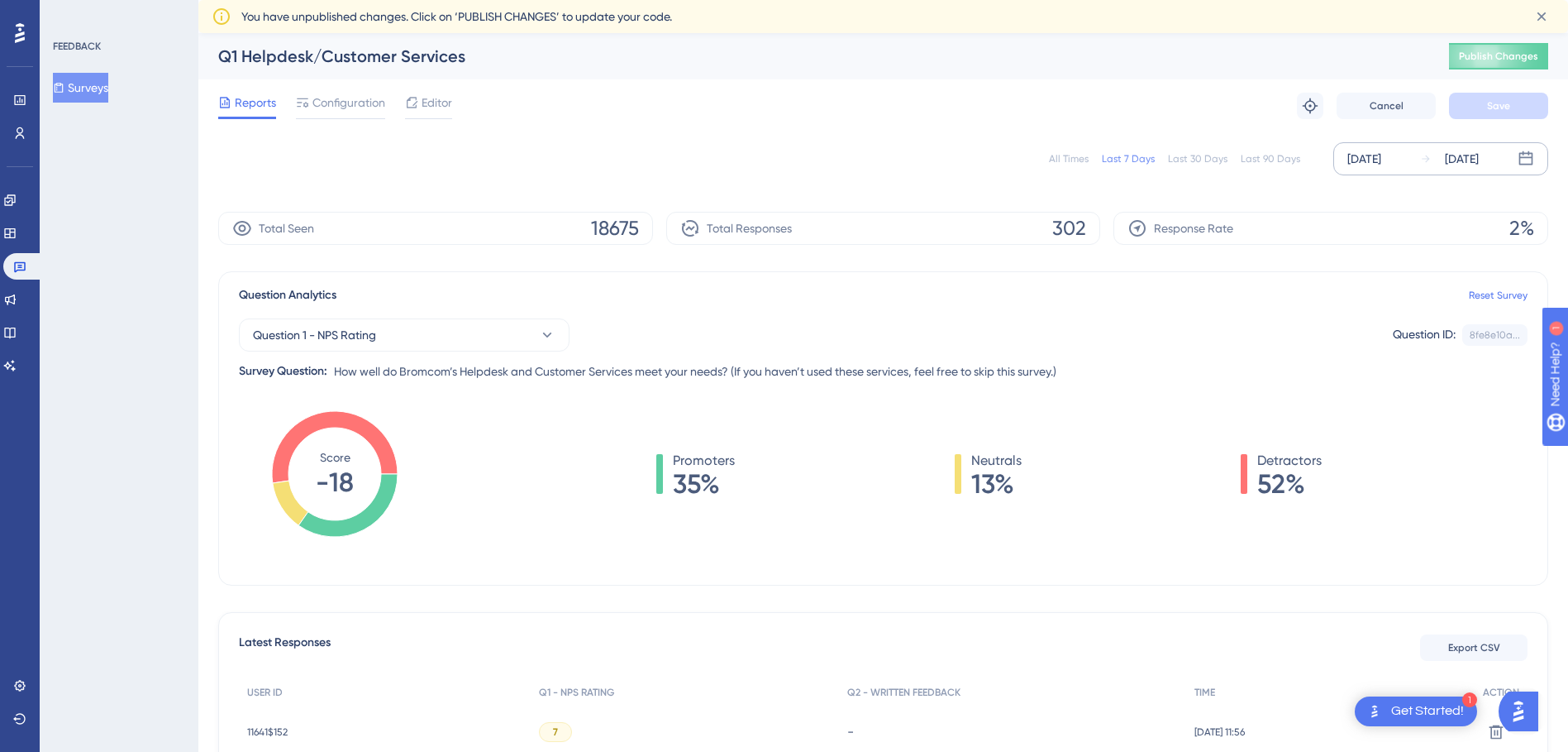
click at [1382, 158] on div "[DATE]" at bounding box center [1364, 159] width 34 height 20
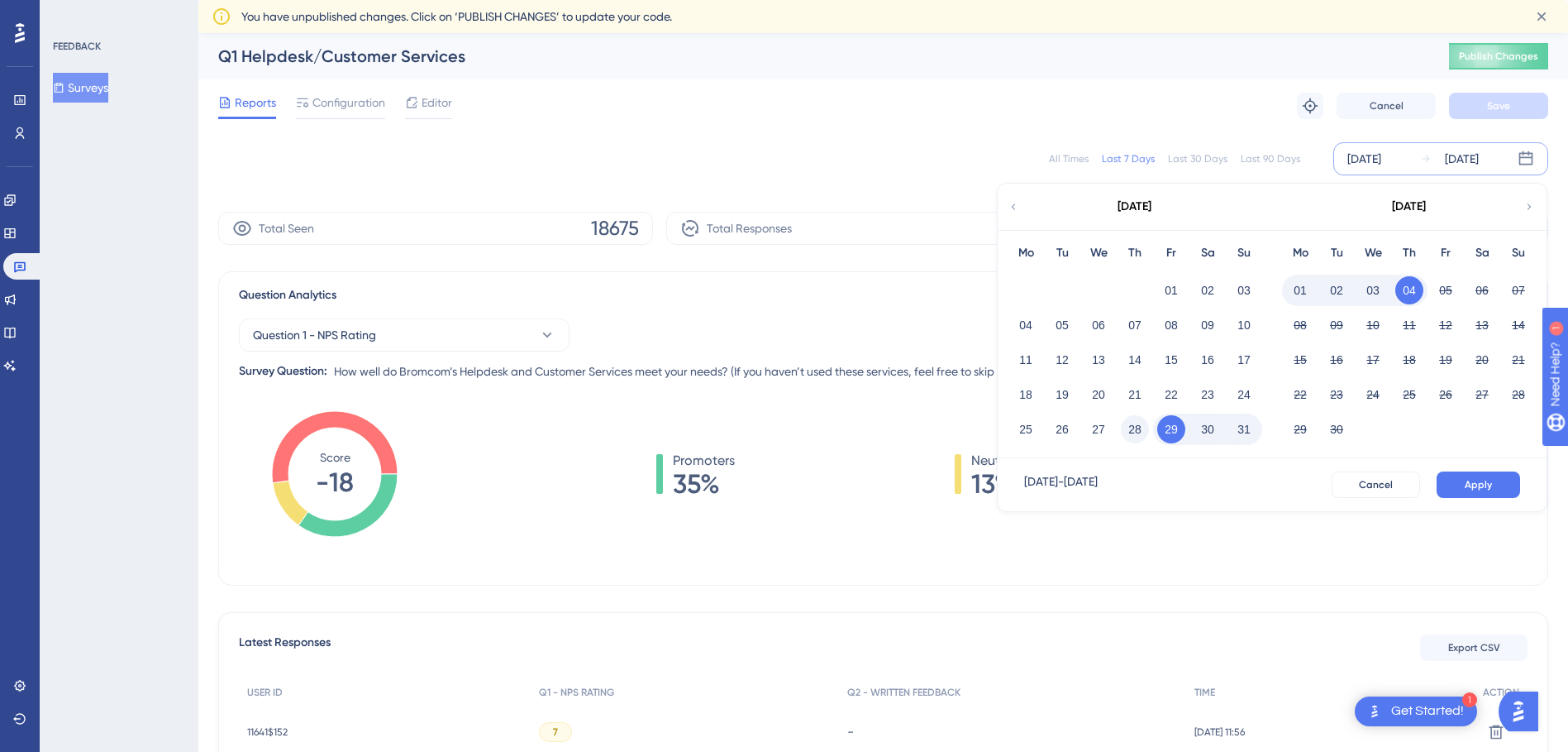
click at [1139, 423] on button "28" at bounding box center [1135, 429] width 28 height 28
click at [1468, 478] on span "Apply" at bounding box center [1479, 485] width 28 height 13
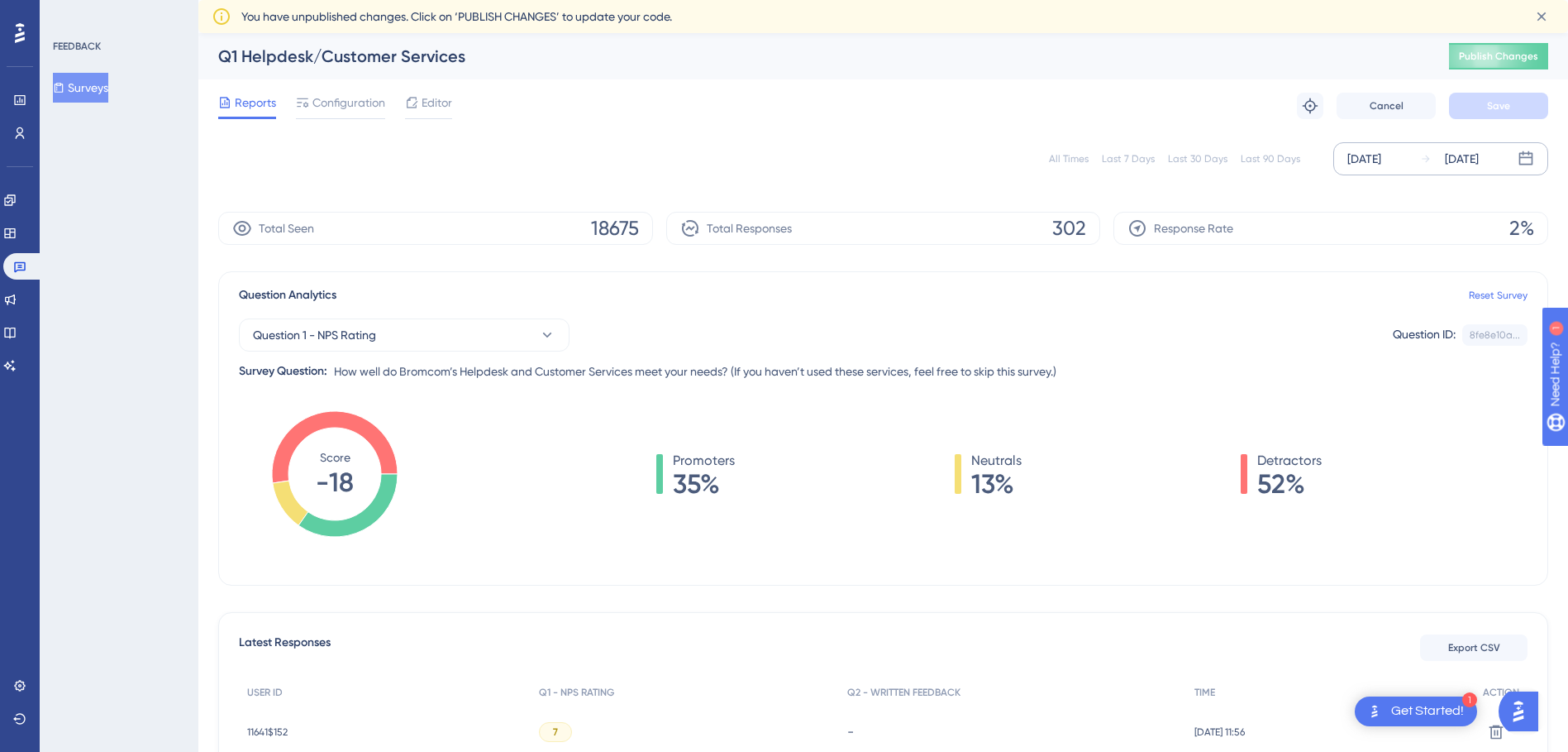
drag, startPoint x: 1076, startPoint y: 367, endPoint x: 653, endPoint y: 370, distance: 423.0
click at [653, 370] on div "Question 1 - NPS Rating Question ID: 8fe8e10a... Copy Survey Question: How well…" at bounding box center [883, 342] width 1289 height 76
click at [653, 370] on span "How well do Bromcom’s Helpdesk and Customer Services meet your needs? (If you h…" at bounding box center [695, 372] width 722 height 20
drag, startPoint x: 1074, startPoint y: 376, endPoint x: 333, endPoint y: 385, distance: 741.1
click at [333, 385] on div "Question Analytics Reset Survey Question 1 - NPS Rating Question ID: 8fe8e10a..…" at bounding box center [883, 428] width 1330 height 314
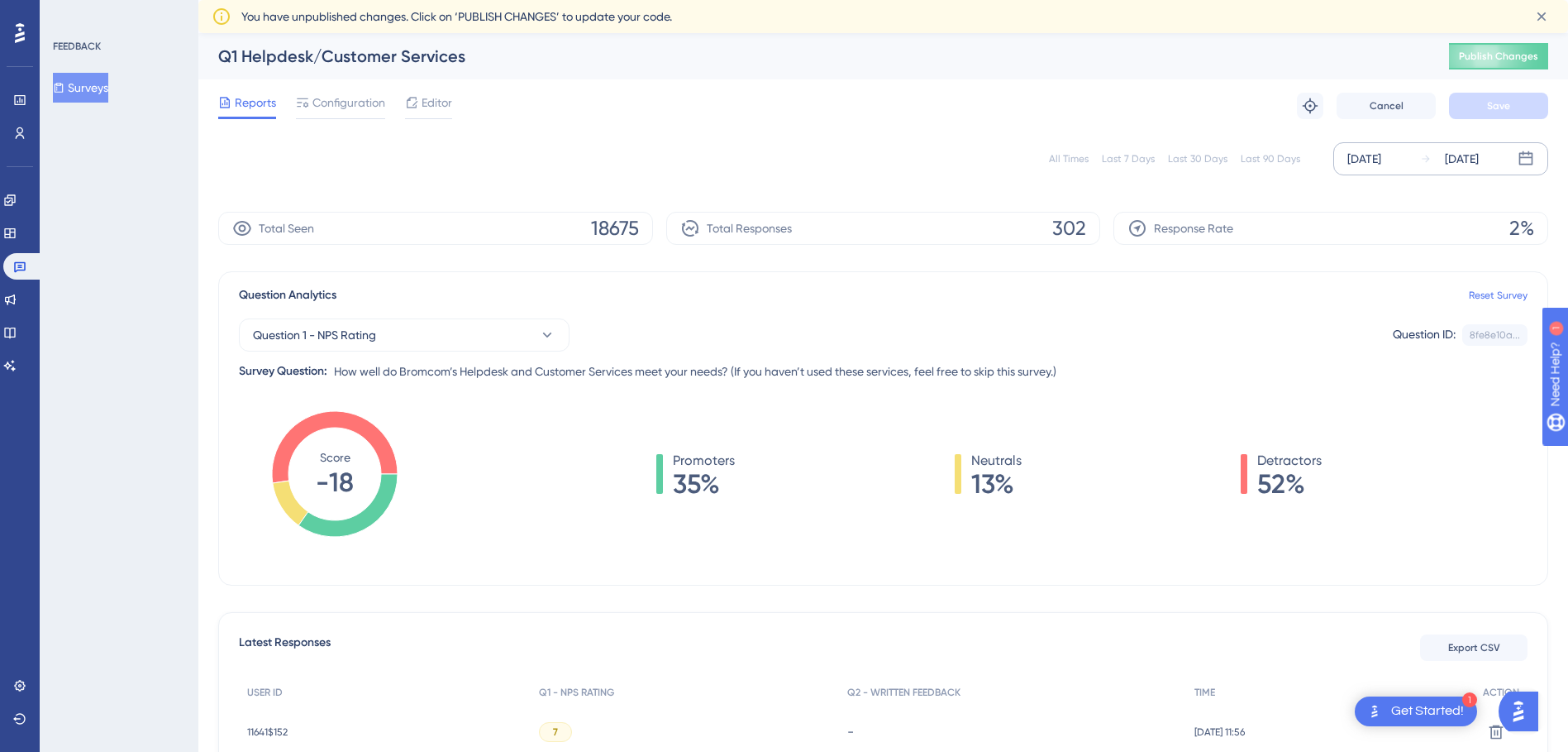
copy span "How well do Bromcom’s Helpdesk and Customer Services meet your needs? (If you h…"
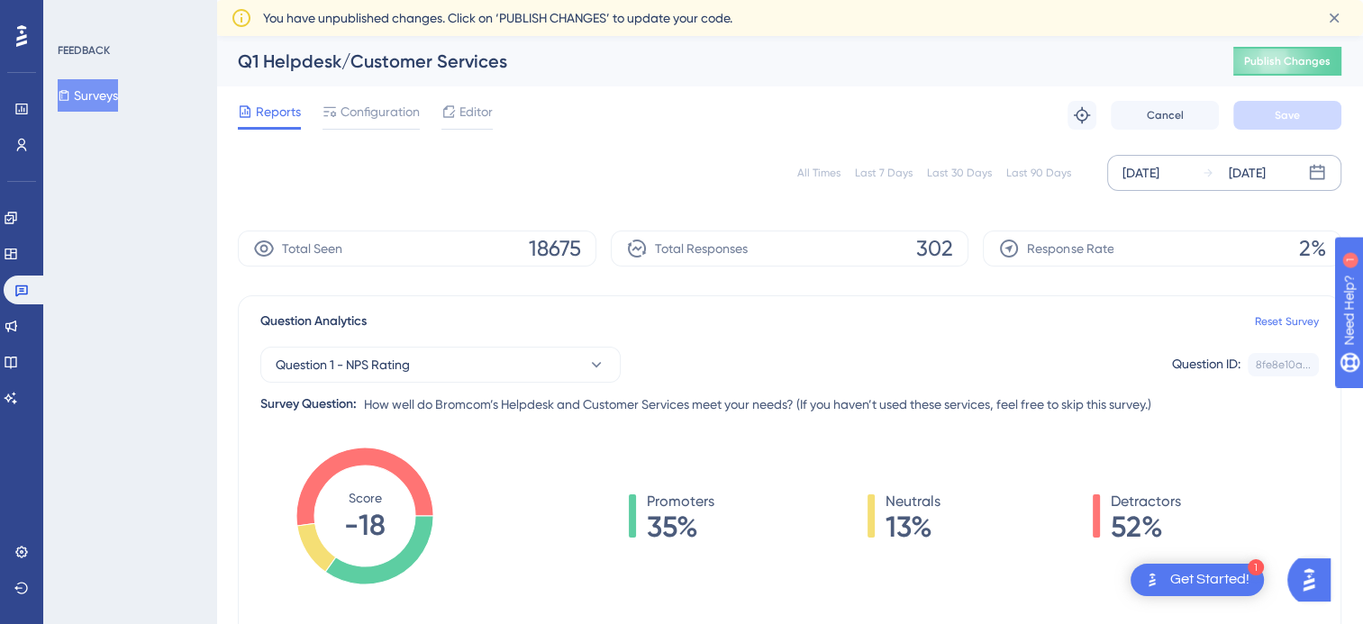
click at [814, 177] on div "All Times" at bounding box center [818, 173] width 43 height 14
drag, startPoint x: 125, startPoint y: 102, endPoint x: 268, endPoint y: 141, distance: 148.6
click at [118, 102] on button "Surveys" at bounding box center [88, 95] width 60 height 32
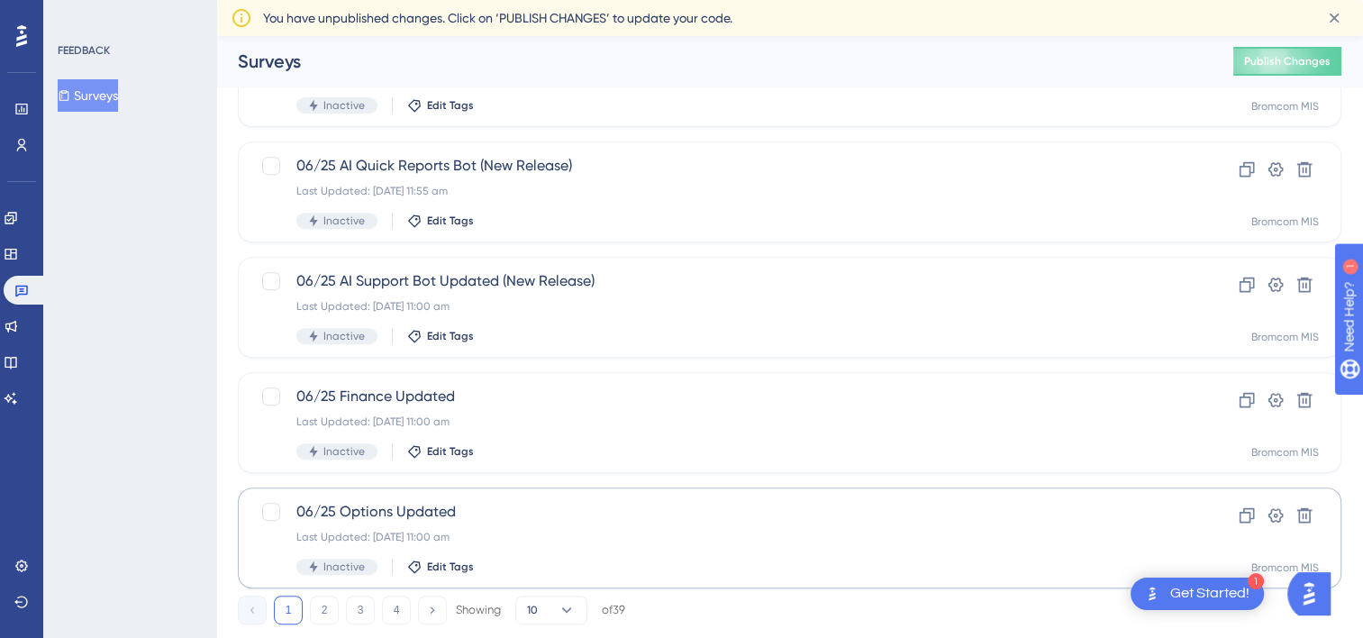
scroll to position [760, 0]
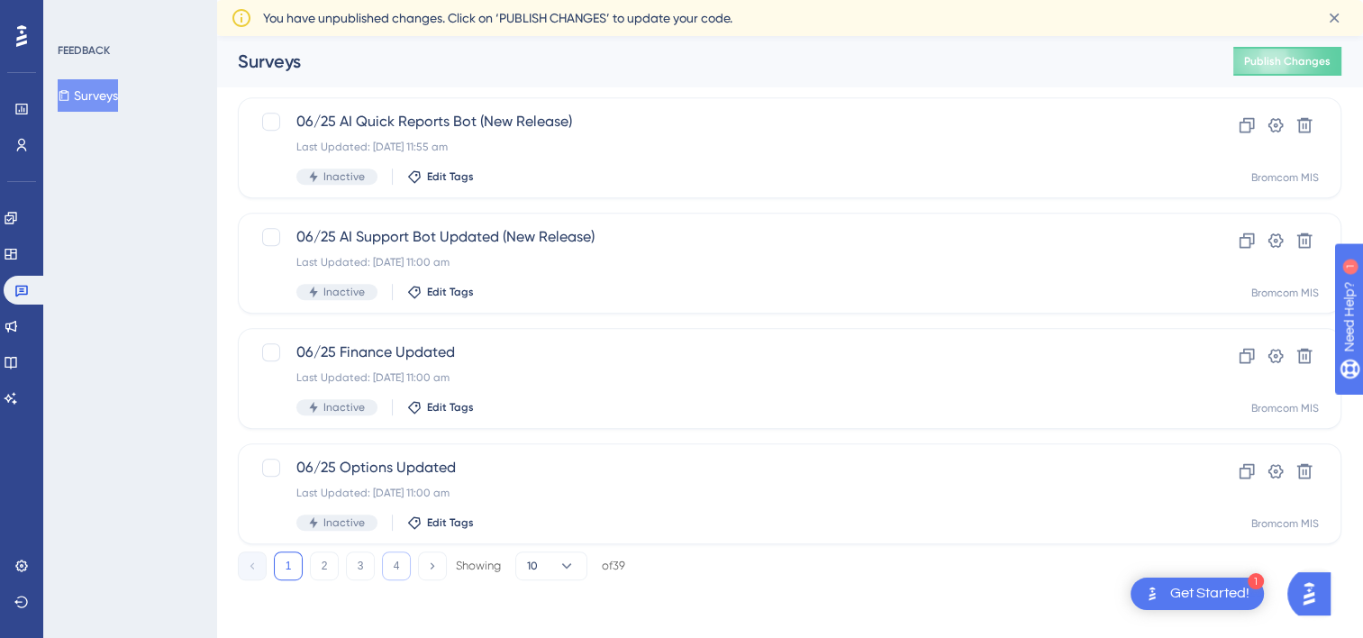
click at [395, 567] on button "4" at bounding box center [396, 565] width 29 height 29
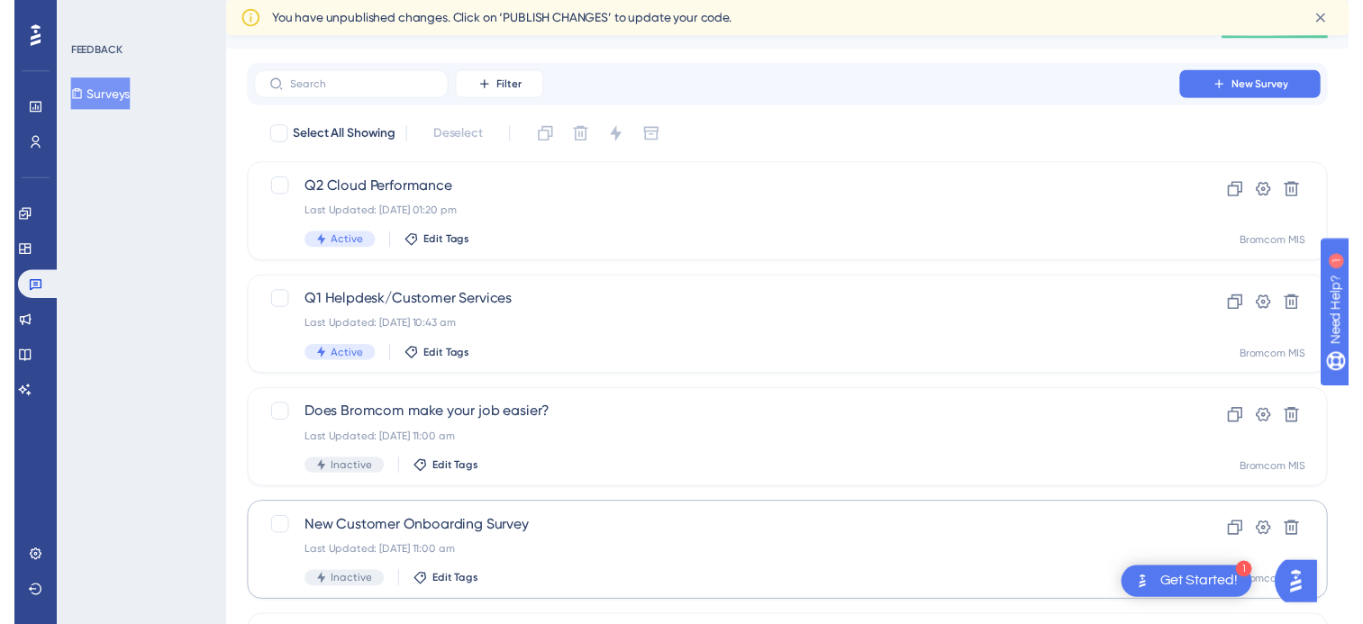
scroll to position [0, 0]
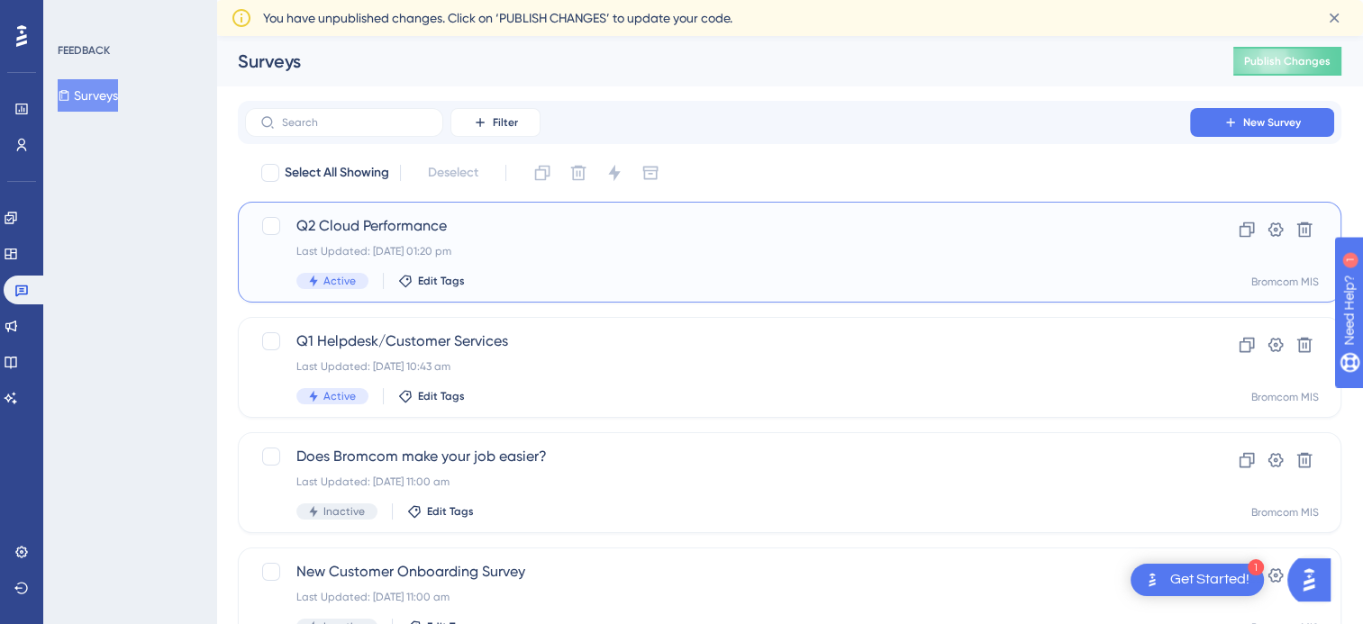
click at [401, 222] on span "Q2 Cloud Performance" at bounding box center [717, 226] width 842 height 22
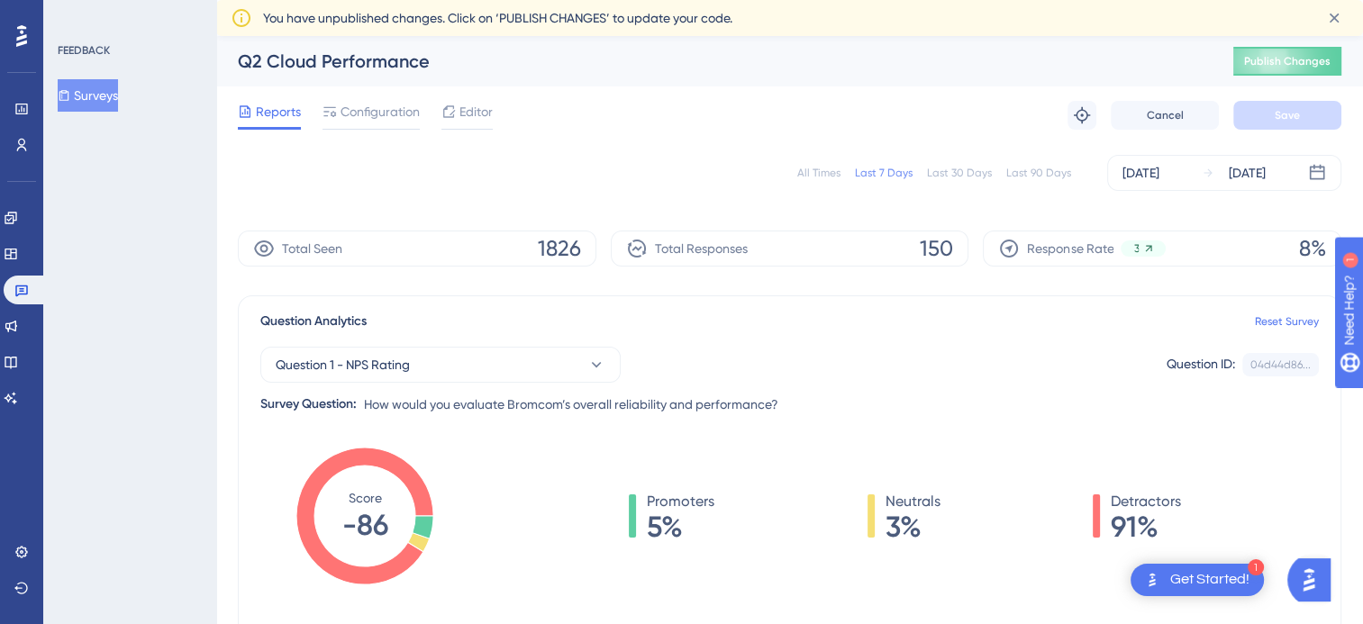
click at [840, 176] on div "All Times" at bounding box center [818, 173] width 43 height 14
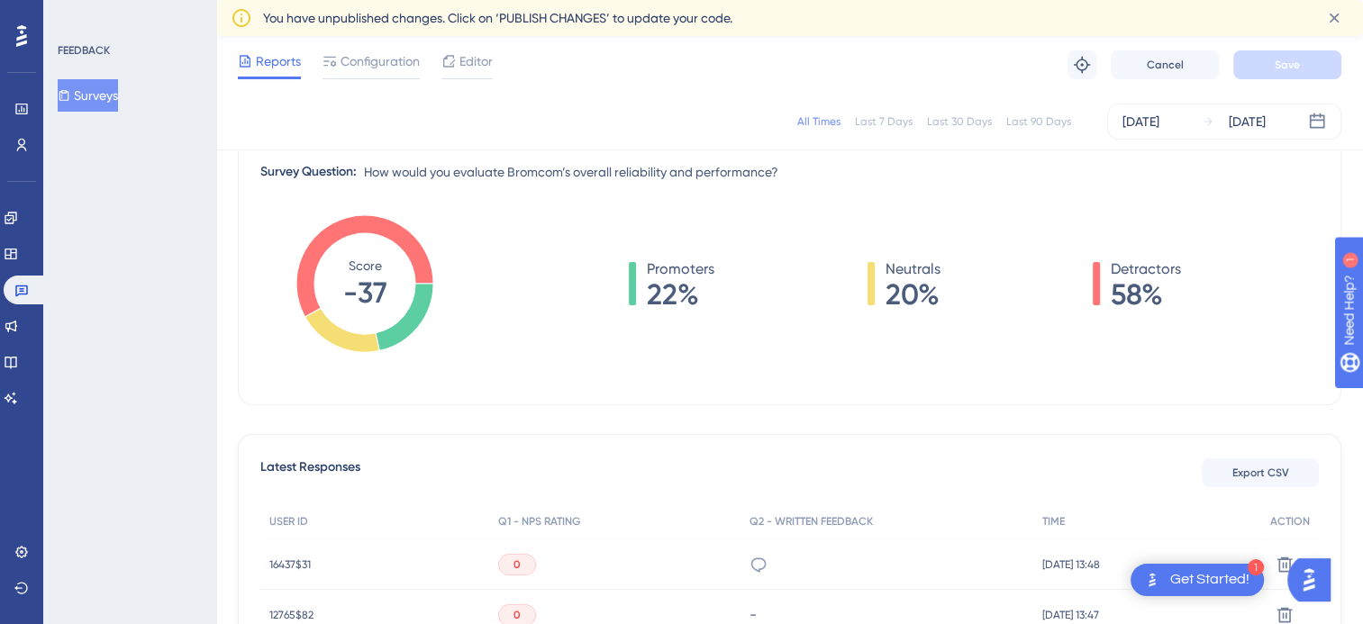
scroll to position [270, 0]
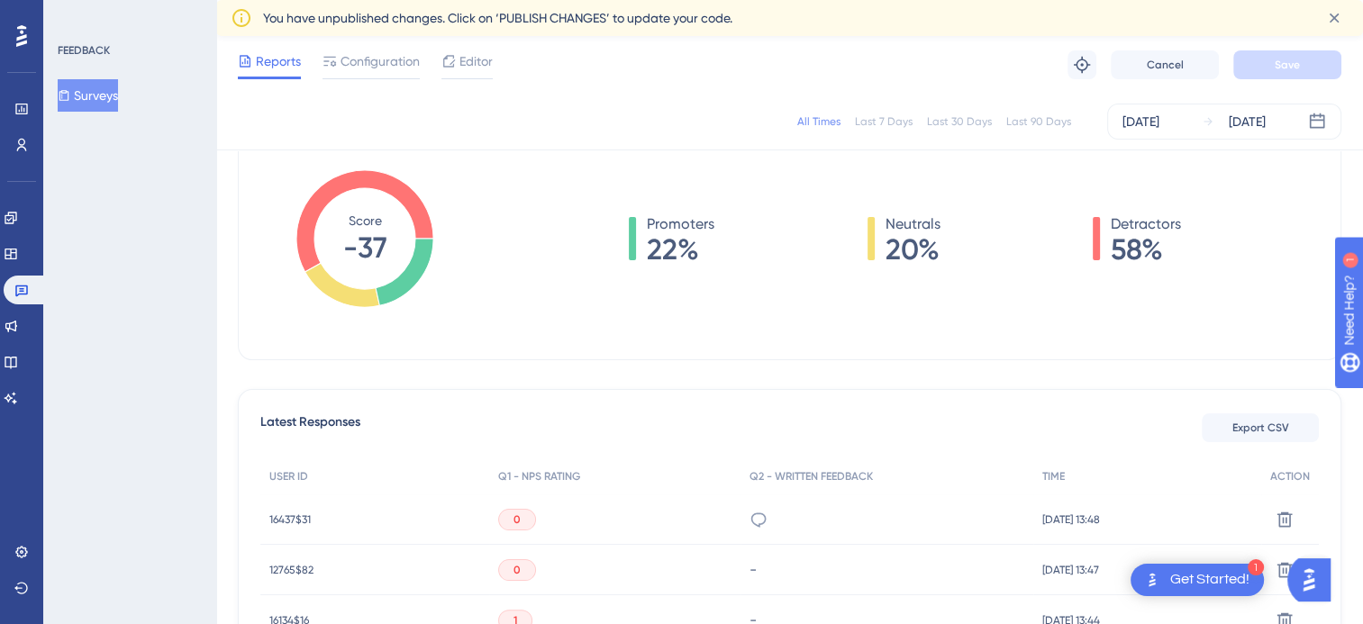
click at [912, 117] on div "Last 7 Days" at bounding box center [884, 121] width 58 height 14
